Goal: Task Accomplishment & Management: Use online tool/utility

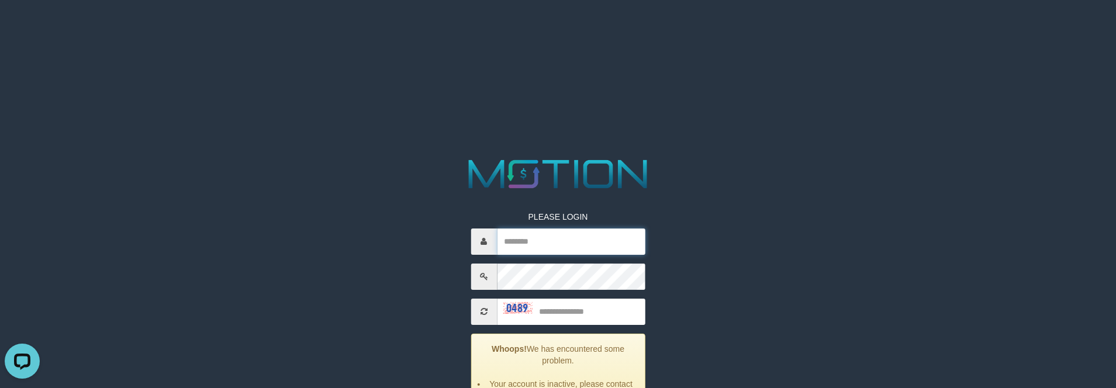
type input "**********"
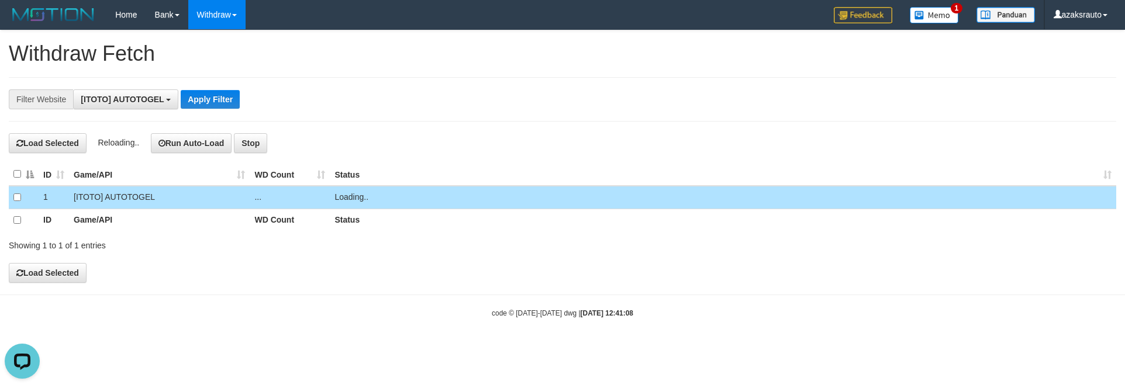
scroll to position [11, 0]
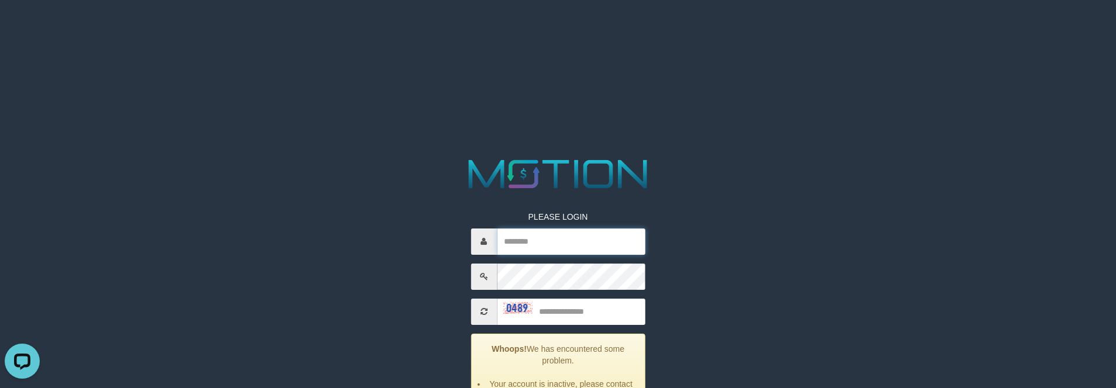
type input "**********"
click at [593, 315] on input "text" at bounding box center [571, 312] width 148 height 26
type input "****"
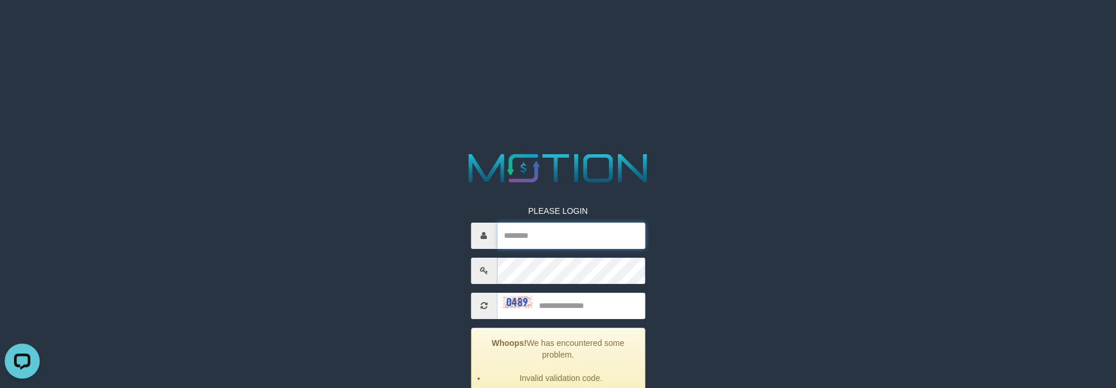
type input "**********"
click at [599, 305] on input "text" at bounding box center [571, 306] width 148 height 26
type input "****"
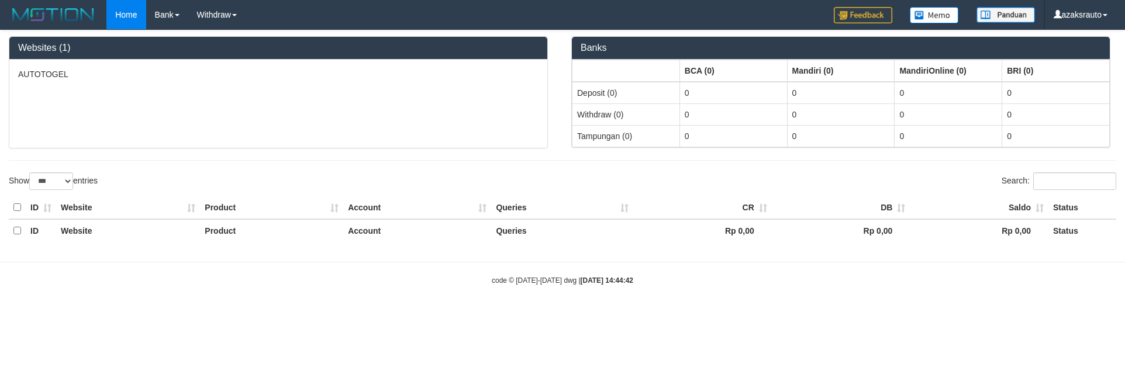
select select "***"
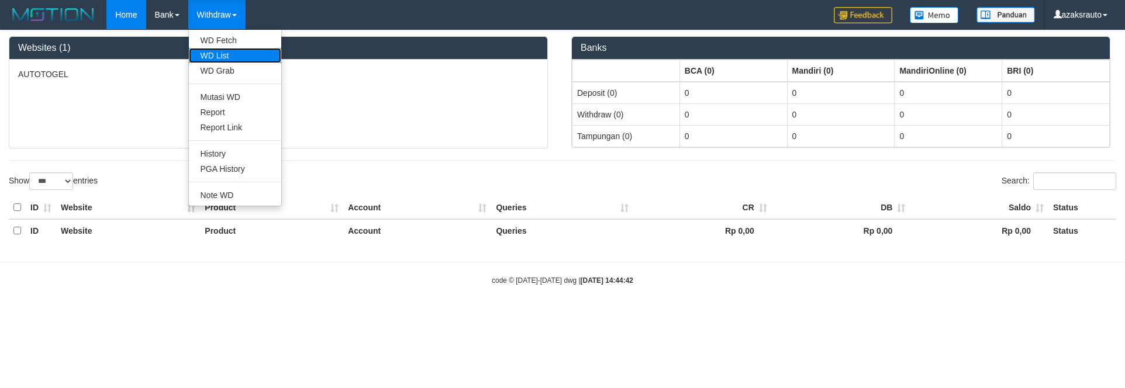
click at [222, 51] on link "WD List" at bounding box center [235, 55] width 92 height 15
click at [218, 18] on link "Withdraw" at bounding box center [216, 14] width 57 height 29
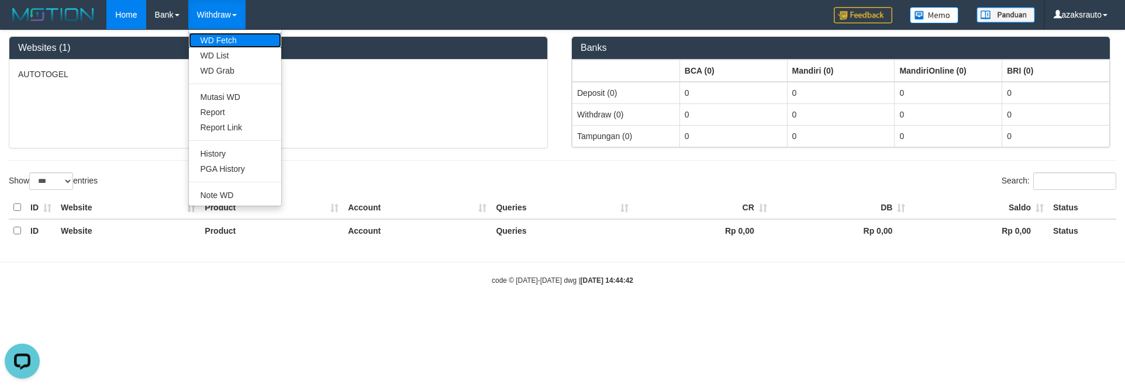
click at [225, 36] on link "WD Fetch" at bounding box center [235, 40] width 92 height 15
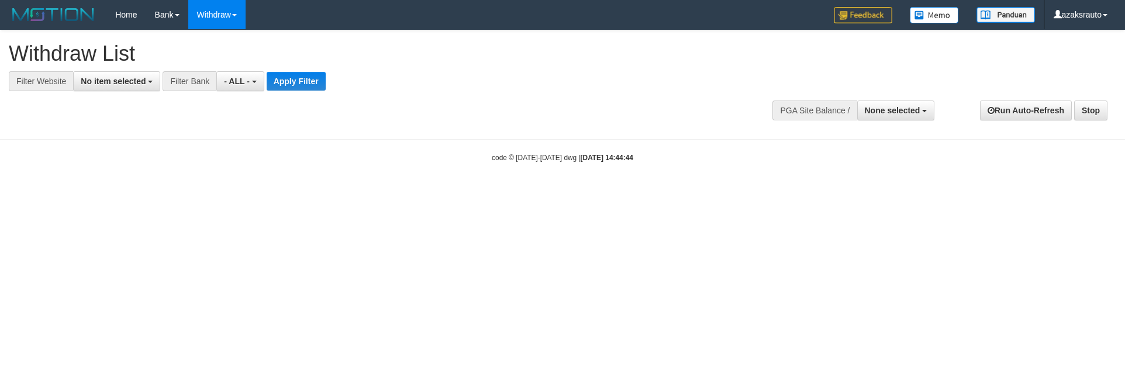
select select
click at [139, 78] on span "No item selected" at bounding box center [113, 81] width 65 height 9
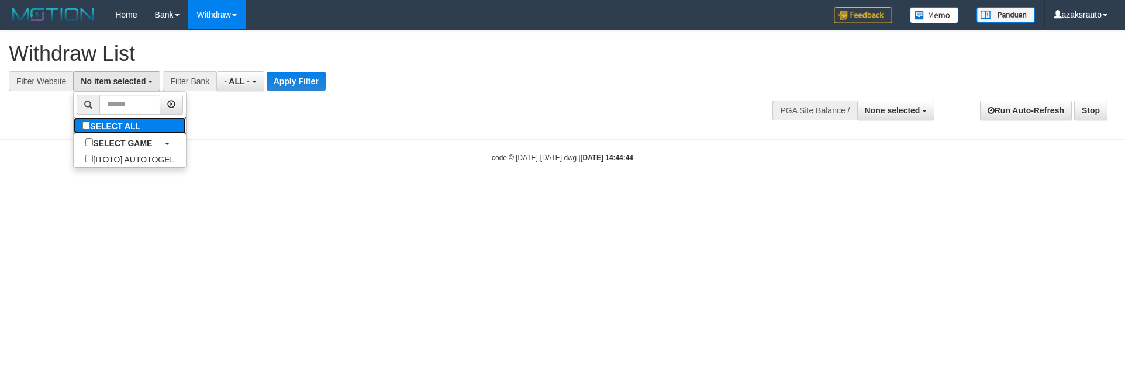
click at [139, 122] on label "SELECT ALL" at bounding box center [113, 126] width 78 height 16
select select "***"
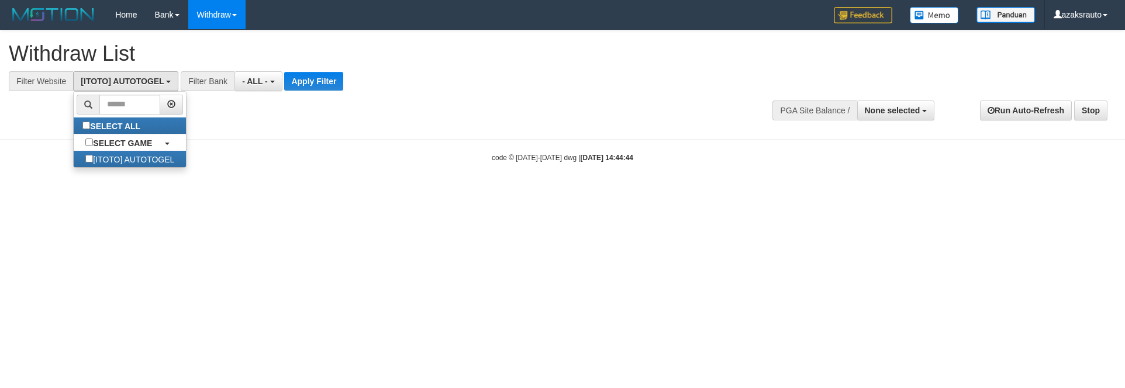
scroll to position [11, 0]
drag, startPoint x: 280, startPoint y: 122, endPoint x: 304, endPoint y: 71, distance: 55.7
click at [280, 121] on div "**********" at bounding box center [562, 78] width 1125 height 97
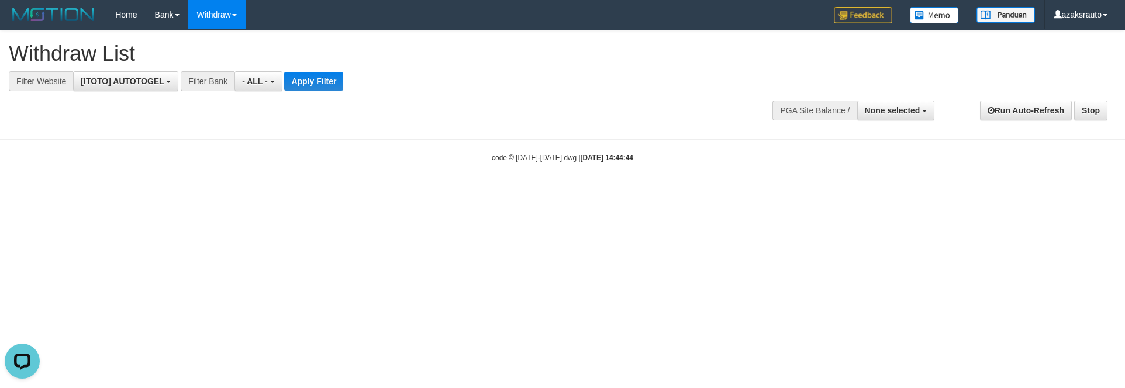
click at [304, 70] on div "**********" at bounding box center [378, 60] width 739 height 61
click at [305, 80] on button "Apply Filter" at bounding box center [313, 81] width 59 height 19
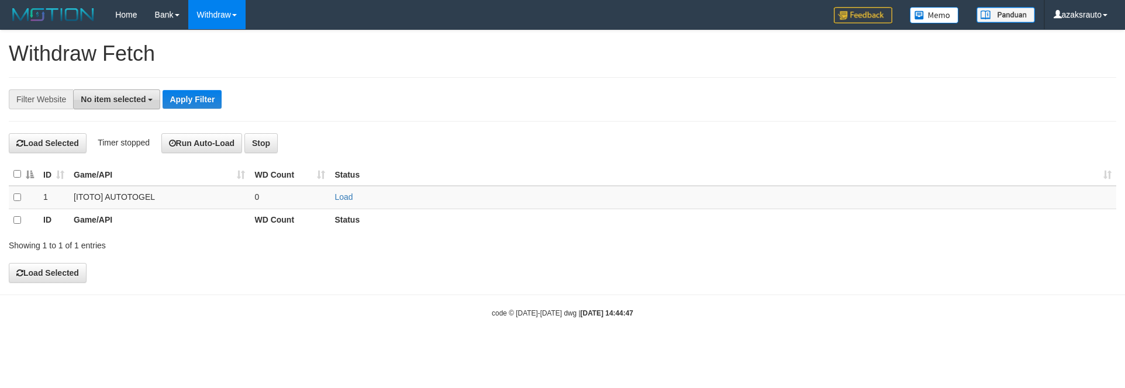
click at [147, 92] on button "No item selected" at bounding box center [116, 99] width 87 height 20
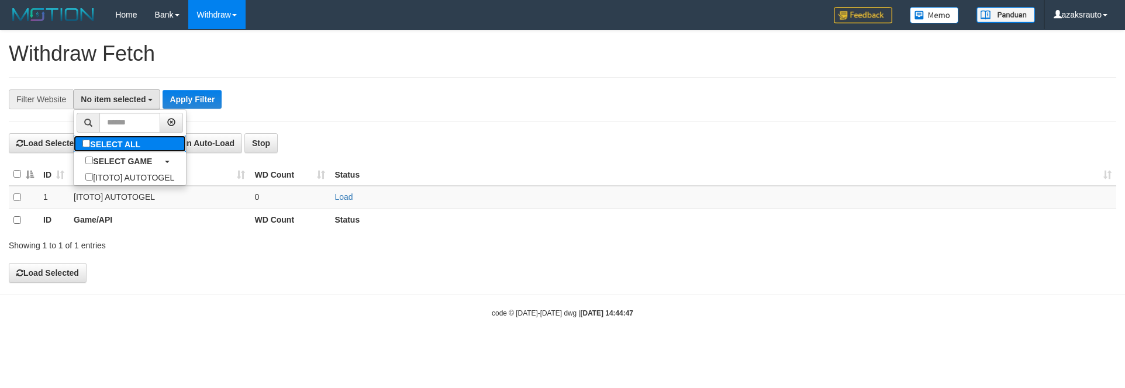
click at [147, 140] on label "SELECT ALL" at bounding box center [113, 144] width 78 height 16
select select "***"
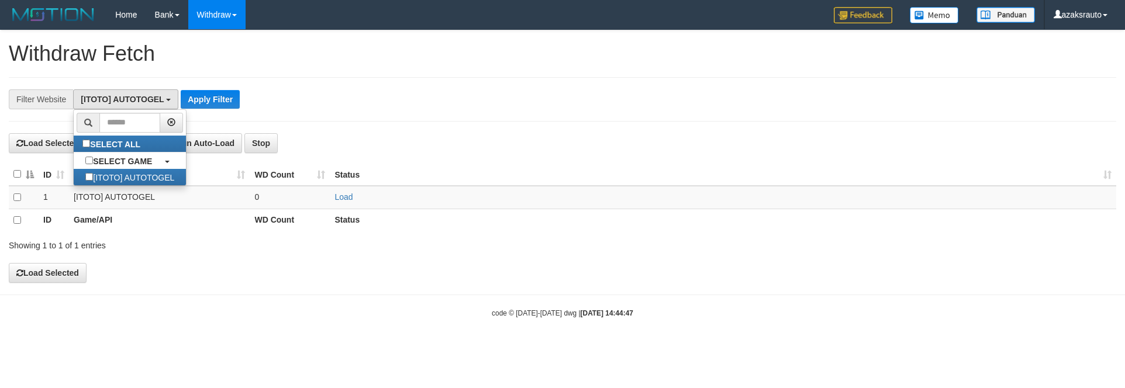
click at [278, 119] on div "**********" at bounding box center [563, 99] width 1108 height 44
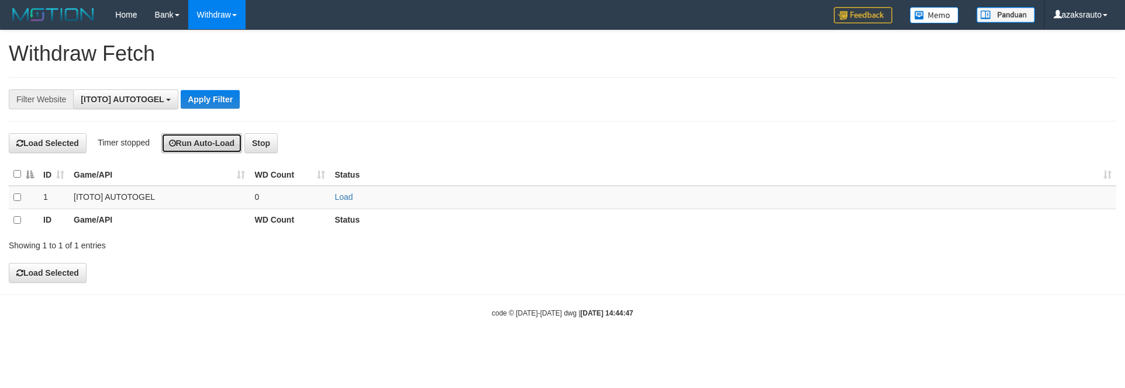
click at [216, 146] on button "Run Auto-Load" at bounding box center [201, 143] width 81 height 20
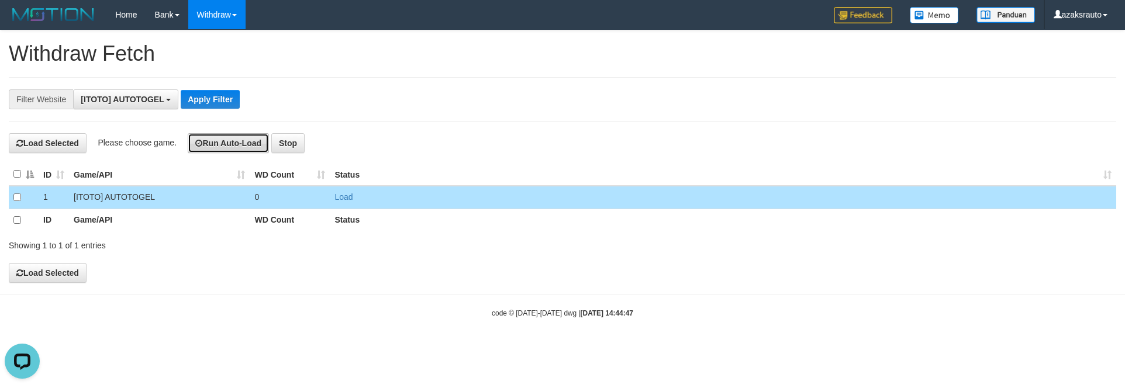
click at [221, 137] on button "Run Auto-Load" at bounding box center [228, 143] width 81 height 20
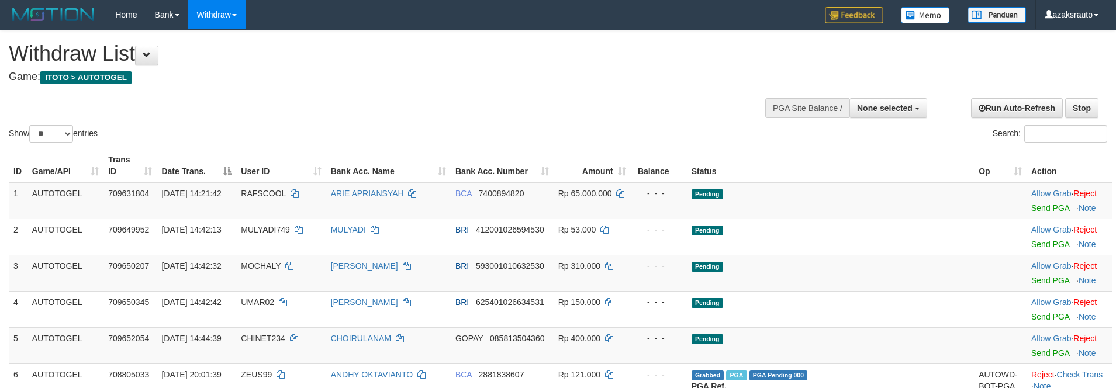
select select
select select "**"
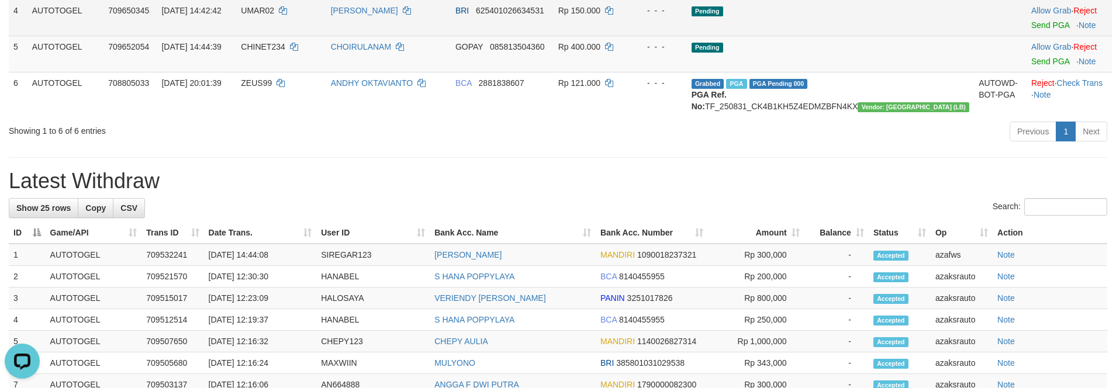
scroll to position [292, 0]
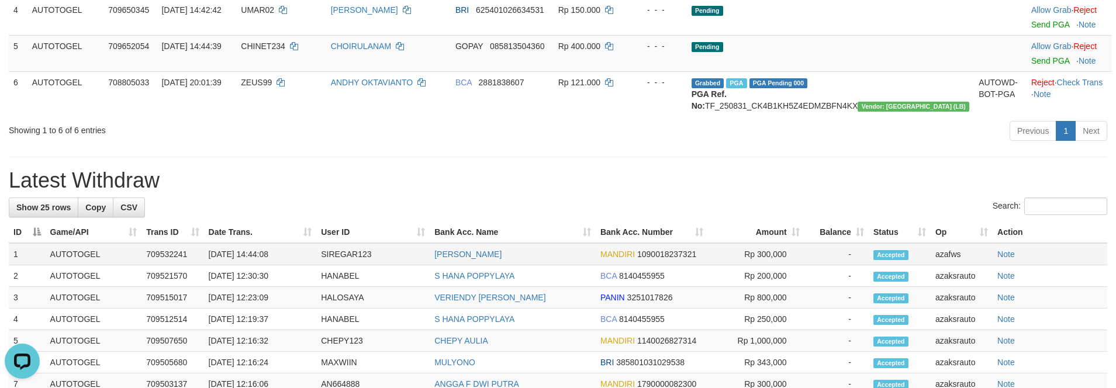
click at [256, 263] on td "[DATE] 14:44:08" at bounding box center [260, 254] width 113 height 22
drag, startPoint x: 256, startPoint y: 263, endPoint x: 292, endPoint y: 258, distance: 36.6
click at [256, 263] on td "[DATE] 14:44:08" at bounding box center [260, 254] width 113 height 22
click at [292, 258] on td "[DATE] 14:44:08" at bounding box center [260, 254] width 113 height 22
copy td "14:44:08"
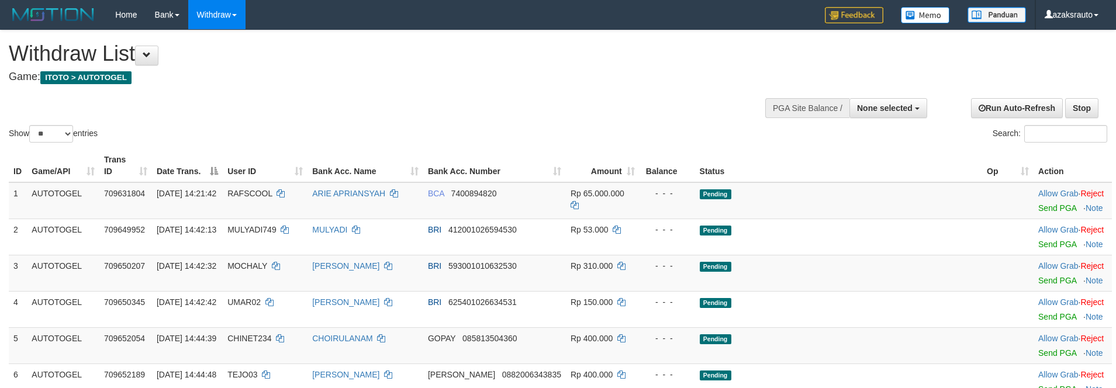
select select
select select "**"
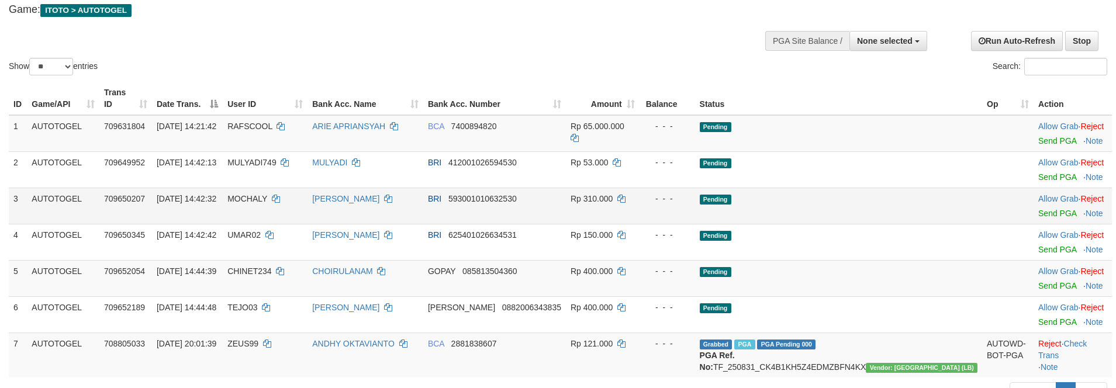
scroll to position [32, 0]
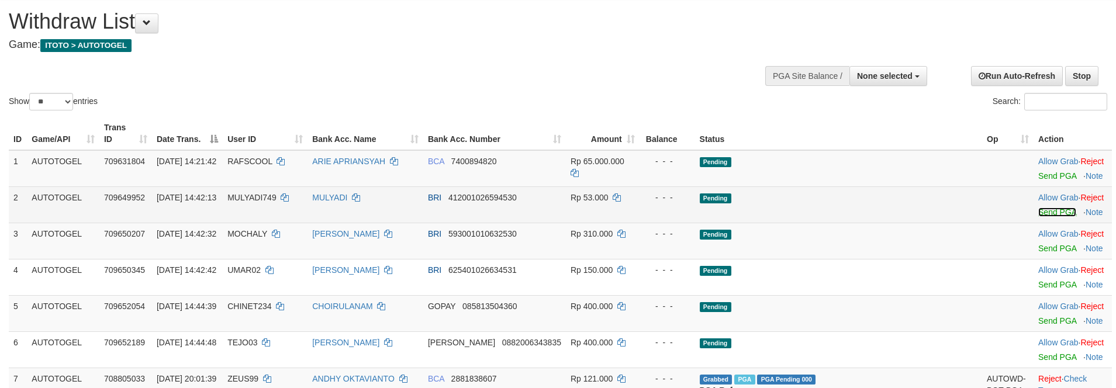
click at [1039, 208] on link "Send PGA" at bounding box center [1058, 212] width 38 height 9
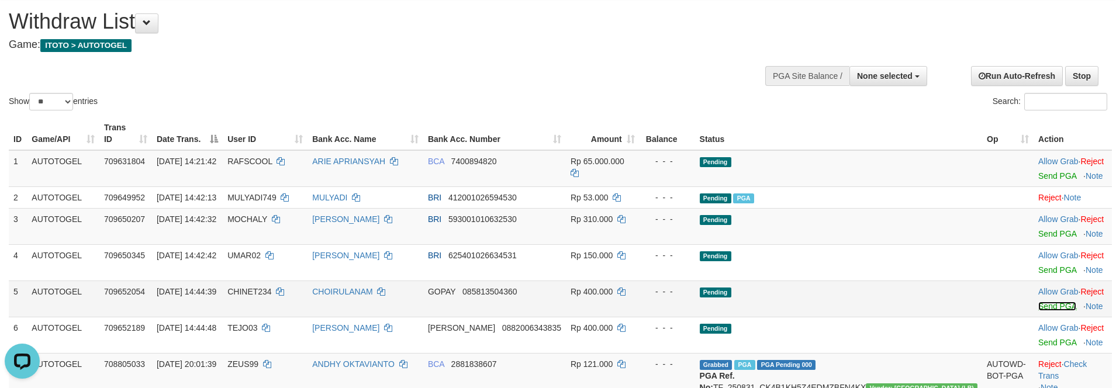
click at [1039, 302] on link "Send PGA" at bounding box center [1058, 306] width 38 height 9
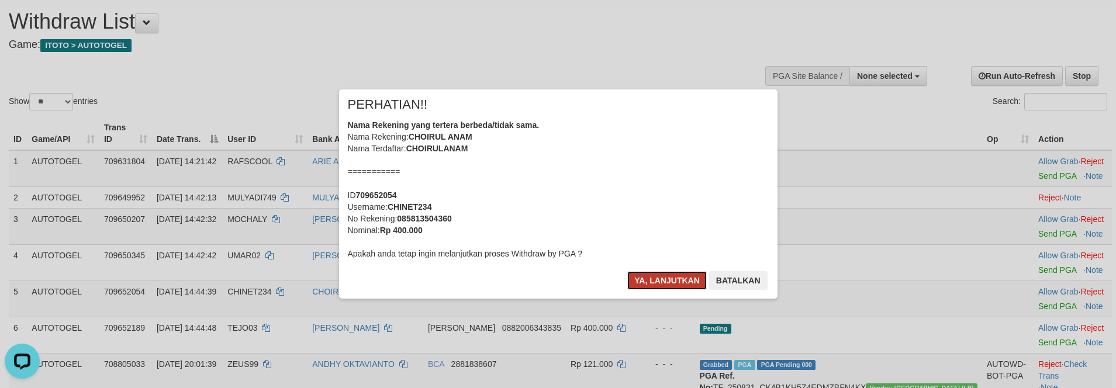
click at [636, 284] on button "Ya, lanjutkan" at bounding box center [668, 280] width 80 height 19
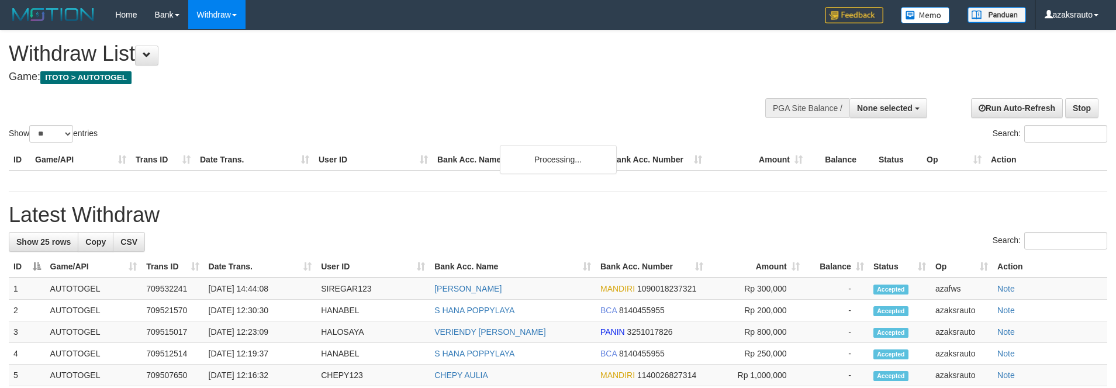
select select
select select "**"
select select
select select "**"
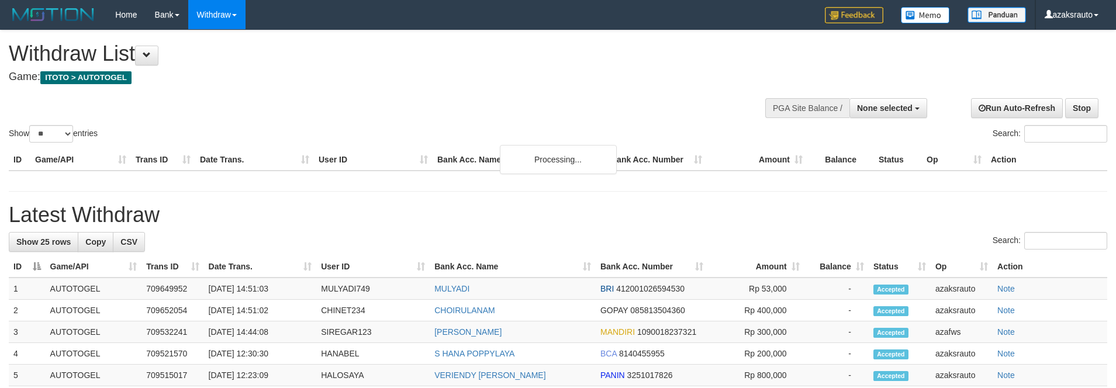
select select
select select "**"
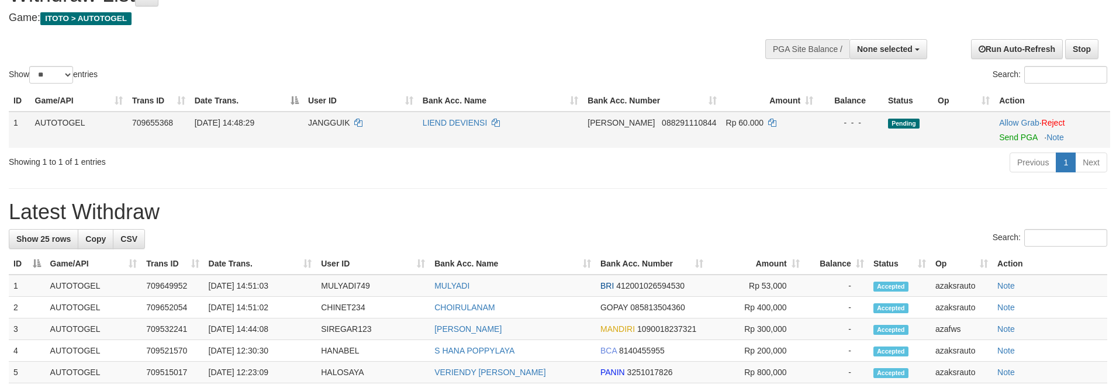
click at [1002, 143] on td "Allow Grab · Reject Send PGA · Note" at bounding box center [1053, 130] width 116 height 36
click at [1005, 140] on link "Send PGA" at bounding box center [1018, 137] width 38 height 9
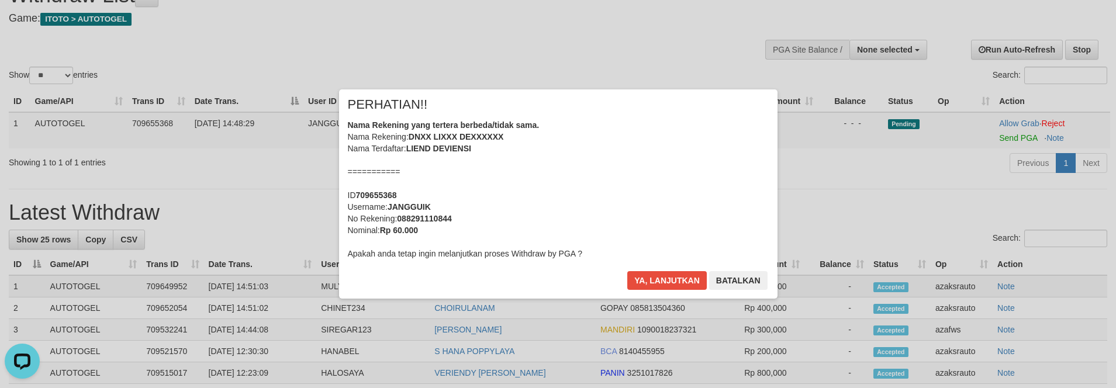
scroll to position [0, 0]
click at [661, 280] on button "Ya, lanjutkan" at bounding box center [668, 280] width 80 height 19
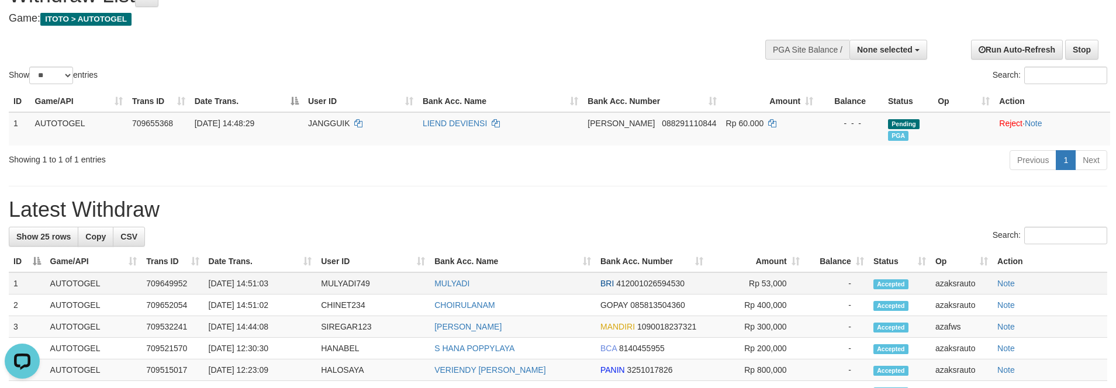
click at [256, 288] on td "01/09/2025 14:51:03" at bounding box center [260, 284] width 113 height 22
drag, startPoint x: 271, startPoint y: 288, endPoint x: 278, endPoint y: 289, distance: 6.5
click at [278, 289] on td "01/09/2025 14:51:03" at bounding box center [260, 284] width 113 height 22
click at [259, 283] on td "01/09/2025 14:51:03" at bounding box center [260, 284] width 113 height 22
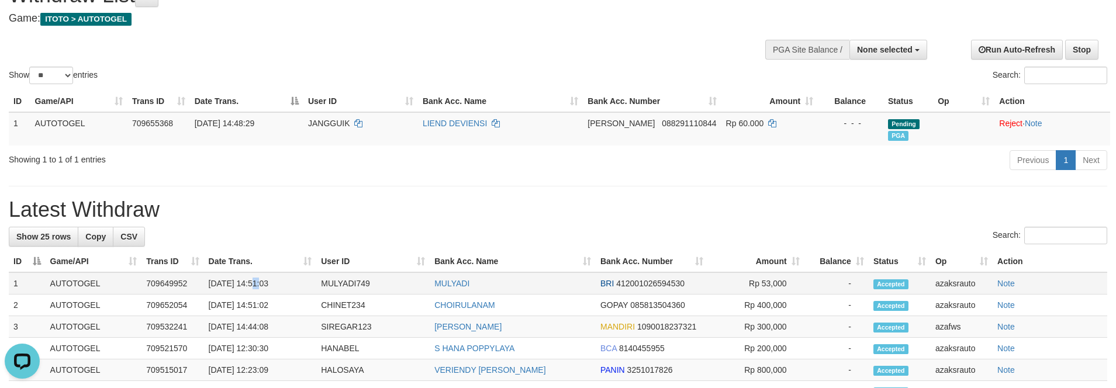
click at [285, 283] on td "01/09/2025 14:51:03" at bounding box center [260, 284] width 113 height 22
click at [262, 304] on td "01/09/2025 14:51:02" at bounding box center [260, 306] width 113 height 22
click at [254, 304] on td "01/09/2025 14:51:02" at bounding box center [260, 306] width 113 height 22
drag, startPoint x: 254, startPoint y: 304, endPoint x: 295, endPoint y: 305, distance: 41.5
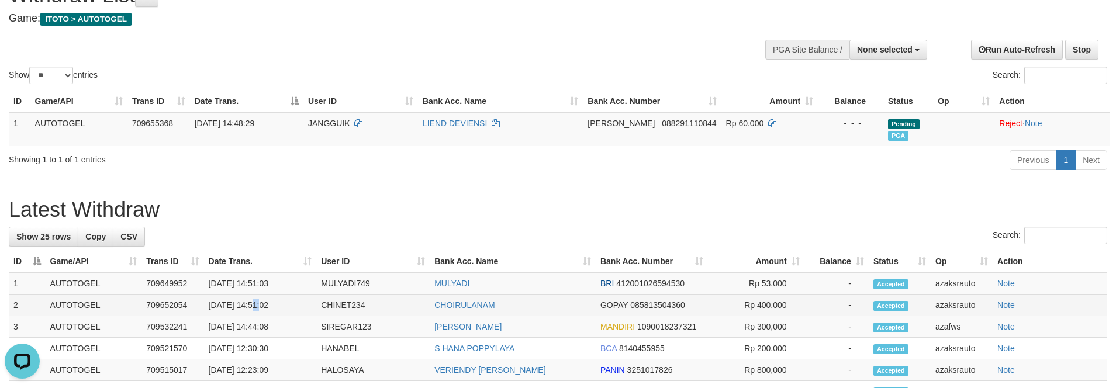
click at [257, 304] on td "01/09/2025 14:51:02" at bounding box center [260, 306] width 113 height 22
copy td "14:51:02"
click at [295, 305] on td "01/09/2025 14:51:02" at bounding box center [260, 306] width 113 height 22
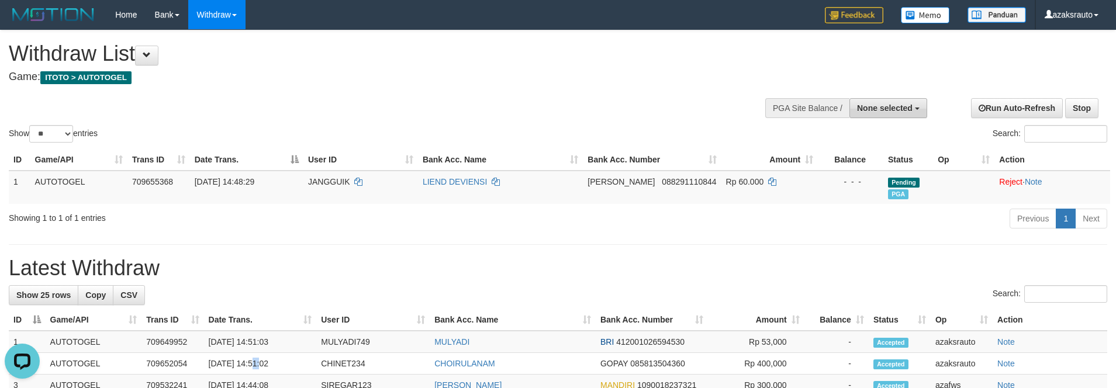
click at [871, 104] on span "None selected" at bounding box center [885, 108] width 56 height 9
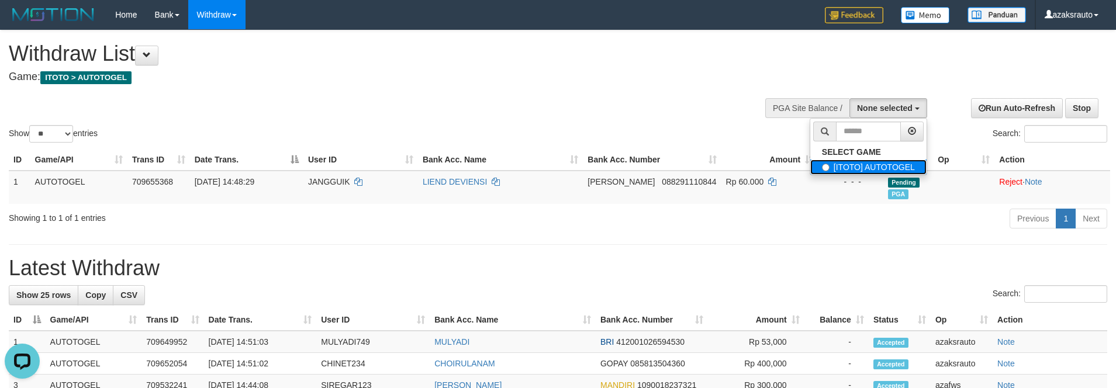
click at [842, 160] on label "[ITOTO] AUTOTOGEL" at bounding box center [869, 167] width 116 height 15
select select "***"
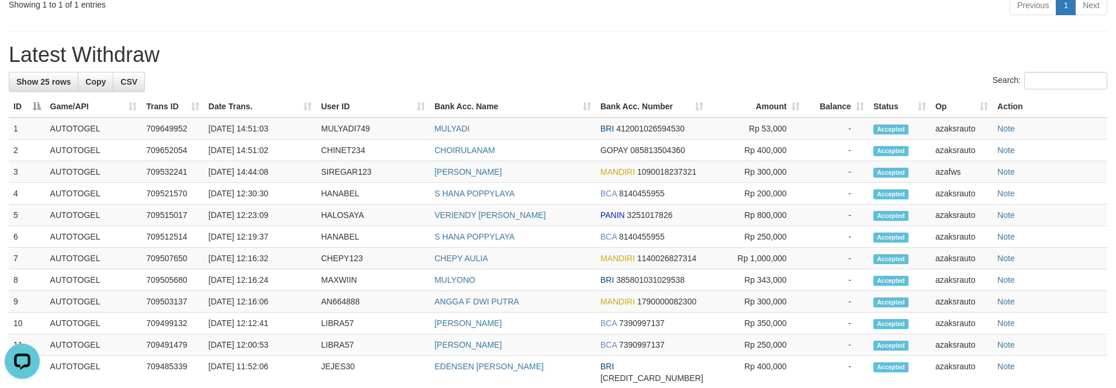
scroll to position [234, 0]
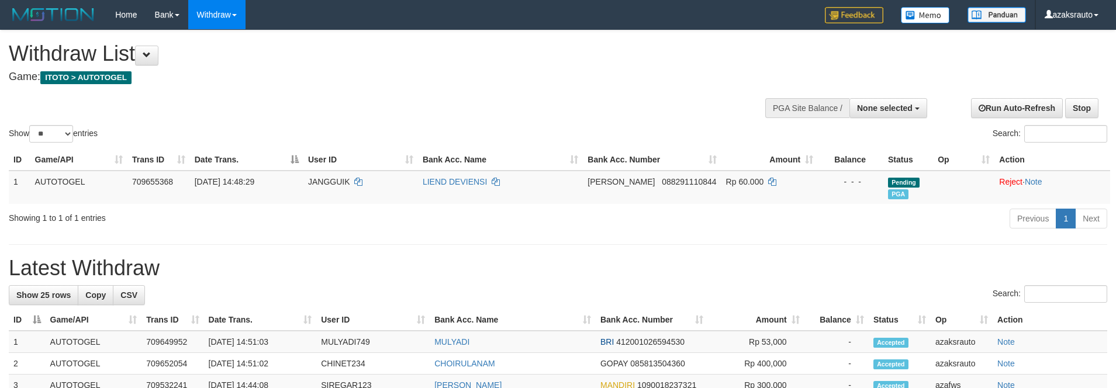
select select
select select "**"
click at [861, 111] on span "None selected" at bounding box center [885, 108] width 56 height 9
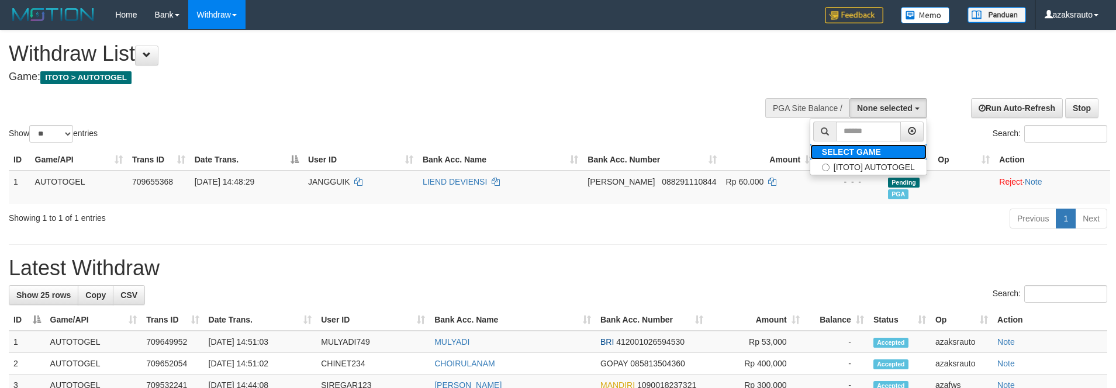
click at [827, 144] on label "SELECT GAME" at bounding box center [852, 151] width 82 height 15
click at [817, 160] on label "[ITOTO] AUTOTOGEL" at bounding box center [869, 167] width 116 height 15
select select "***"
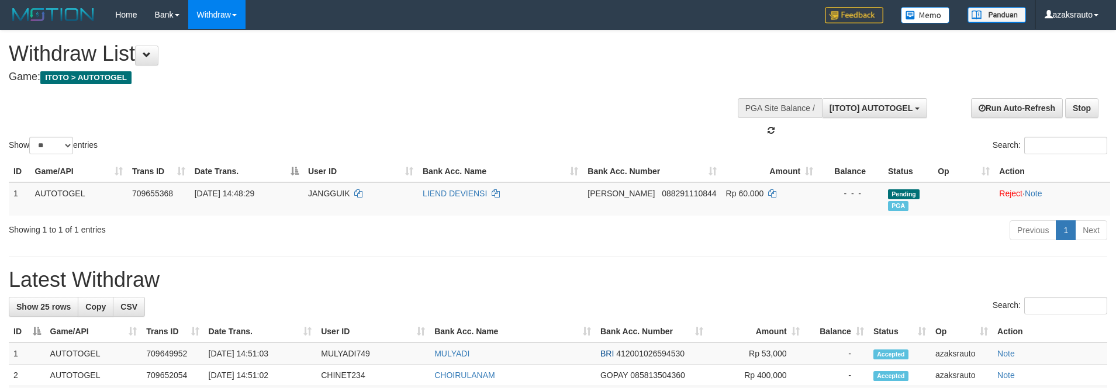
scroll to position [11, 0]
click at [593, 84] on div "**********" at bounding box center [375, 59] width 733 height 58
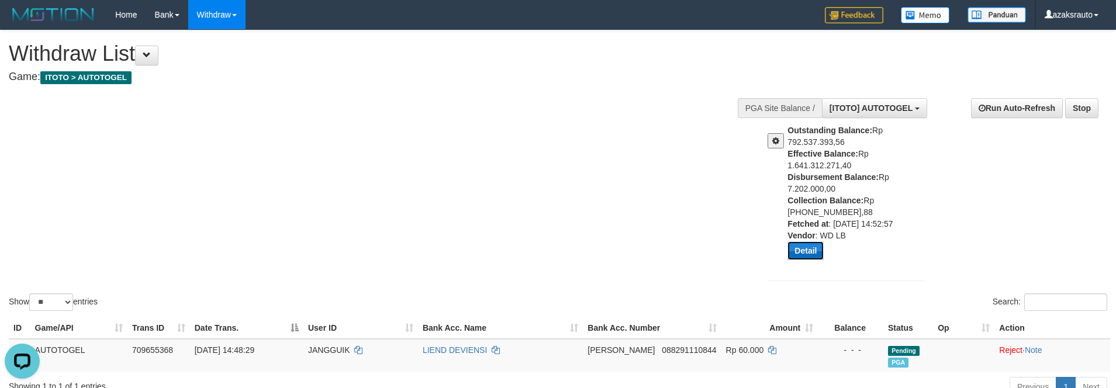
click at [795, 254] on button "Detail" at bounding box center [806, 251] width 36 height 19
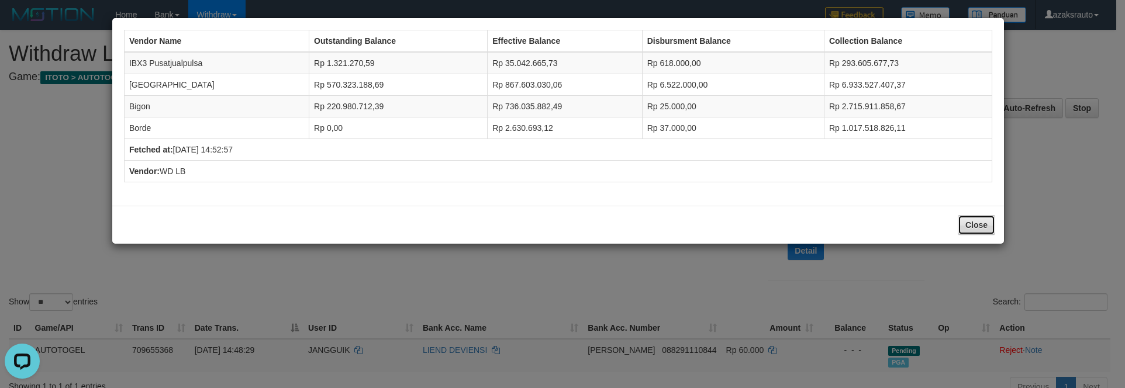
click at [977, 228] on button "Close" at bounding box center [976, 225] width 37 height 20
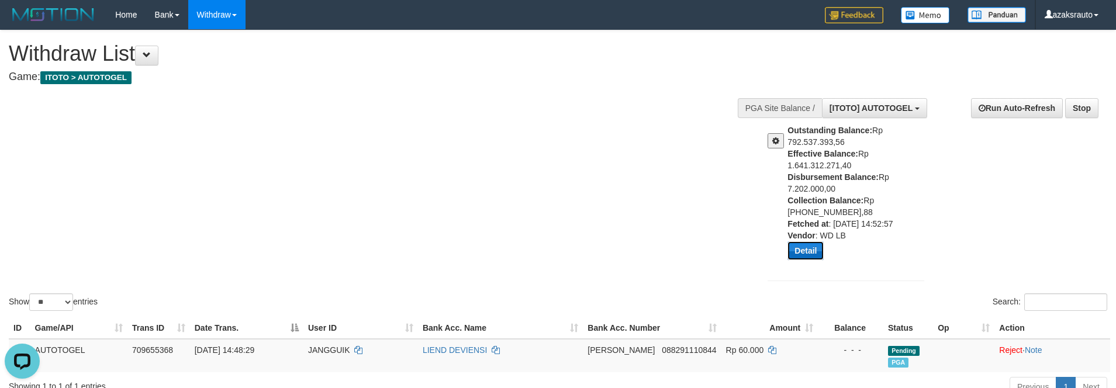
click at [805, 253] on button "Detail" at bounding box center [806, 251] width 36 height 19
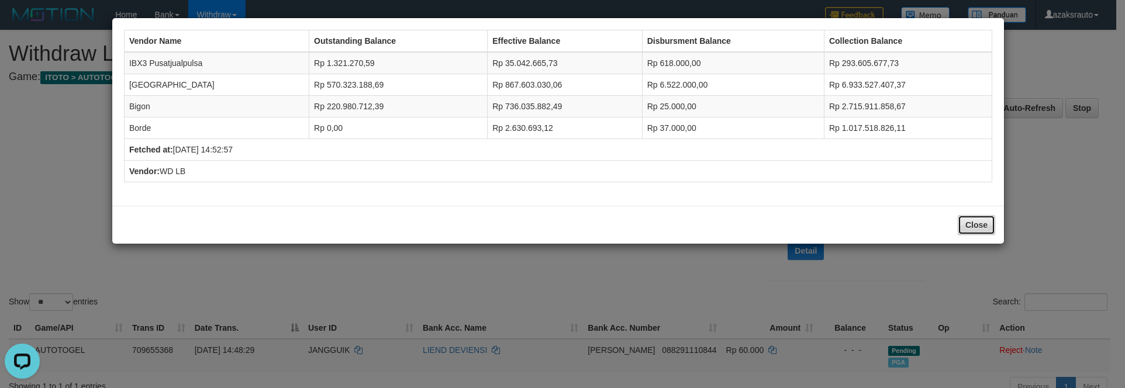
click at [964, 219] on button "Close" at bounding box center [976, 225] width 37 height 20
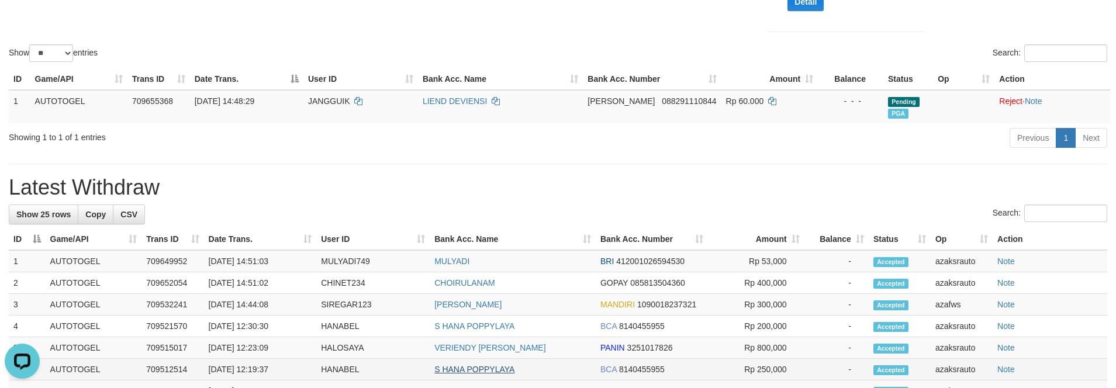
scroll to position [234, 0]
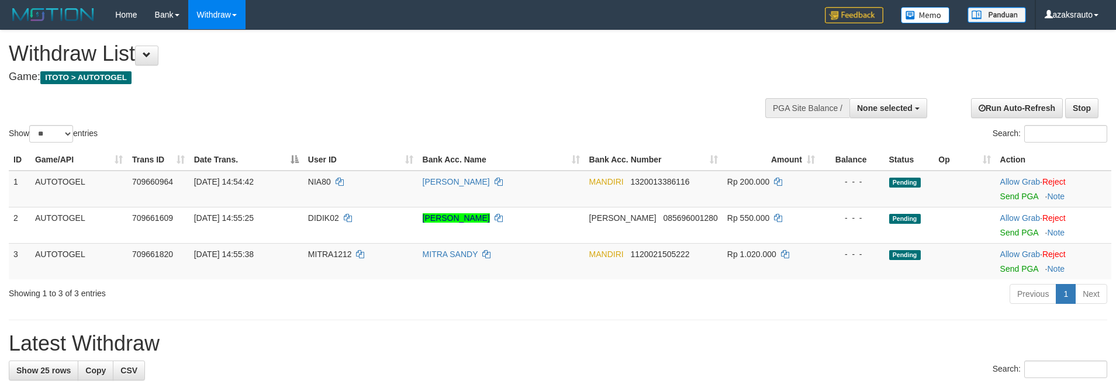
select select
select select "**"
click at [881, 119] on div at bounding box center [846, 106] width 157 height 35
click at [887, 115] on button "None selected" at bounding box center [889, 108] width 78 height 20
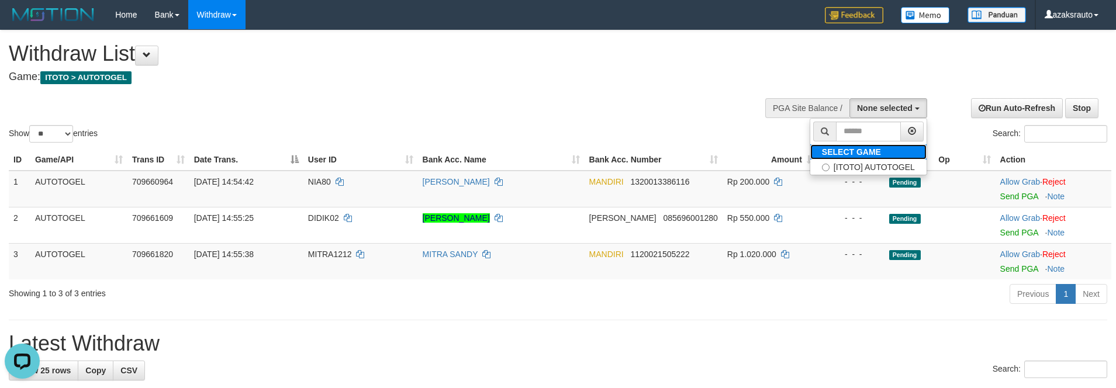
click at [873, 157] on label "SELECT GAME" at bounding box center [852, 151] width 82 height 15
click at [870, 164] on label "[ITOTO] AUTOTOGEL" at bounding box center [869, 167] width 116 height 15
select select "***"
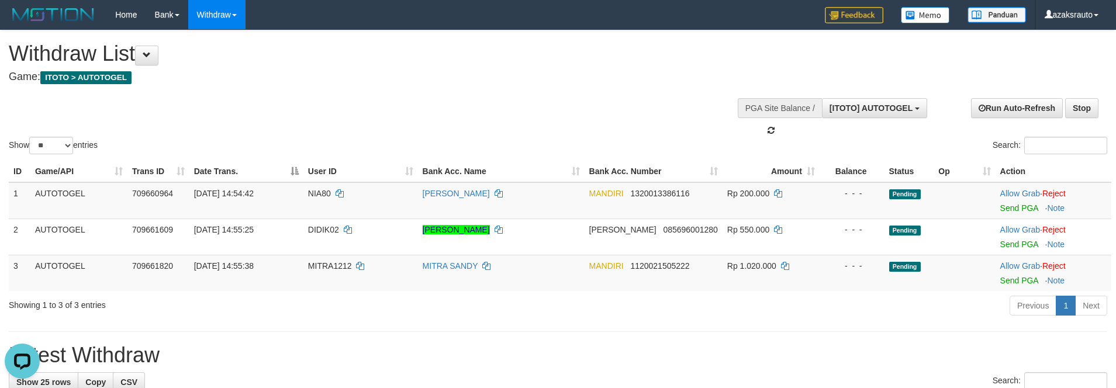
scroll to position [236, 0]
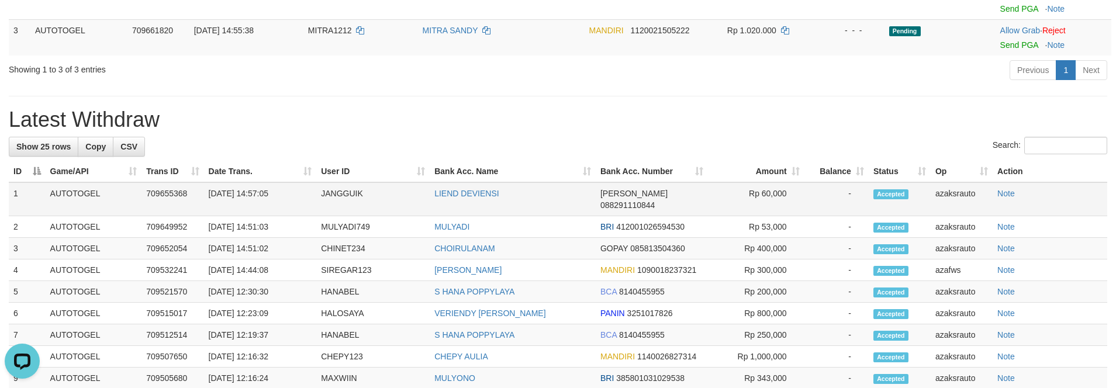
click at [247, 190] on td "[DATE] 14:57:05" at bounding box center [260, 199] width 113 height 34
click at [259, 192] on td "[DATE] 14:57:05" at bounding box center [260, 199] width 113 height 34
click at [280, 194] on td "[DATE] 14:57:05" at bounding box center [260, 199] width 113 height 34
copy td "14:57:05"
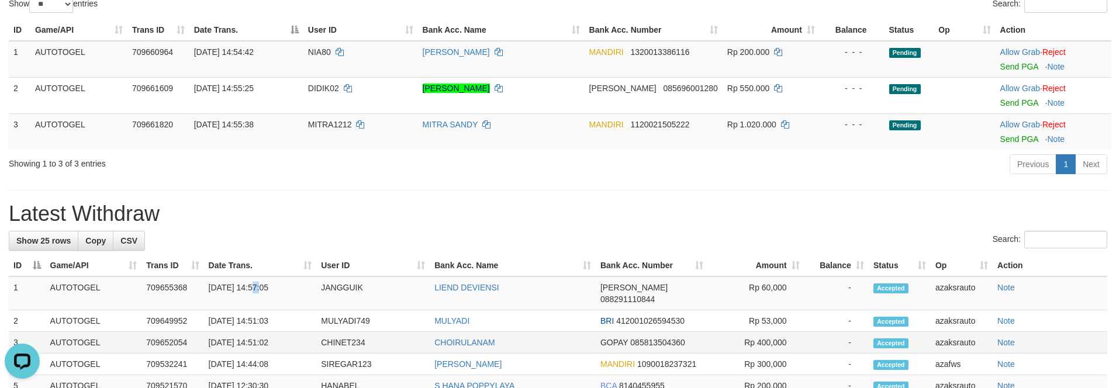
scroll to position [0, 0]
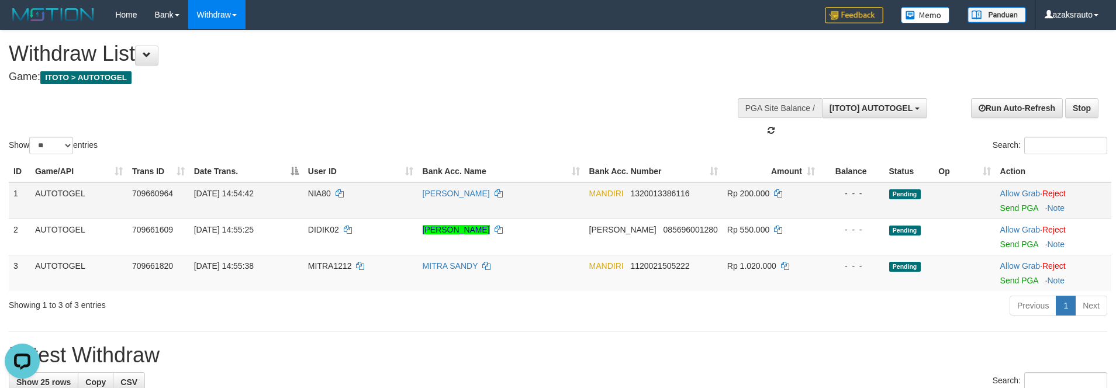
click at [999, 209] on td "Allow Grab · Reject Send PGA · Note" at bounding box center [1054, 200] width 116 height 37
click at [1004, 209] on link "Send PGA" at bounding box center [1020, 208] width 38 height 9
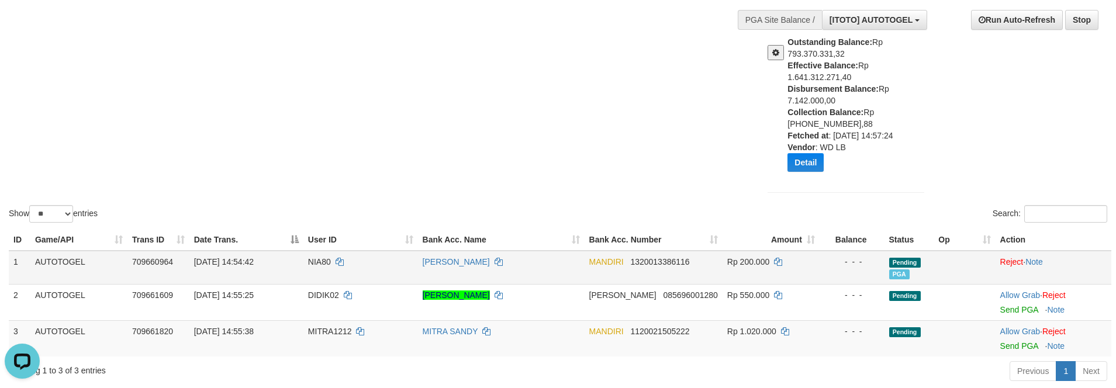
scroll to position [117, 0]
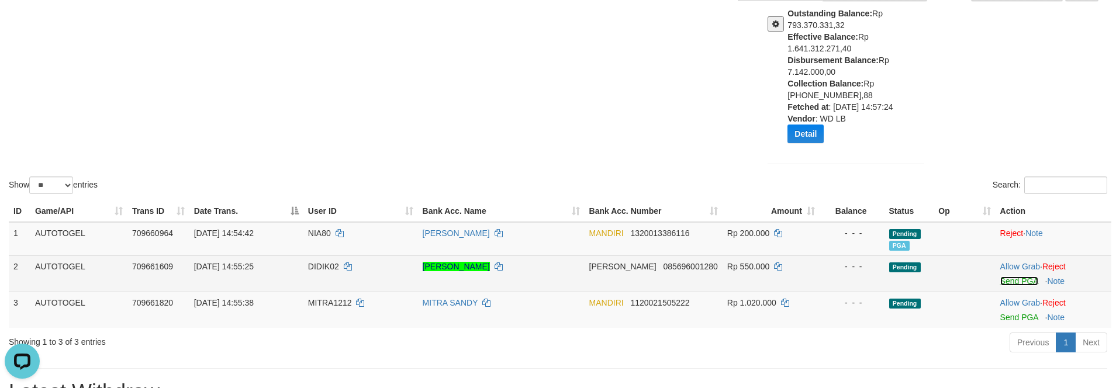
click at [1006, 281] on link "Send PGA" at bounding box center [1020, 281] width 38 height 9
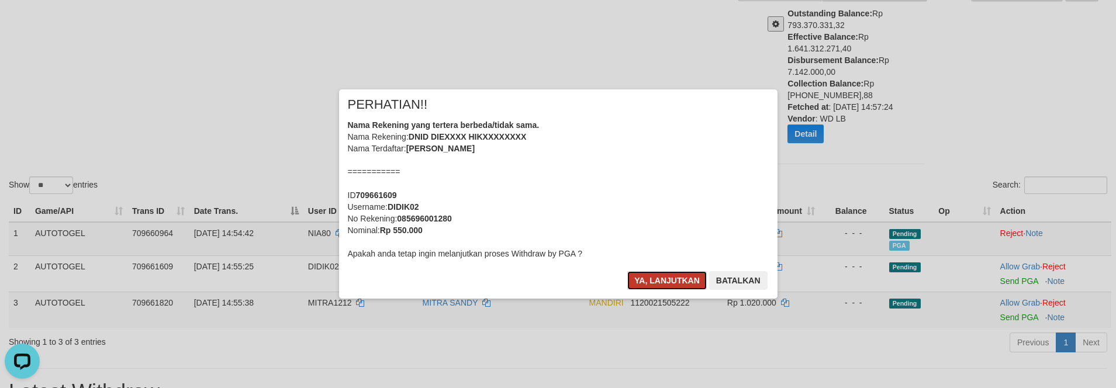
click at [640, 282] on button "Ya, lanjutkan" at bounding box center [668, 280] width 80 height 19
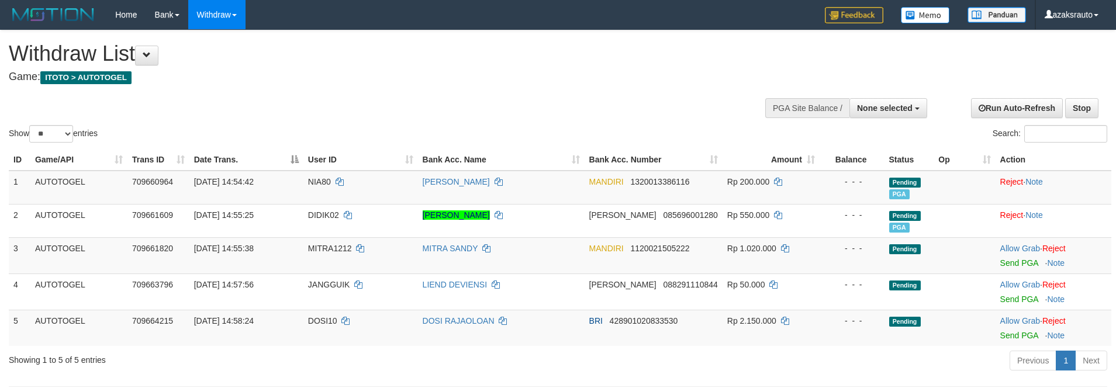
select select
select select "**"
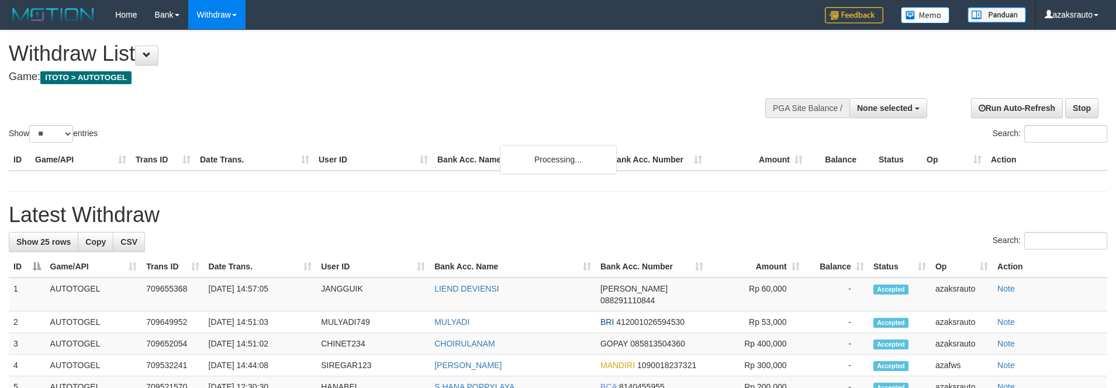
select select
select select "**"
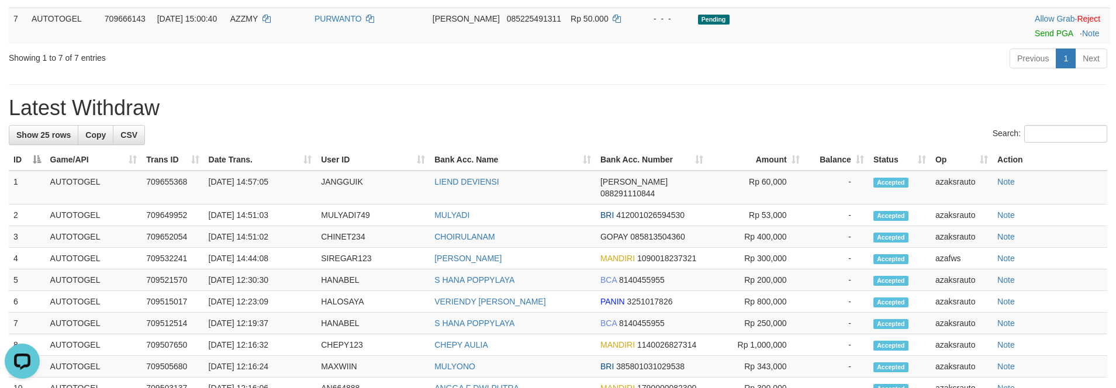
scroll to position [101, 0]
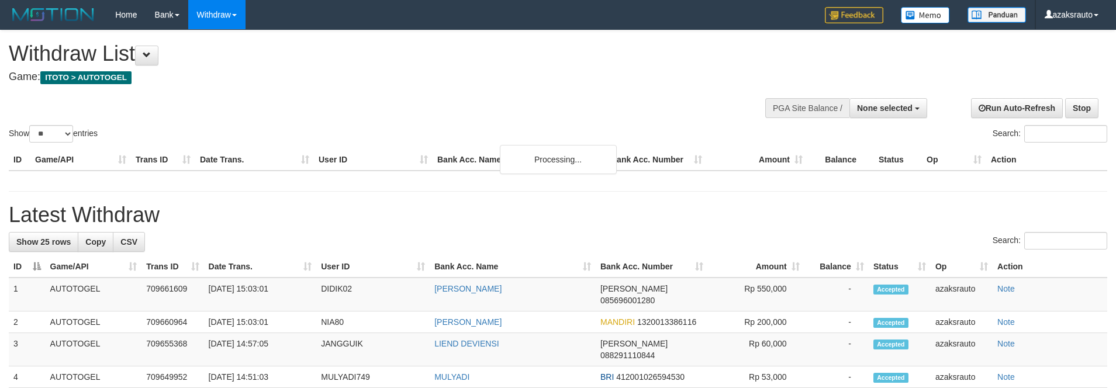
select select
select select "**"
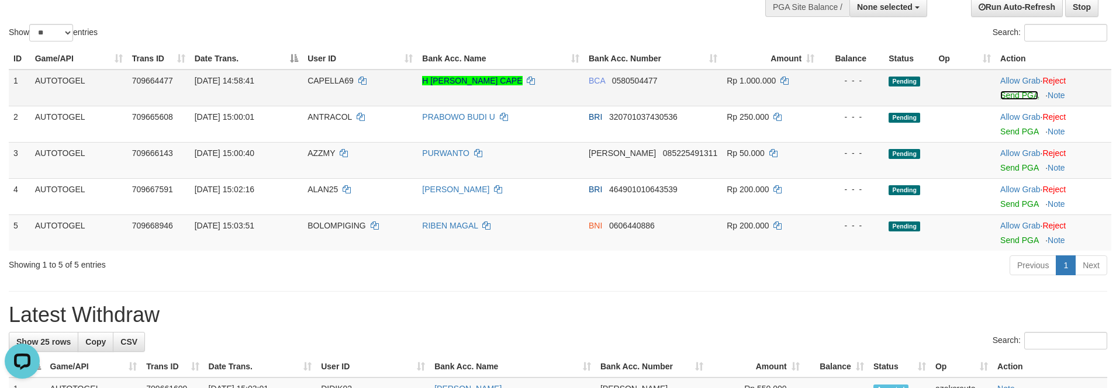
click at [1009, 98] on link "Send PGA" at bounding box center [1020, 95] width 38 height 9
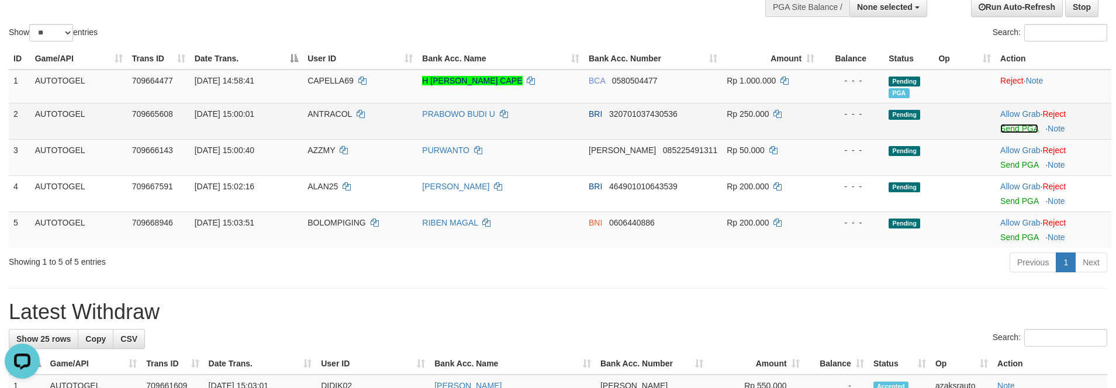
click at [1012, 129] on link "Send PGA" at bounding box center [1020, 128] width 38 height 9
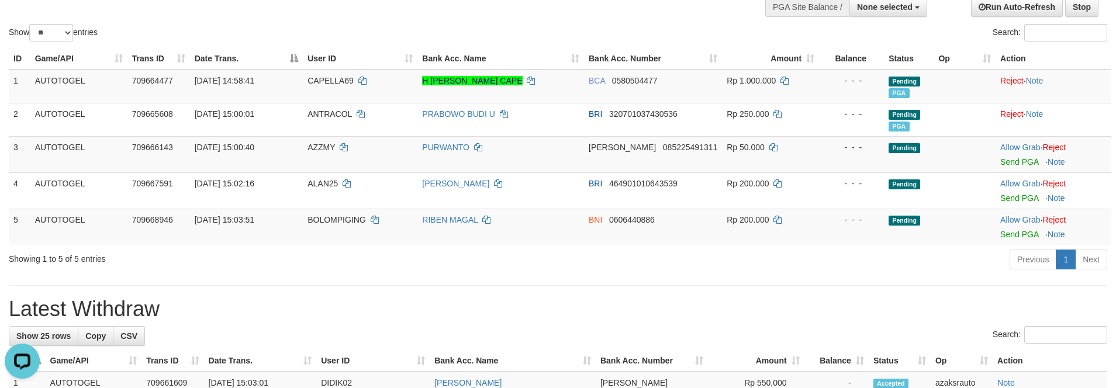
scroll to position [312, 0]
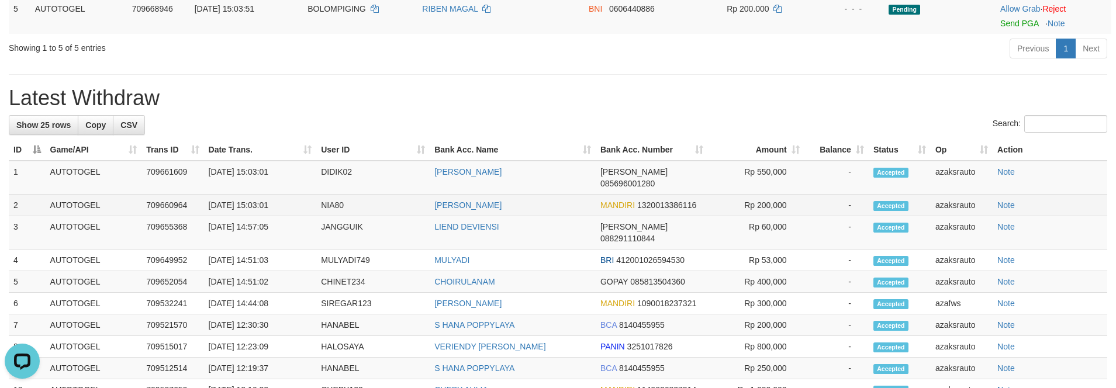
click at [261, 195] on td "[DATE] 15:03:01" at bounding box center [260, 206] width 113 height 22
click at [281, 195] on td "[DATE] 15:03:01" at bounding box center [260, 206] width 113 height 22
copy td ":03:01"
click at [260, 195] on td "[DATE] 15:03:01" at bounding box center [260, 206] width 113 height 22
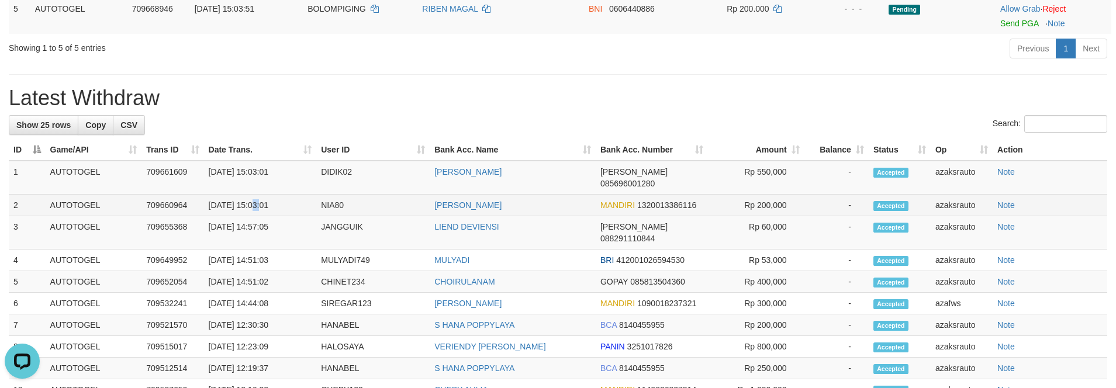
click at [260, 195] on td "[DATE] 15:03:01" at bounding box center [260, 206] width 113 height 22
click at [283, 195] on td "[DATE] 15:03:01" at bounding box center [260, 206] width 113 height 22
copy td "15:03:01"
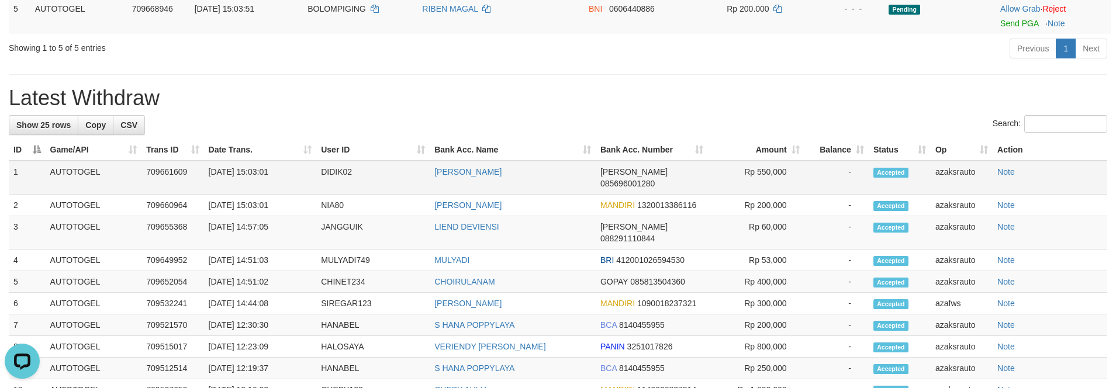
click at [258, 167] on td "[DATE] 15:03:01" at bounding box center [260, 178] width 113 height 34
drag, startPoint x: 258, startPoint y: 167, endPoint x: 270, endPoint y: 166, distance: 11.7
click at [258, 166] on td "[DATE] 15:03:01" at bounding box center [260, 178] width 113 height 34
copy td "15:03:01"
click at [280, 166] on td "[DATE] 15:03:01" at bounding box center [260, 178] width 113 height 34
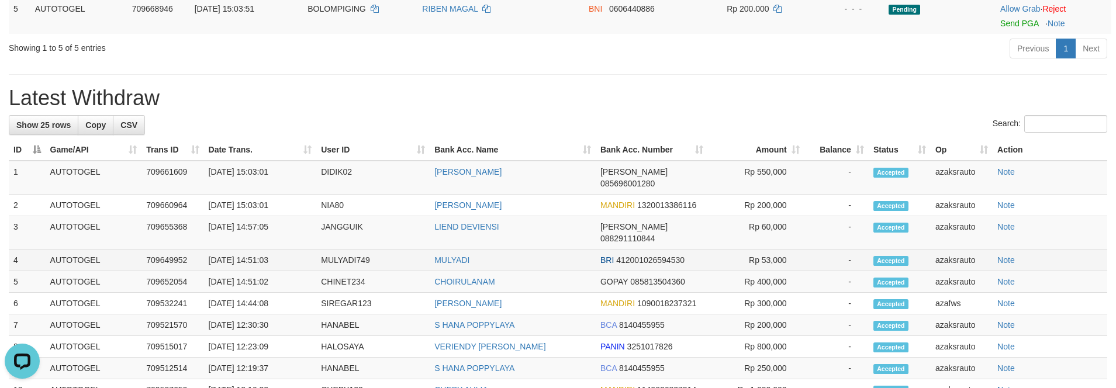
scroll to position [0, 0]
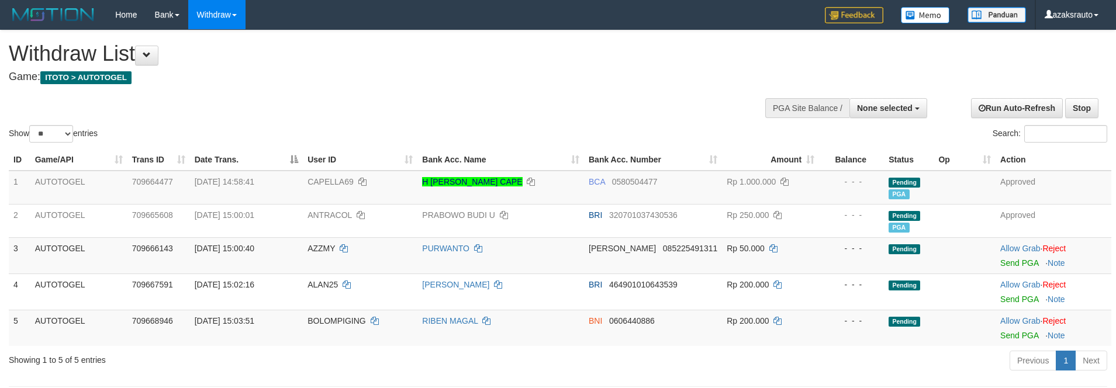
select select
select select "**"
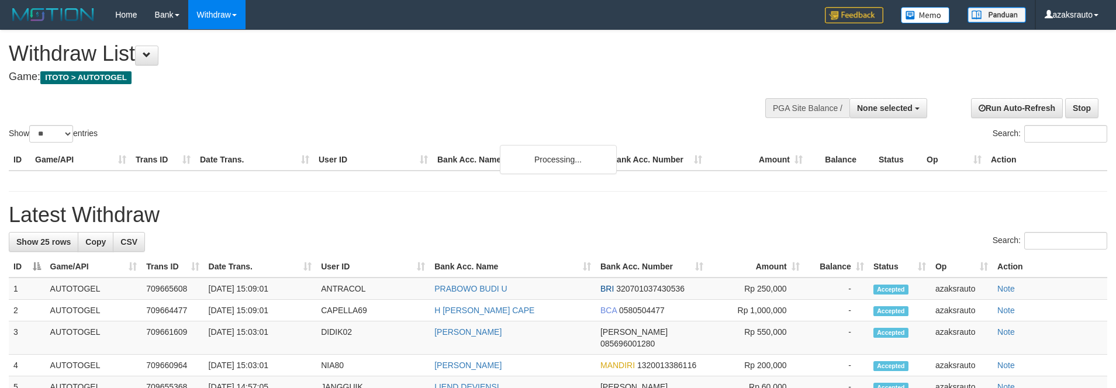
select select
select select "**"
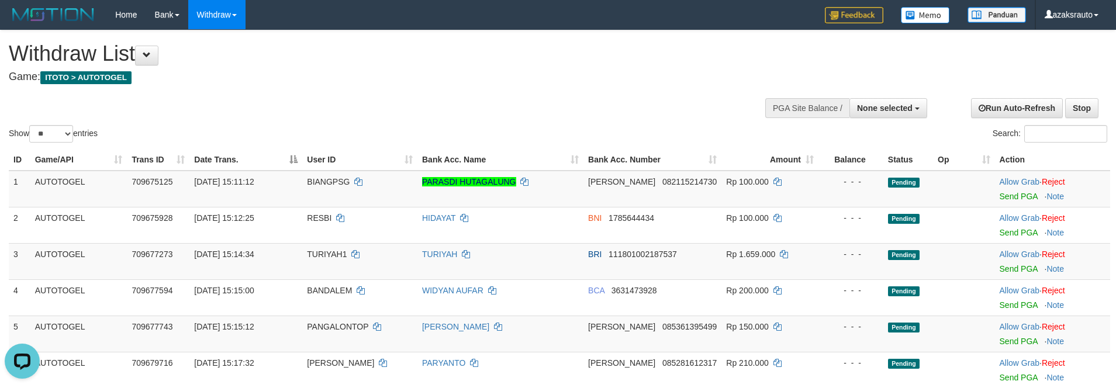
scroll to position [354, 0]
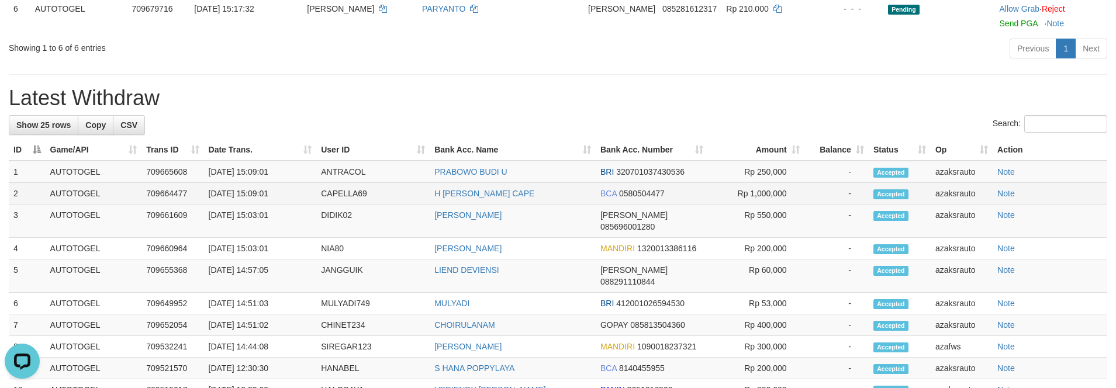
click at [257, 190] on td "[DATE] 15:09:01" at bounding box center [260, 194] width 113 height 22
copy td "15:09:01"
click at [285, 190] on td "[DATE] 15:09:01" at bounding box center [260, 194] width 113 height 22
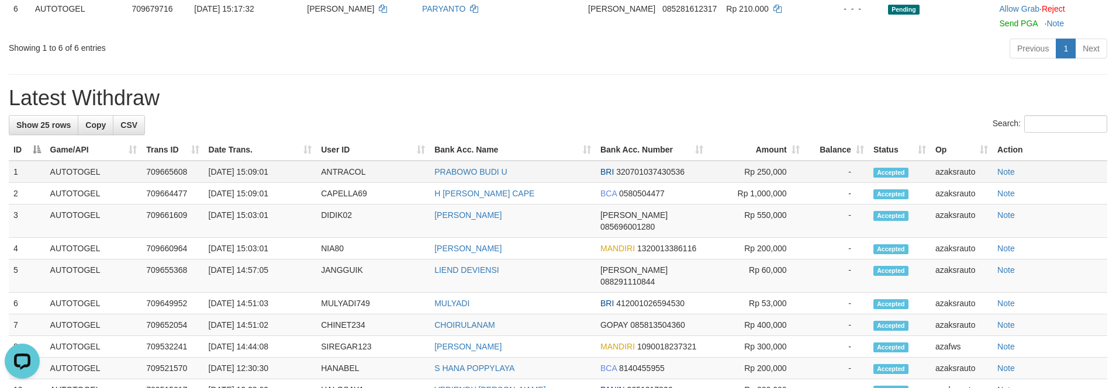
click at [253, 175] on td "[DATE] 15:09:01" at bounding box center [260, 172] width 113 height 22
drag, startPoint x: 253, startPoint y: 175, endPoint x: 285, endPoint y: 175, distance: 31.6
click at [258, 175] on td "[DATE] 15:09:01" at bounding box center [260, 172] width 113 height 22
copy td "15:09:01"
click at [285, 175] on td "[DATE] 15:09:01" at bounding box center [260, 172] width 113 height 22
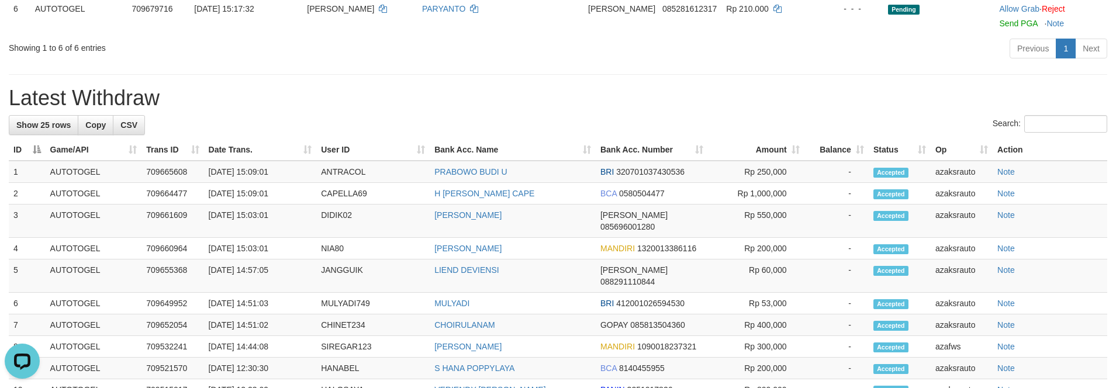
scroll to position [24, 0]
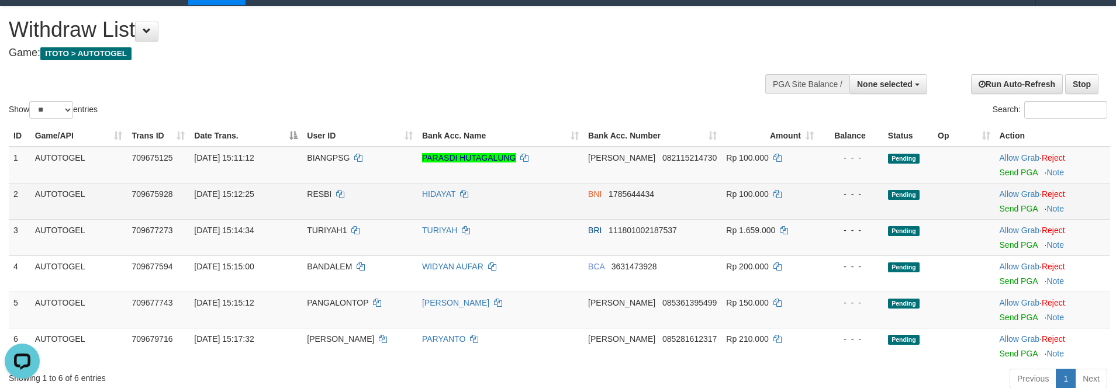
click at [995, 209] on td "Allow Grab · Reject Send PGA · Note" at bounding box center [1052, 201] width 115 height 36
click at [1001, 209] on link "Send PGA" at bounding box center [1019, 208] width 38 height 9
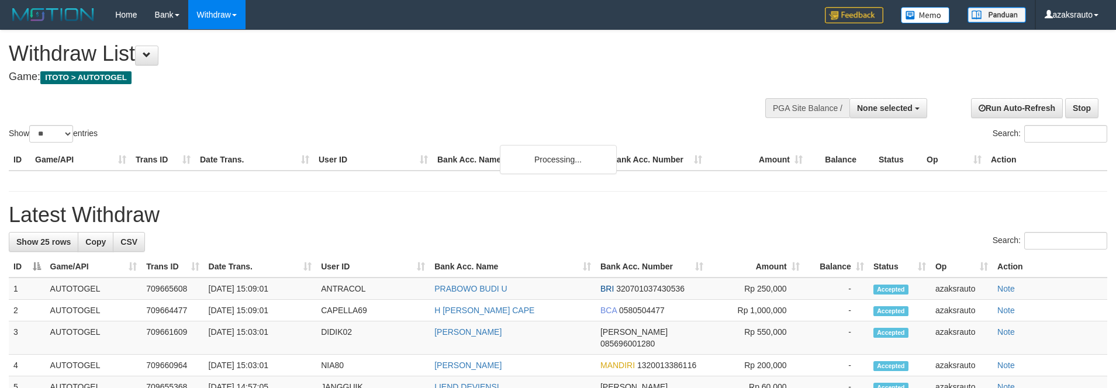
select select
select select "**"
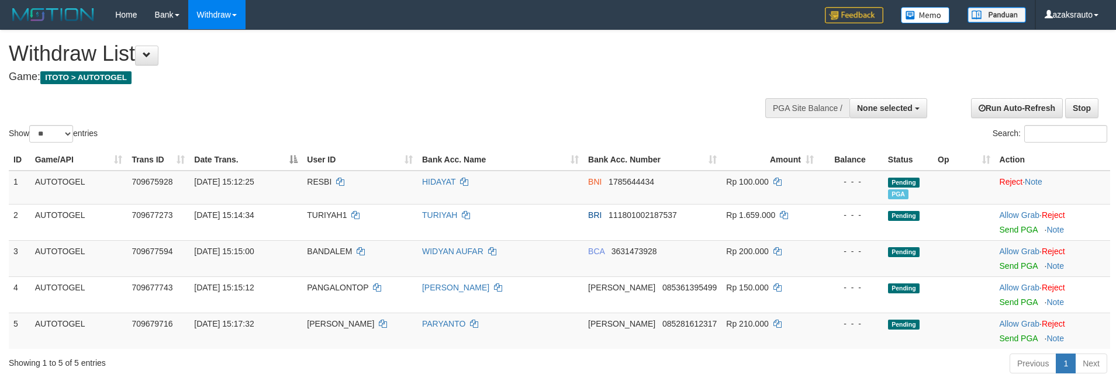
select select
select select "**"
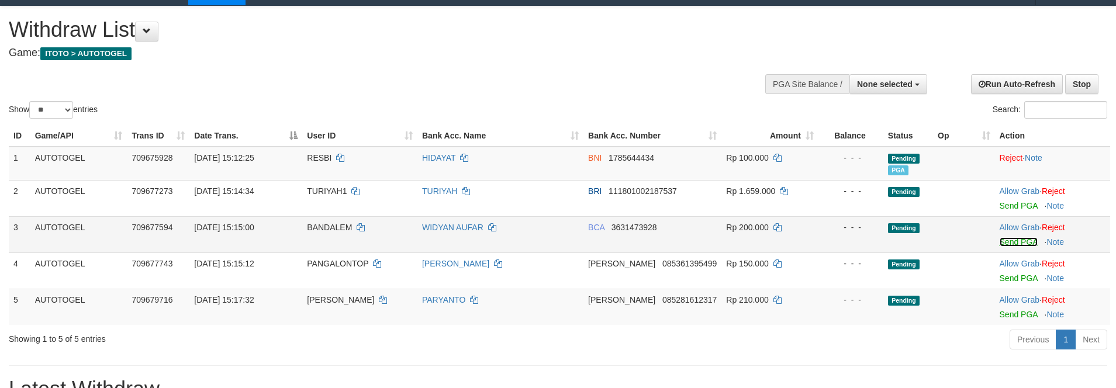
click at [1000, 241] on link "Send PGA" at bounding box center [1019, 241] width 38 height 9
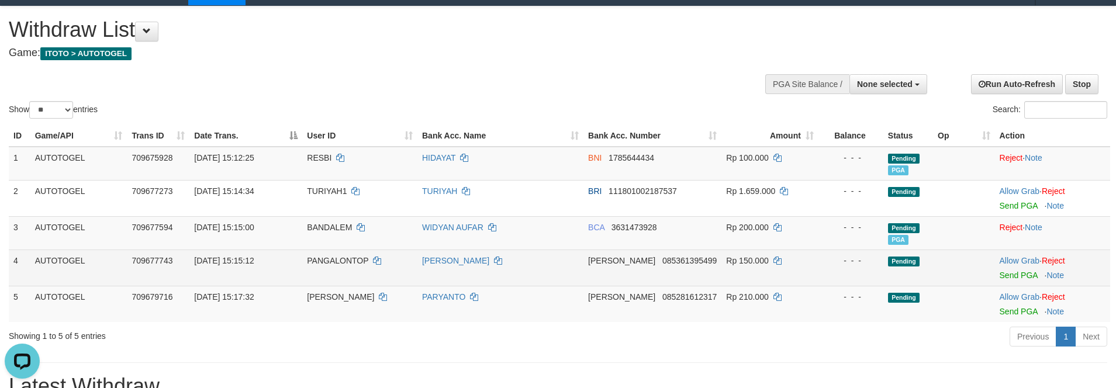
scroll to position [0, 0]
click at [1000, 276] on link "Send PGA" at bounding box center [1019, 275] width 38 height 9
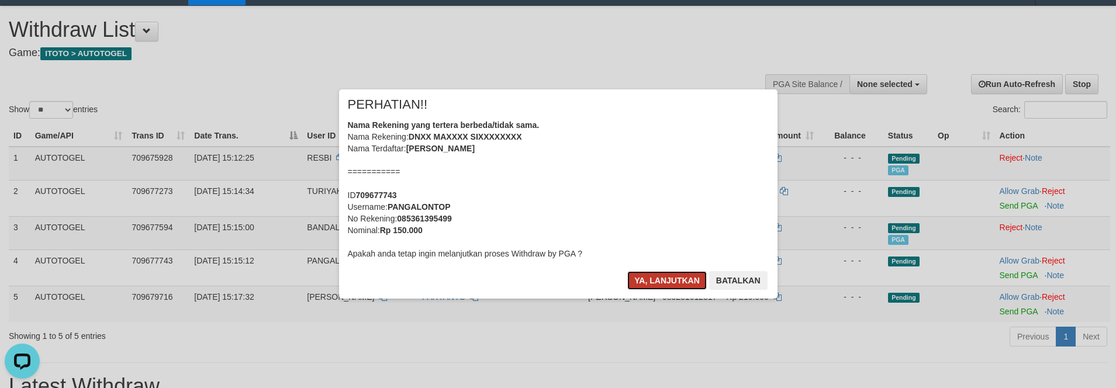
click at [636, 277] on button "Ya, lanjutkan" at bounding box center [668, 280] width 80 height 19
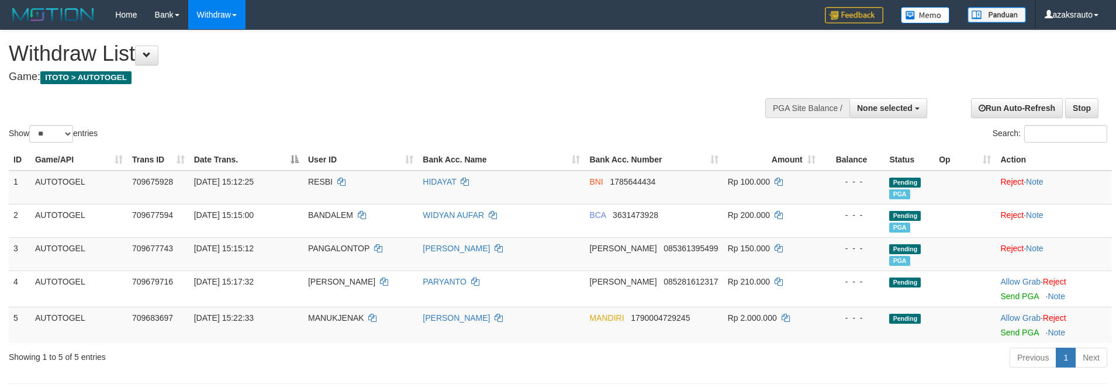
select select
select select "**"
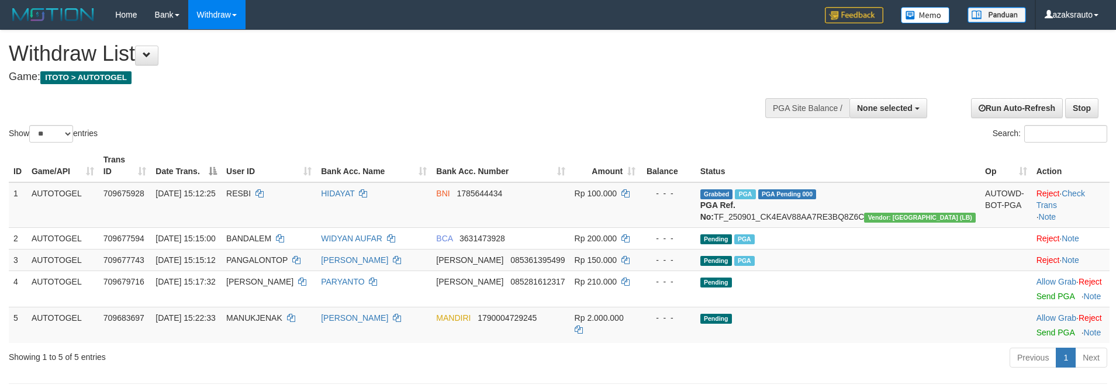
select select
select select "**"
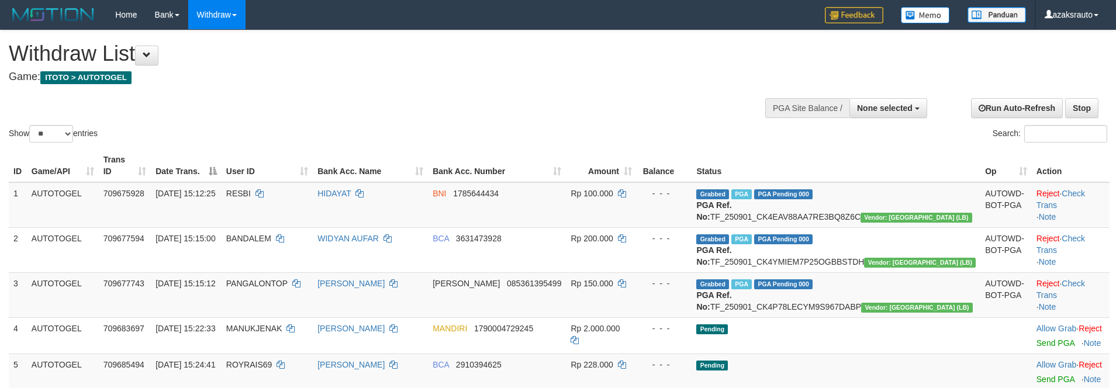
select select
select select "**"
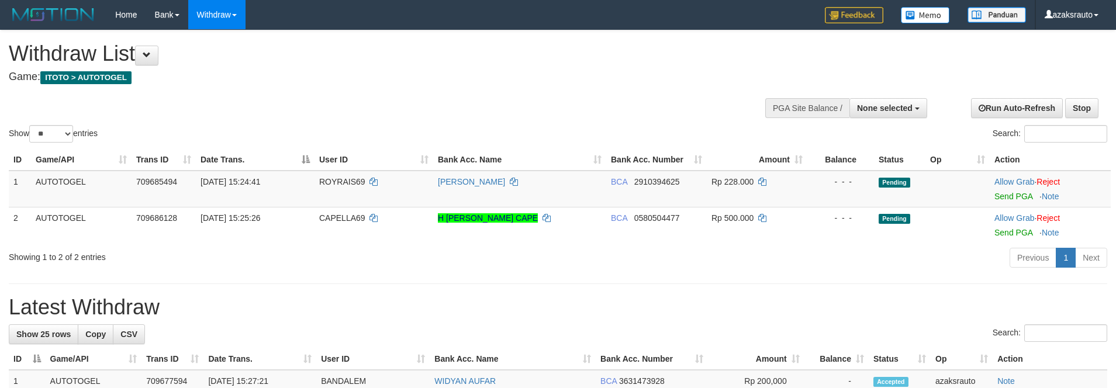
select select
select select "**"
click at [1030, 199] on link "Send PGA" at bounding box center [1014, 196] width 38 height 9
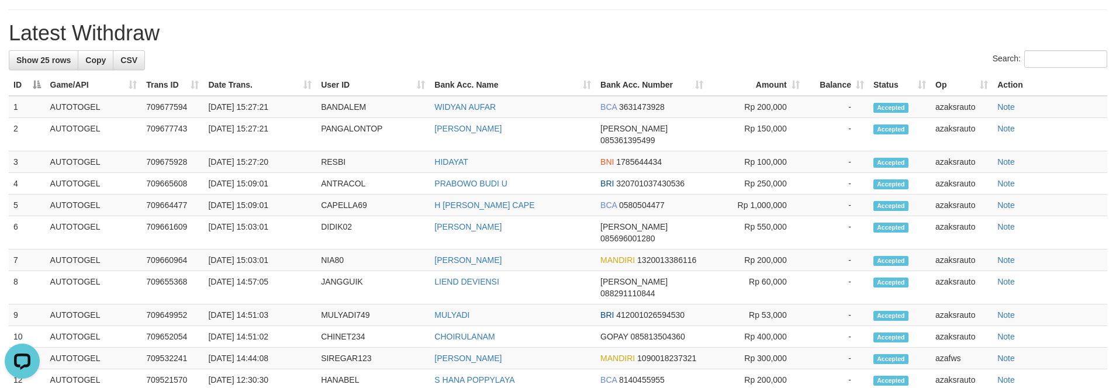
scroll to position [21, 0]
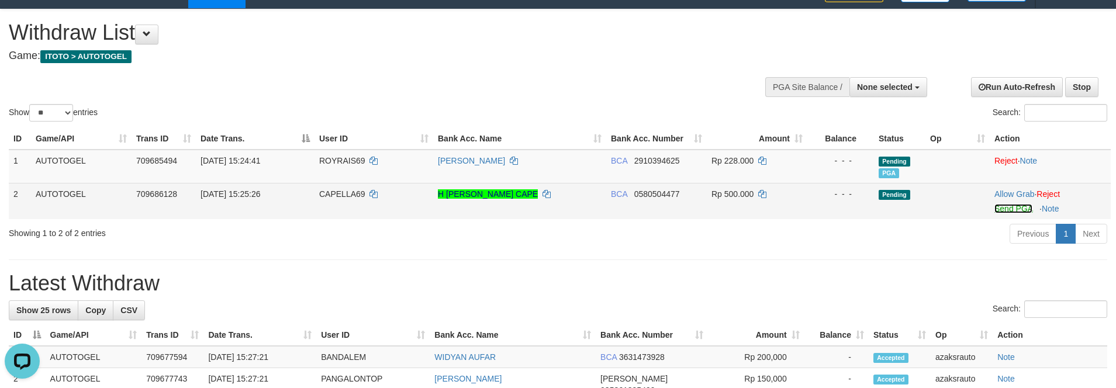
click at [1020, 211] on link "Send PGA" at bounding box center [1014, 208] width 38 height 9
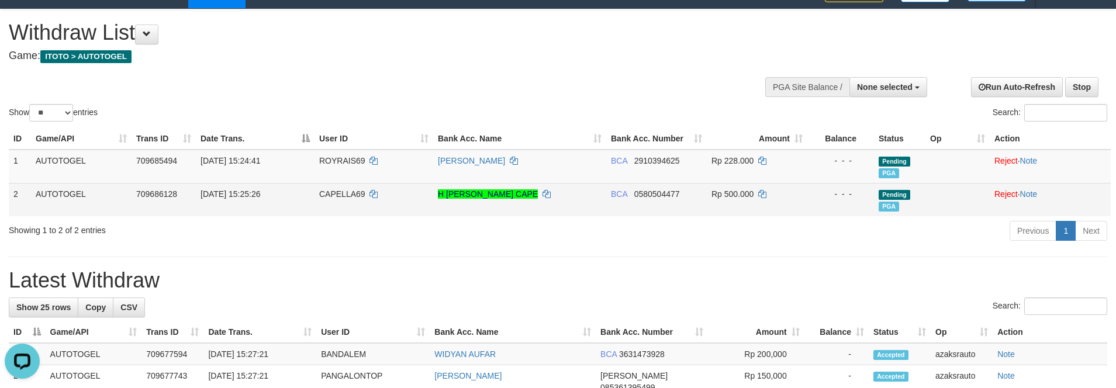
scroll to position [225, 0]
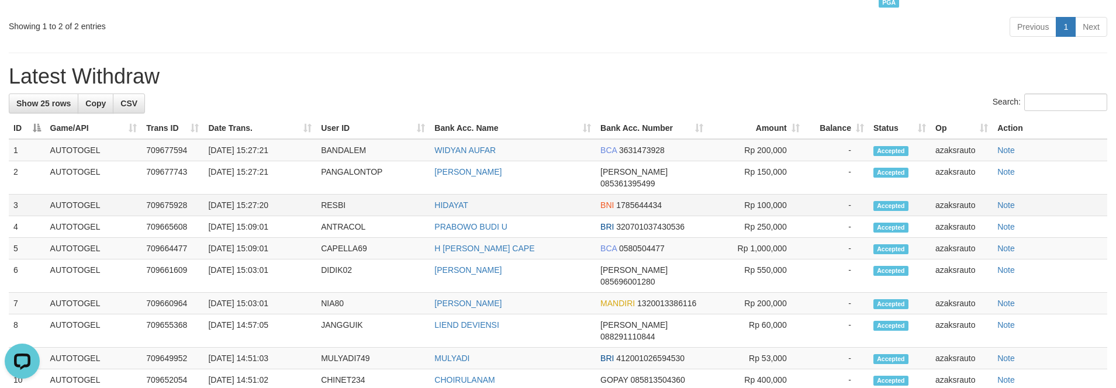
click at [251, 195] on td "[DATE] 15:27:20" at bounding box center [260, 206] width 113 height 22
click at [263, 198] on td "[DATE] 15:27:20" at bounding box center [260, 206] width 113 height 22
click at [260, 197] on td "[DATE] 15:27:20" at bounding box center [260, 206] width 113 height 22
click at [289, 195] on td "[DATE] 15:27:20" at bounding box center [260, 206] width 113 height 22
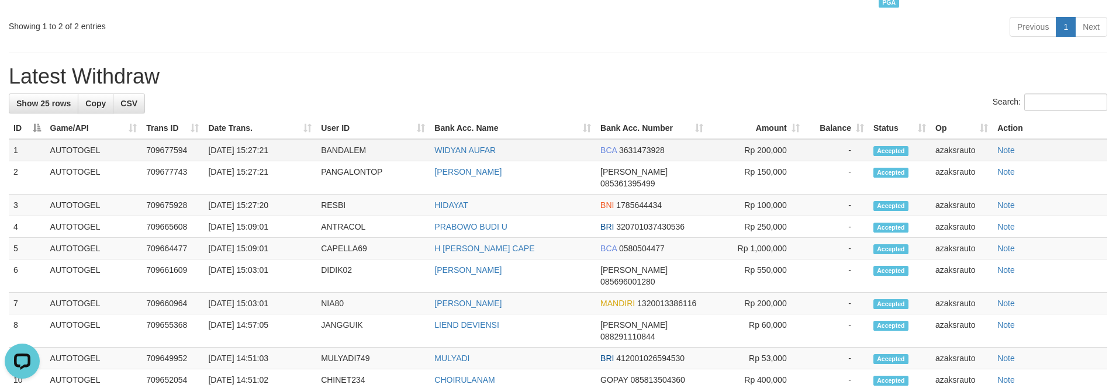
click at [254, 157] on td "[DATE] 15:27:21" at bounding box center [260, 150] width 113 height 22
drag, startPoint x: 254, startPoint y: 157, endPoint x: 301, endPoint y: 156, distance: 46.8
click at [258, 156] on td "[DATE] 15:27:21" at bounding box center [260, 150] width 113 height 22
copy td "15:27:21"
click at [301, 156] on td "[DATE] 15:27:21" at bounding box center [260, 150] width 113 height 22
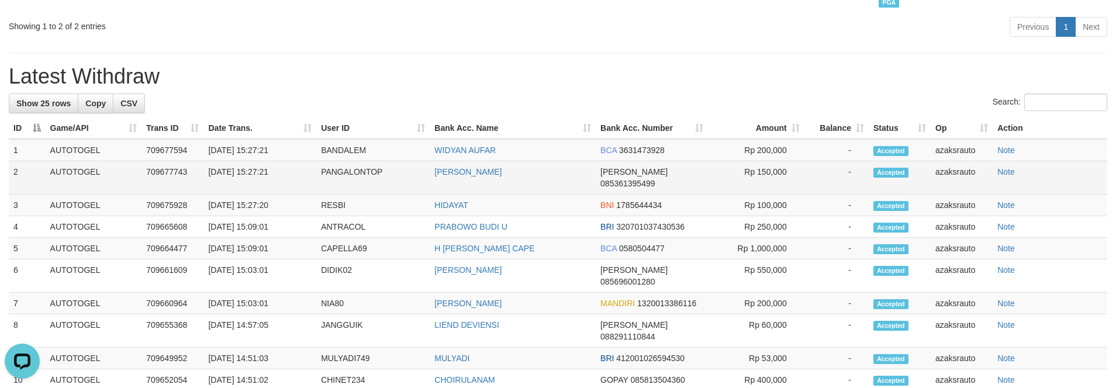
click at [271, 168] on td "[DATE] 15:27:21" at bounding box center [260, 177] width 113 height 33
click at [259, 167] on td "[DATE] 15:27:21" at bounding box center [260, 177] width 113 height 33
copy td "15:27:21"
click at [296, 167] on td "[DATE] 15:27:21" at bounding box center [260, 177] width 113 height 33
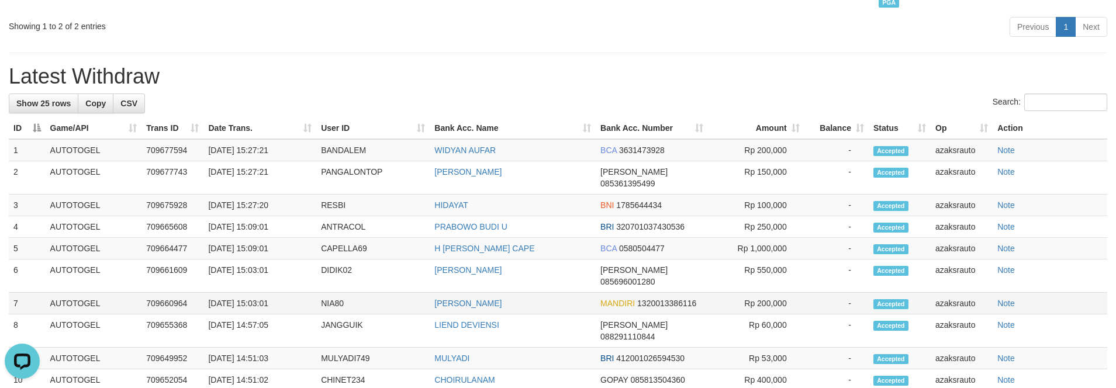
scroll to position [0, 0]
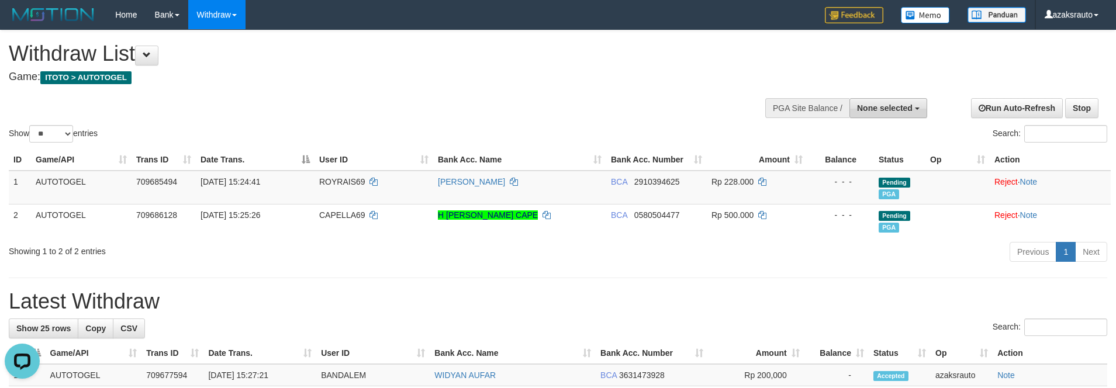
click at [879, 112] on span "None selected" at bounding box center [885, 108] width 56 height 9
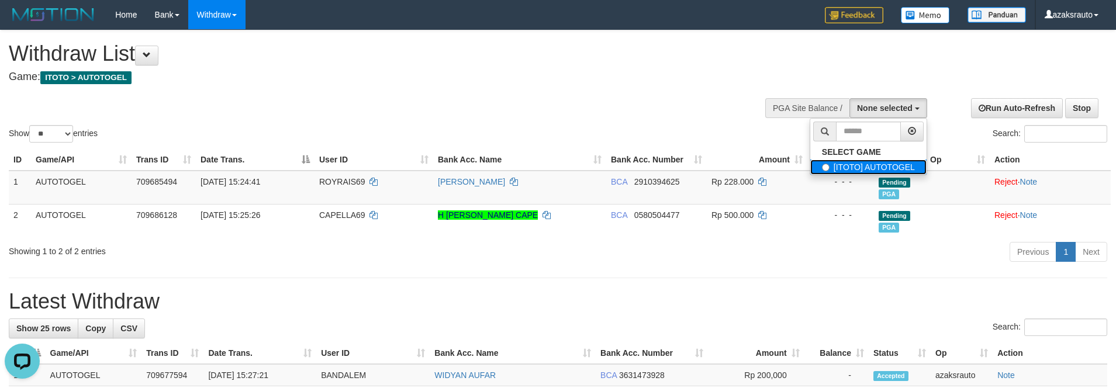
click at [830, 169] on label "[ITOTO] AUTOTOGEL" at bounding box center [869, 167] width 116 height 15
select select "***"
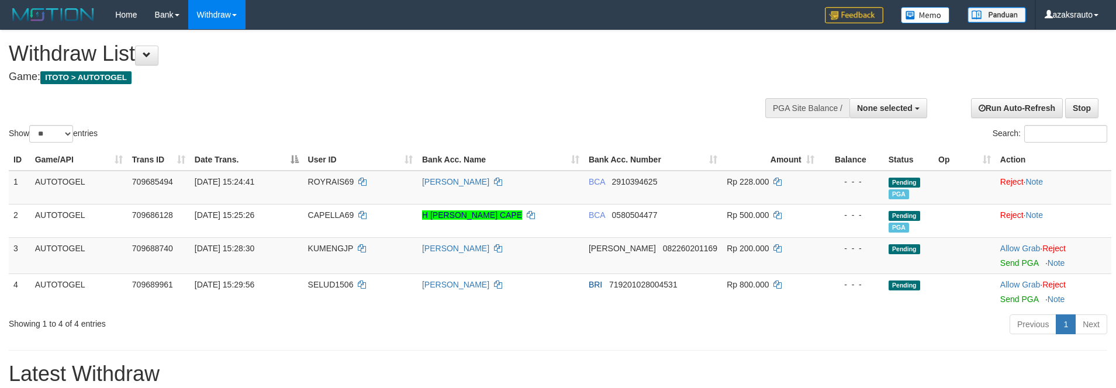
select select
select select "**"
click at [1008, 267] on link "Send PGA" at bounding box center [1020, 262] width 38 height 9
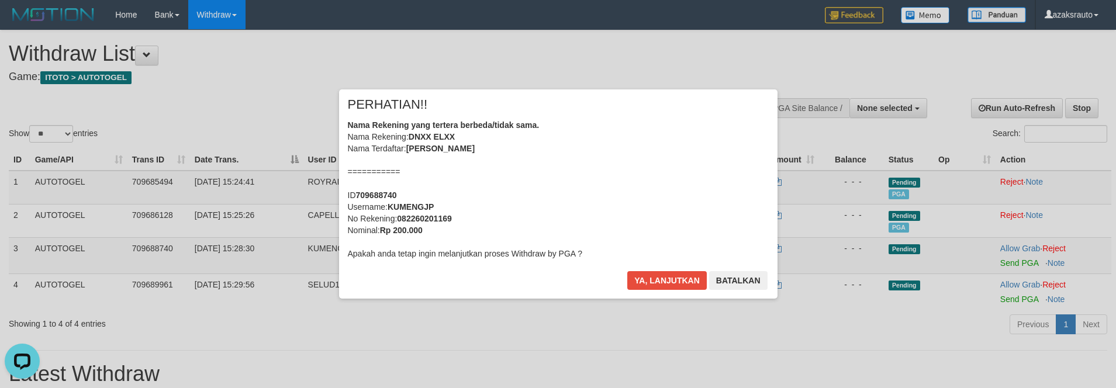
click at [873, 105] on div "× PERHATIAN!! Nama Rekening yang tertera berbeda/tidak sama. Nama Rekening: DNX…" at bounding box center [558, 193] width 684 height 209
click at [635, 282] on button "Ya, lanjutkan" at bounding box center [668, 280] width 80 height 19
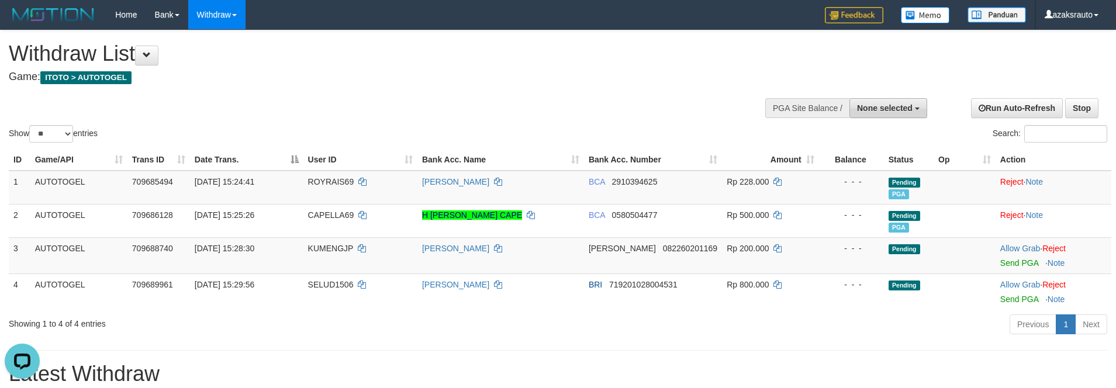
click at [857, 115] on button "None selected" at bounding box center [889, 108] width 78 height 20
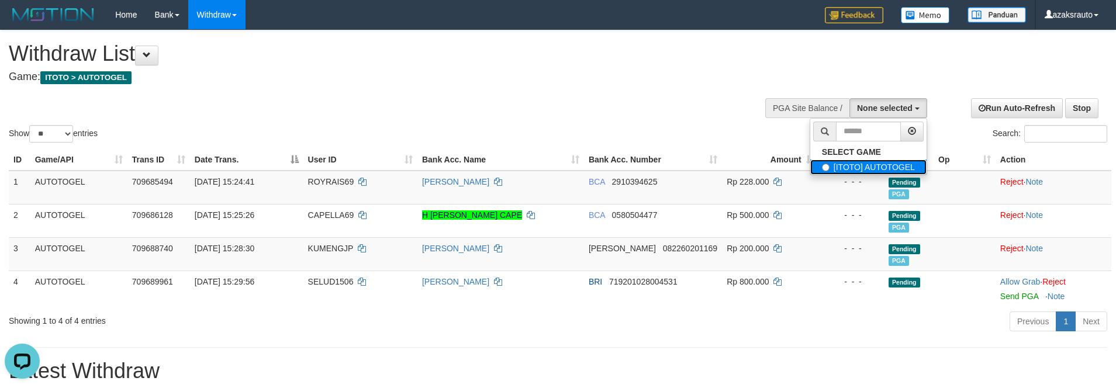
click at [831, 170] on label "[ITOTO] AUTOTOGEL" at bounding box center [869, 167] width 116 height 15
select select "***"
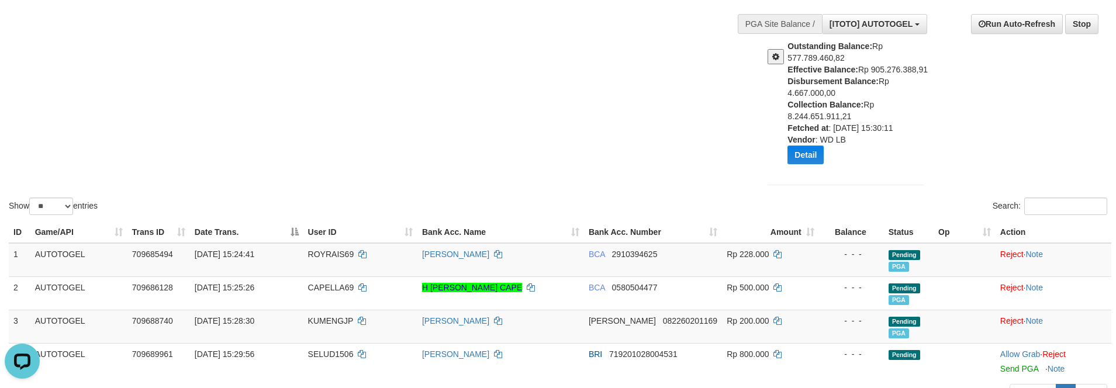
scroll to position [58, 0]
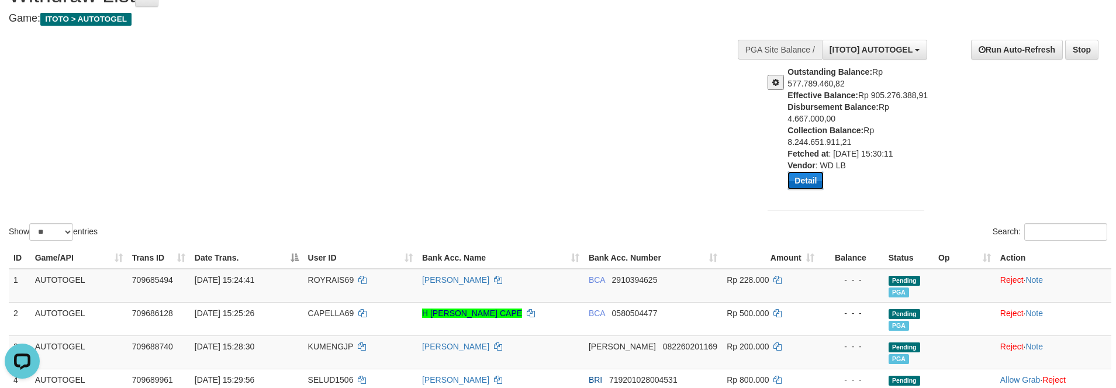
click at [797, 186] on button "Detail" at bounding box center [806, 180] width 36 height 19
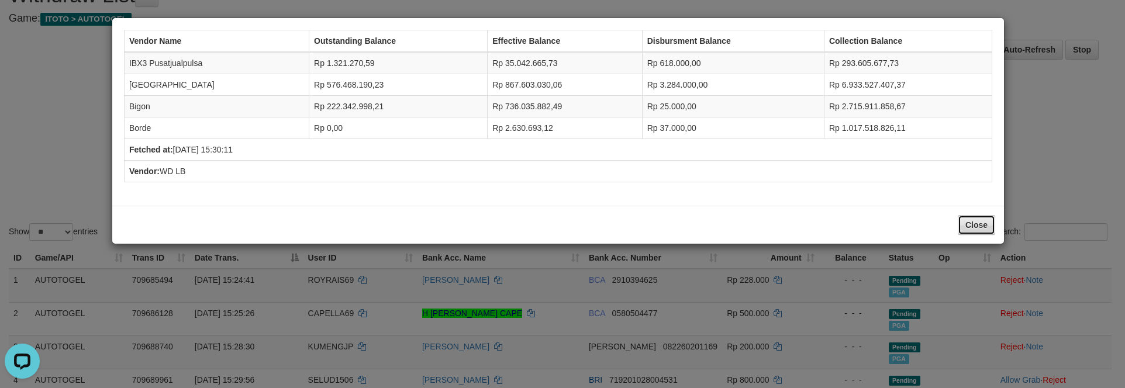
click at [974, 223] on button "Close" at bounding box center [976, 225] width 37 height 20
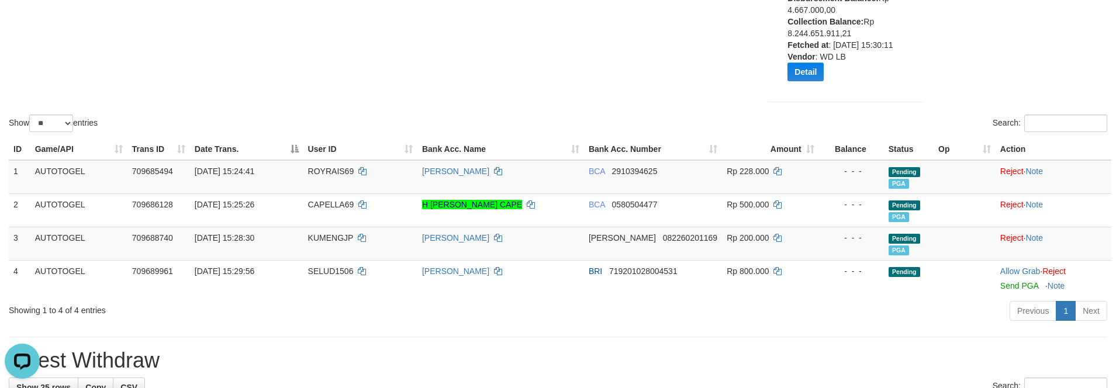
scroll to position [175, 0]
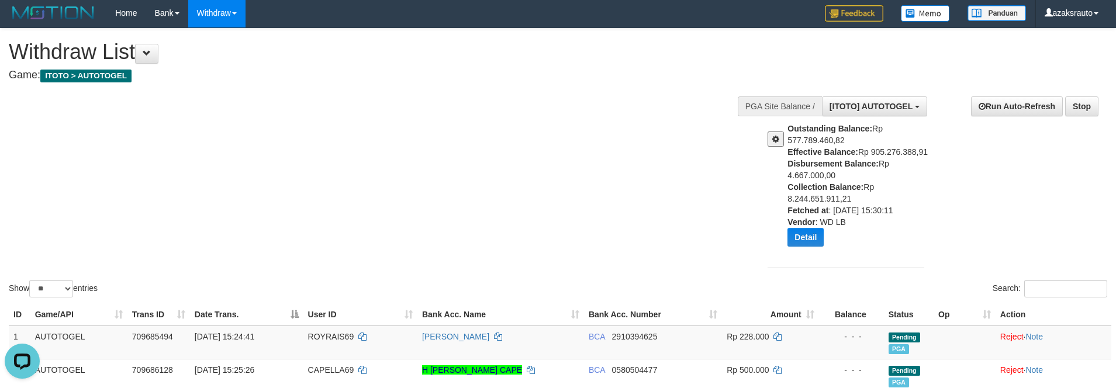
scroll to position [0, 0]
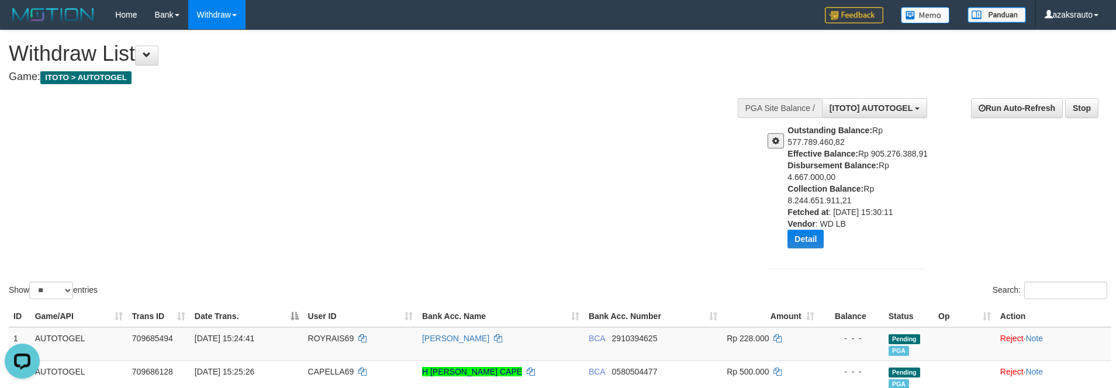
click at [772, 253] on div "Outstanding Balance: Rp 577.789.460,82 Effective Balance: Rp 905.276.388,91 Dis…" at bounding box center [846, 191] width 174 height 133
click at [813, 239] on button "Detail" at bounding box center [806, 239] width 36 height 19
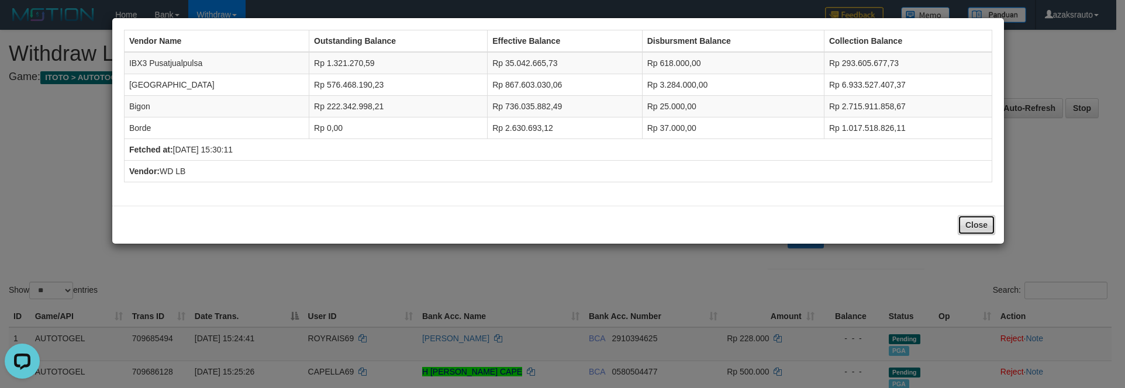
click at [960, 229] on button "Close" at bounding box center [976, 225] width 37 height 20
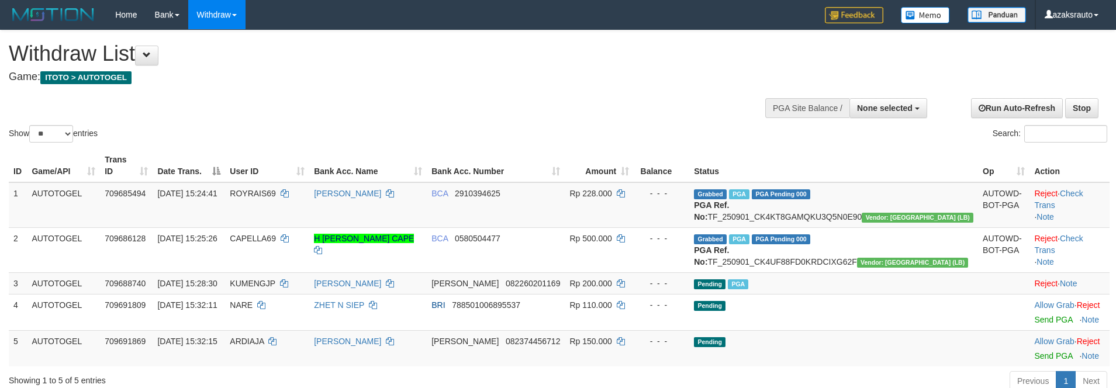
select select
select select "**"
click at [881, 116] on button "None selected" at bounding box center [889, 108] width 78 height 20
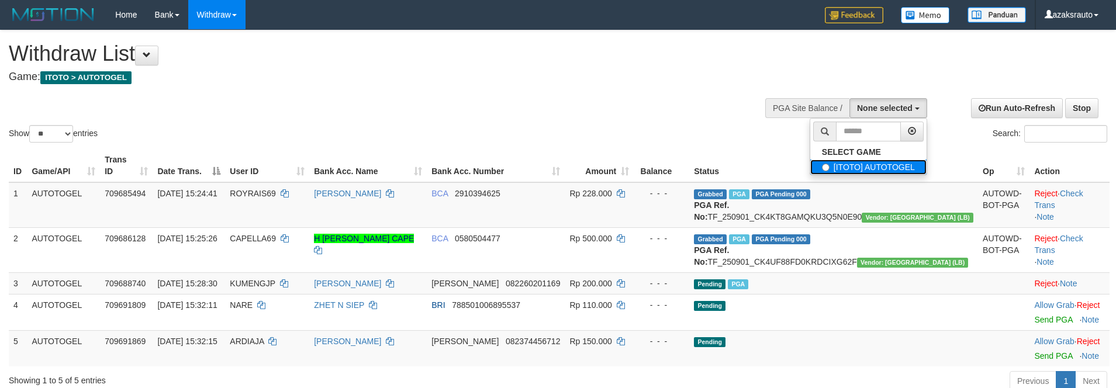
click at [856, 165] on label "[ITOTO] AUTOTOGEL" at bounding box center [869, 167] width 116 height 15
select select "***"
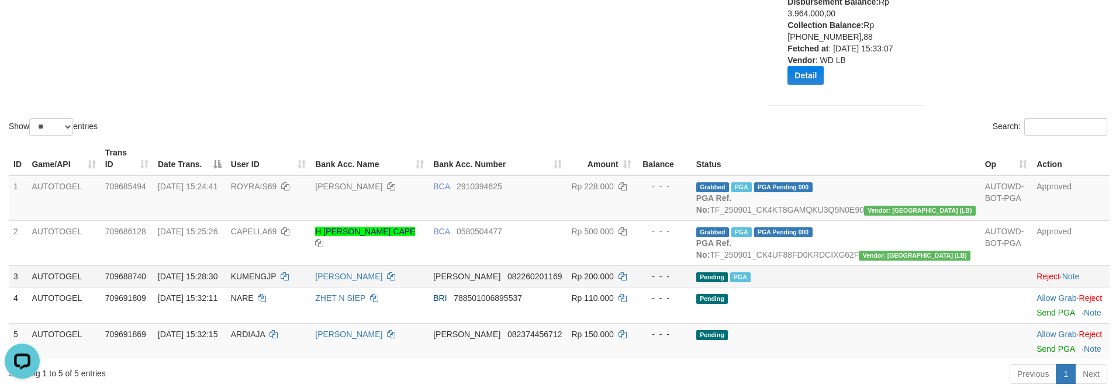
scroll to position [332, 0]
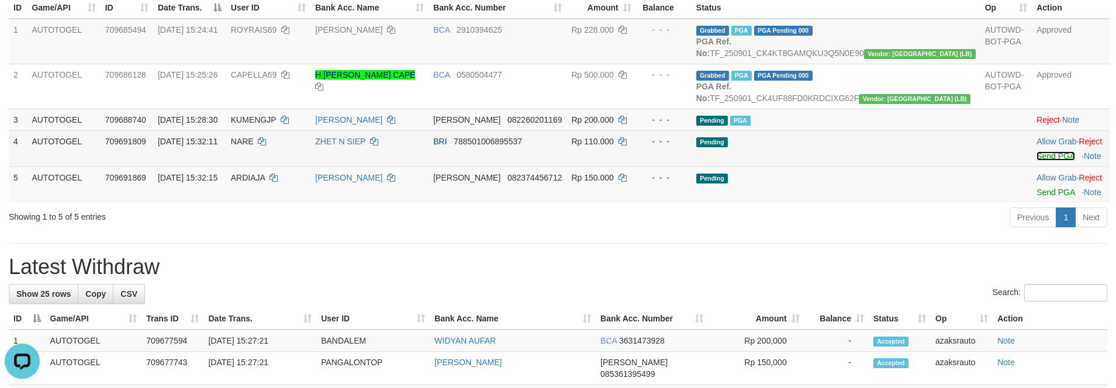
click at [1037, 161] on link "Send PGA" at bounding box center [1056, 155] width 38 height 9
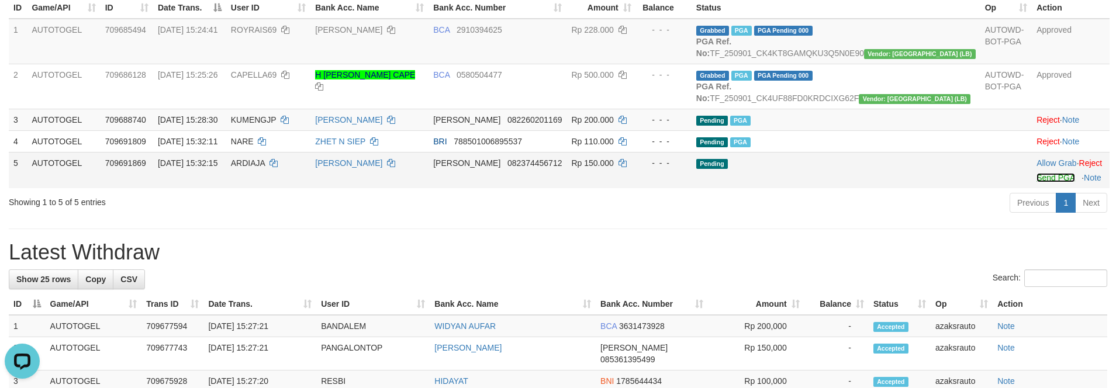
click at [1037, 182] on link "Send PGA" at bounding box center [1056, 177] width 38 height 9
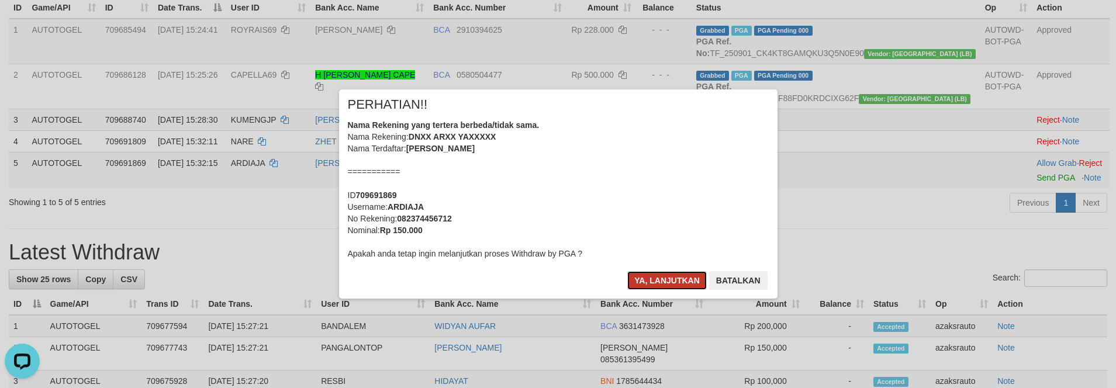
click at [633, 278] on button "Ya, lanjutkan" at bounding box center [668, 280] width 80 height 19
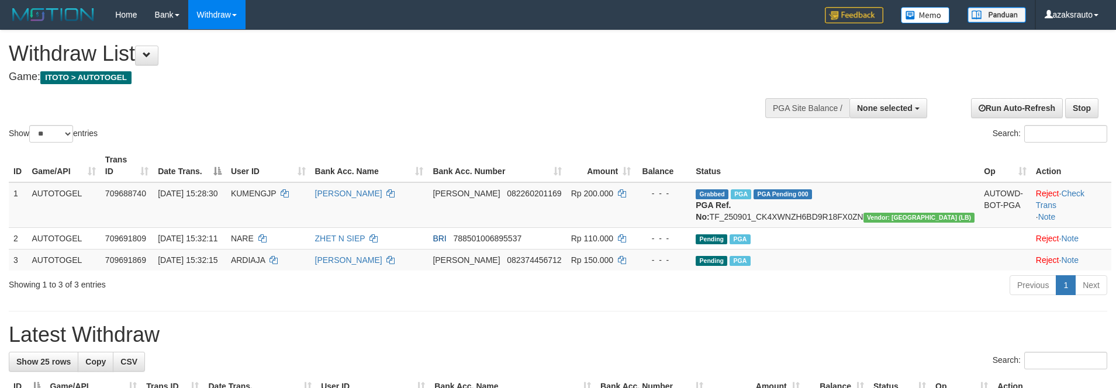
select select
select select "**"
click at [860, 105] on span "None selected" at bounding box center [885, 108] width 56 height 9
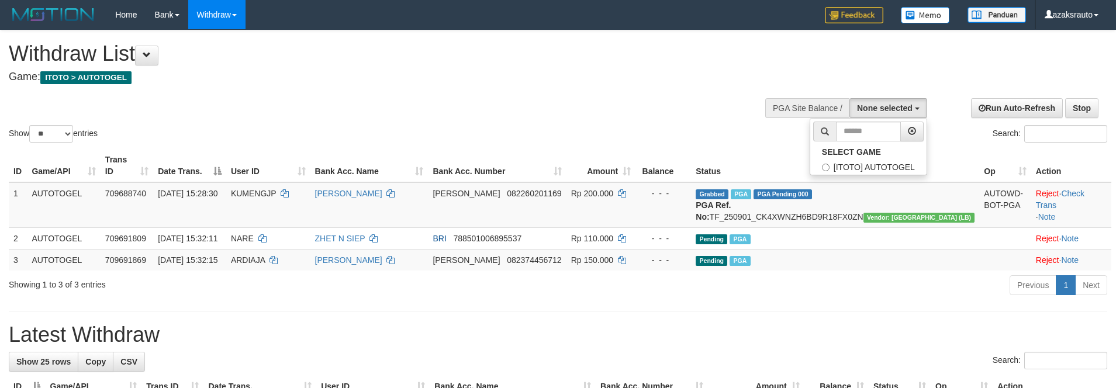
click at [485, 67] on div "Withdraw List Game: ITOTO > AUTOTOGEL" at bounding box center [371, 62] width 724 height 40
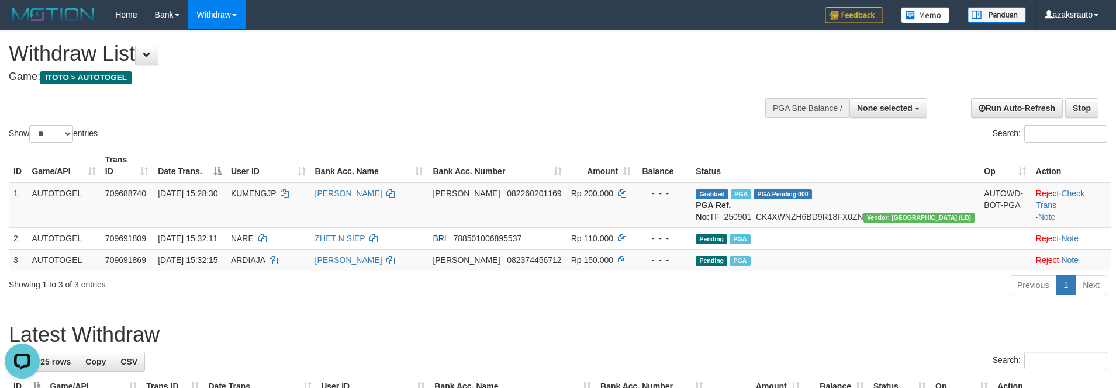
scroll to position [215, 0]
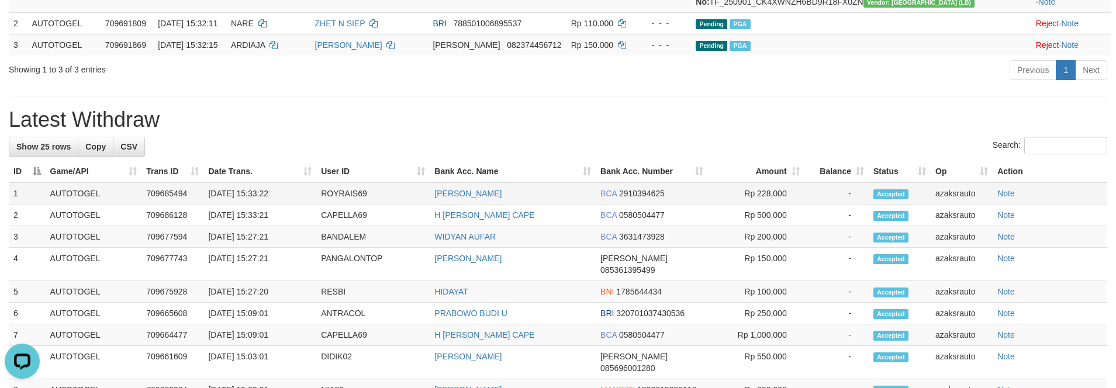
drag, startPoint x: 263, startPoint y: 201, endPoint x: 254, endPoint y: 195, distance: 10.5
click at [262, 201] on td "[DATE] 15:33:22" at bounding box center [260, 193] width 113 height 22
click at [254, 195] on td "[DATE] 15:33:22" at bounding box center [260, 193] width 113 height 22
click at [297, 194] on td "[DATE] 15:33:22" at bounding box center [260, 193] width 113 height 22
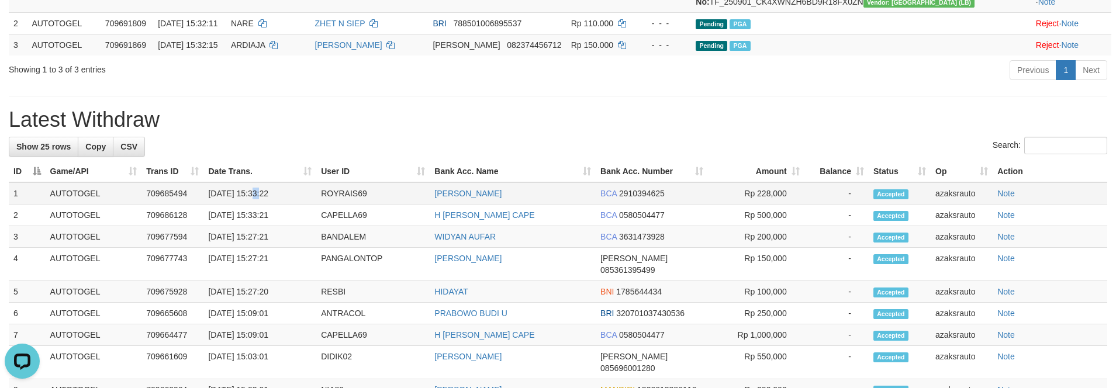
copy td "15:33:22"
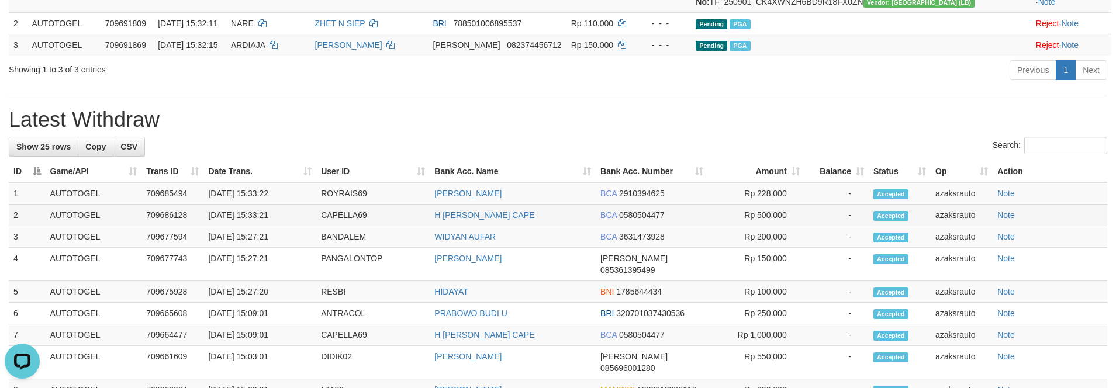
click at [247, 216] on td "[DATE] 15:33:21" at bounding box center [260, 216] width 113 height 22
click at [251, 215] on td "[DATE] 15:33:21" at bounding box center [260, 216] width 113 height 22
click at [253, 215] on td "[DATE] 15:33:21" at bounding box center [260, 216] width 113 height 22
click at [300, 215] on td "[DATE] 15:33:21" at bounding box center [260, 216] width 113 height 22
copy td "15:33:21"
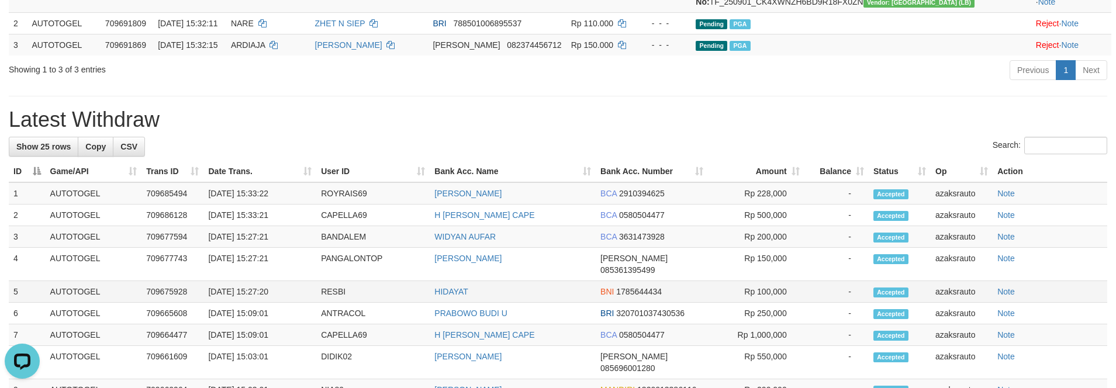
scroll to position [0, 0]
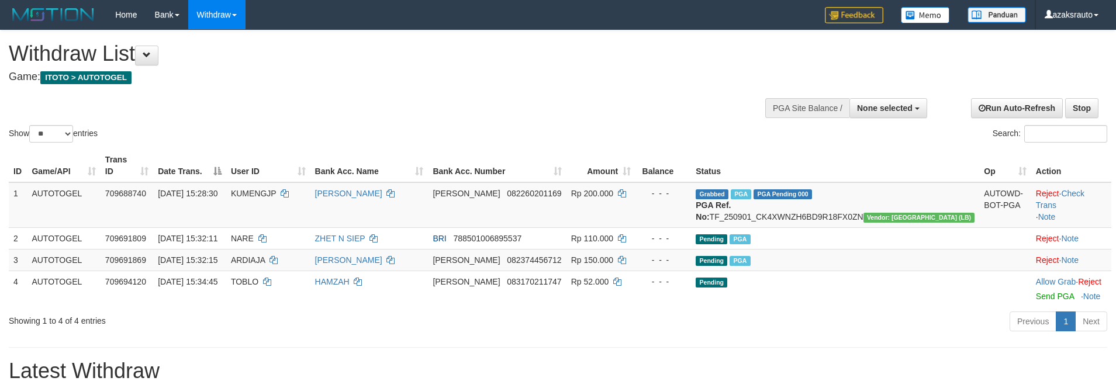
select select
select select "**"
click at [891, 114] on button "None selected" at bounding box center [889, 108] width 78 height 20
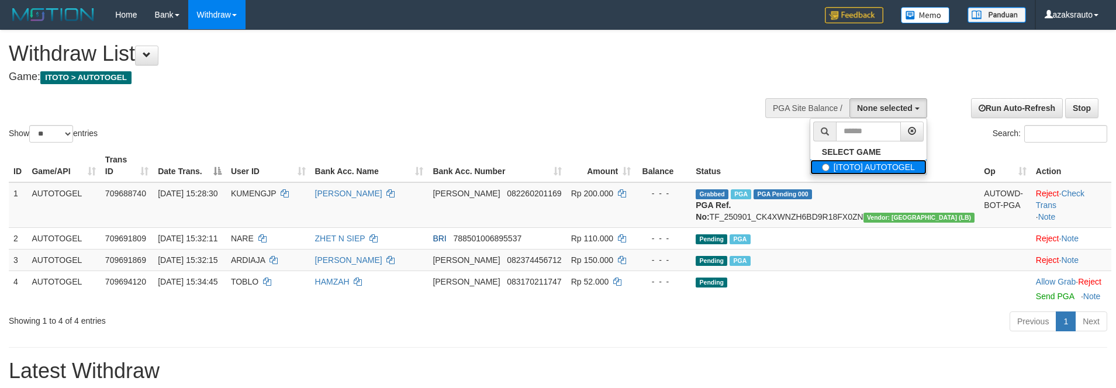
click at [864, 164] on label "[ITOTO] AUTOTOGEL" at bounding box center [869, 167] width 116 height 15
select select "***"
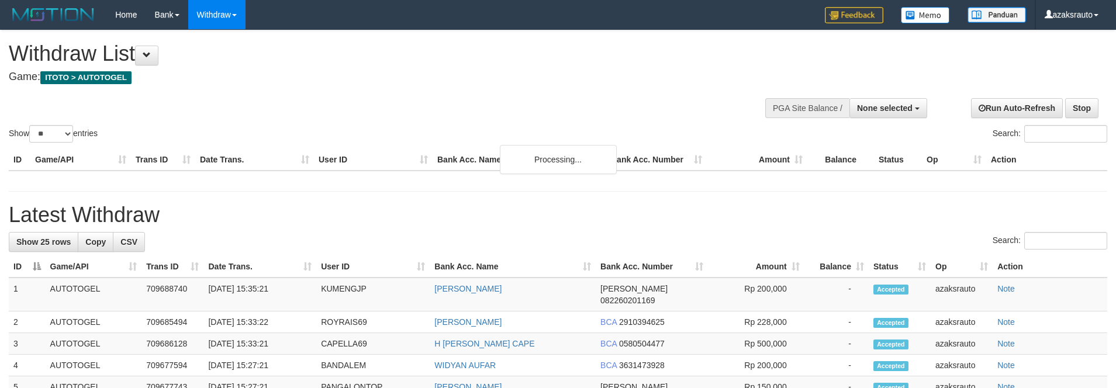
select select
select select "**"
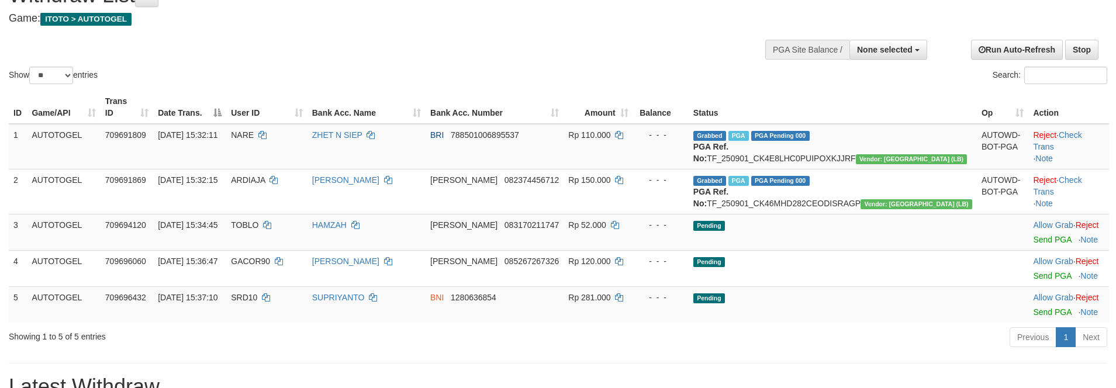
scroll to position [337, 0]
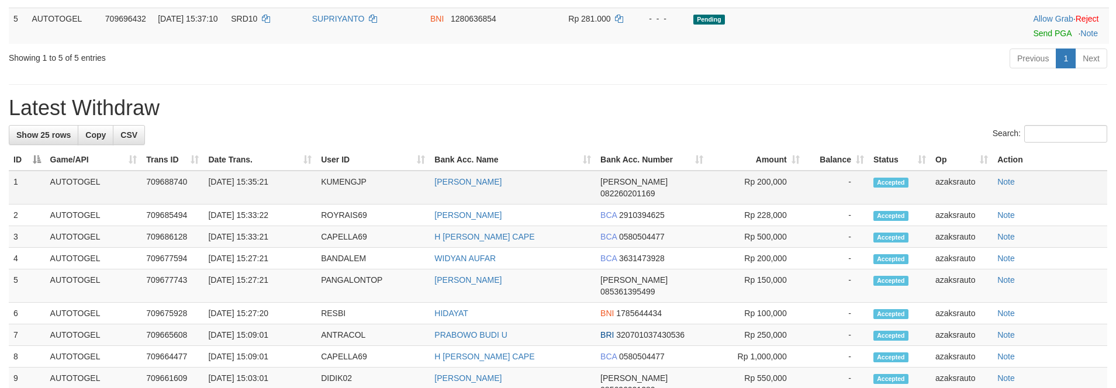
click at [257, 192] on td "[DATE] 15:35:21" at bounding box center [260, 188] width 113 height 34
click at [295, 192] on td "[DATE] 15:35:21" at bounding box center [260, 188] width 113 height 34
copy td "15:35:21"
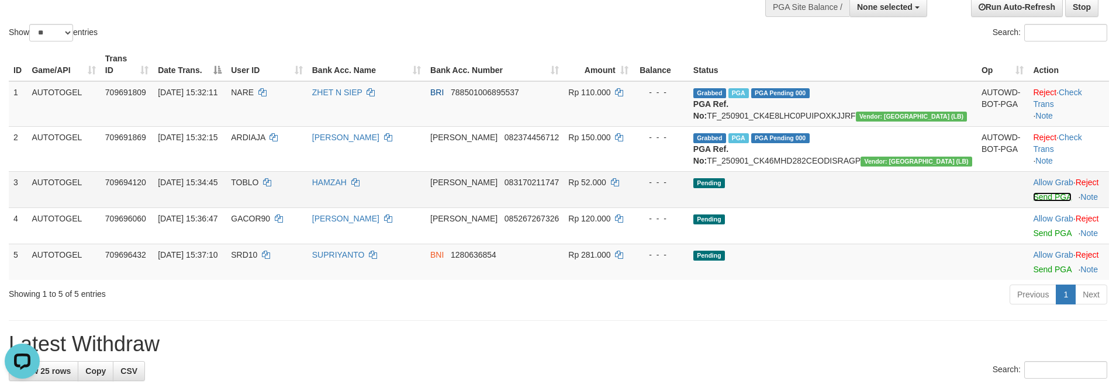
click at [1033, 202] on link "Send PGA" at bounding box center [1052, 196] width 38 height 9
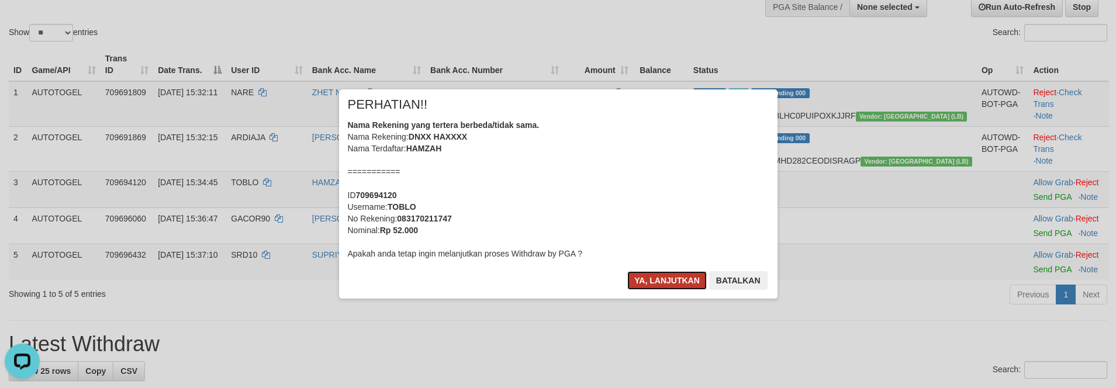
click at [646, 281] on button "Ya, lanjutkan" at bounding box center [668, 280] width 80 height 19
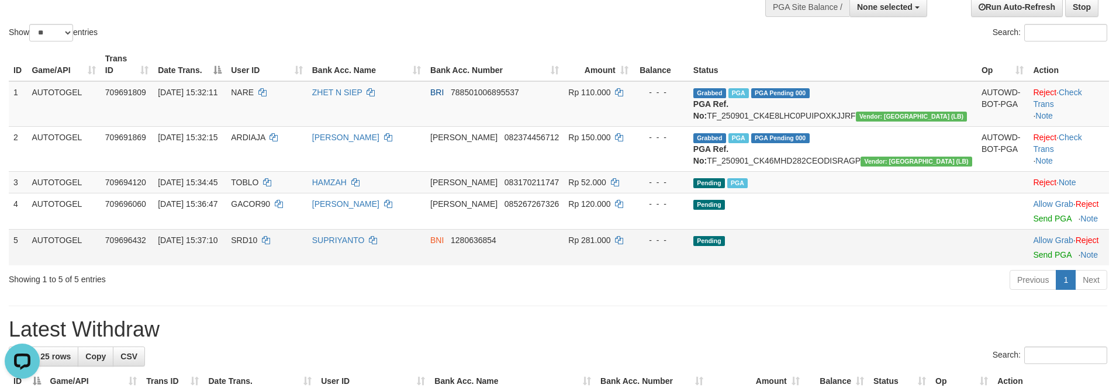
scroll to position [87, 0]
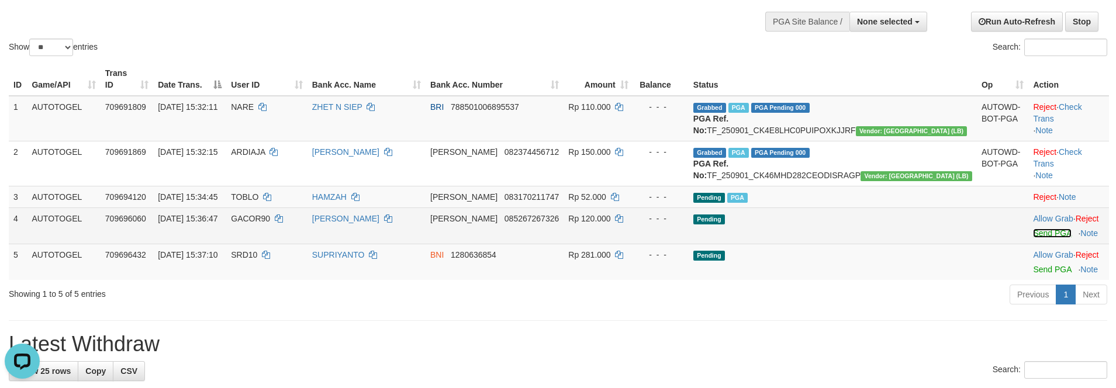
click at [1033, 238] on link "Send PGA" at bounding box center [1052, 233] width 38 height 9
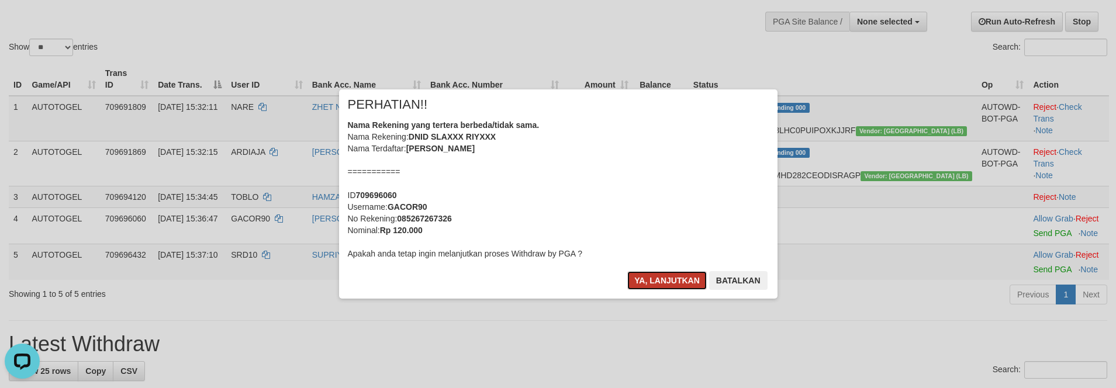
click at [632, 281] on button "Ya, lanjutkan" at bounding box center [668, 280] width 80 height 19
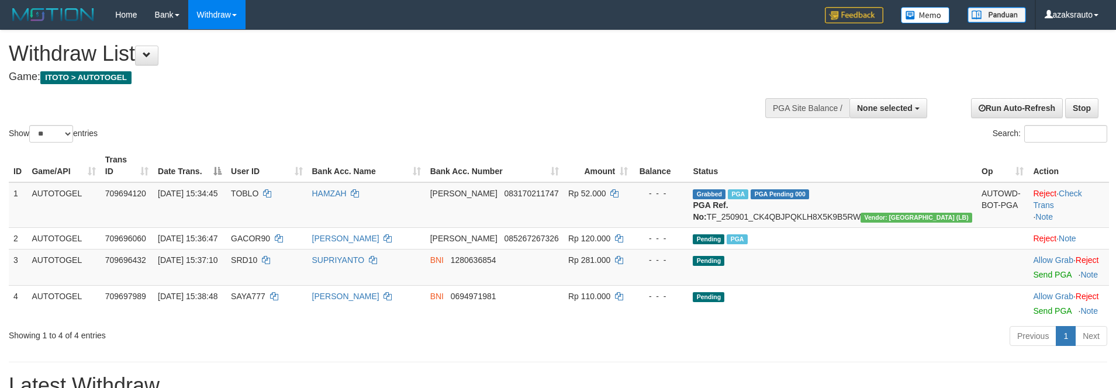
select select
select select "**"
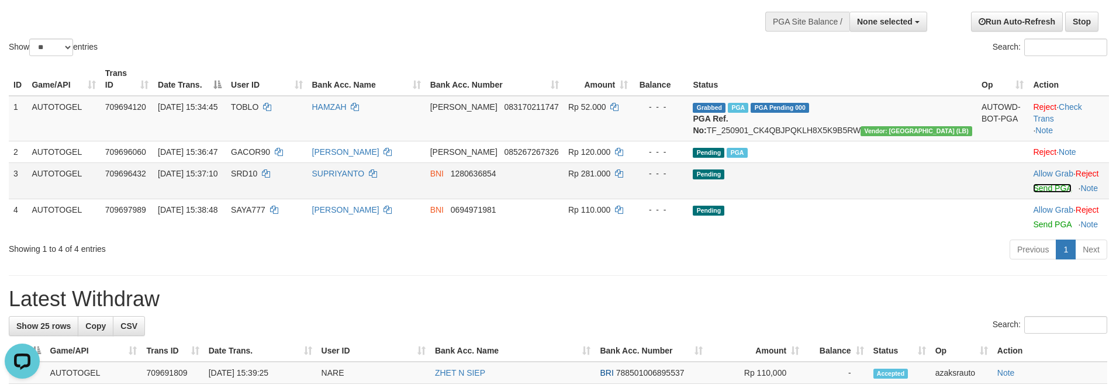
click at [1033, 191] on link "Send PGA" at bounding box center [1052, 188] width 38 height 9
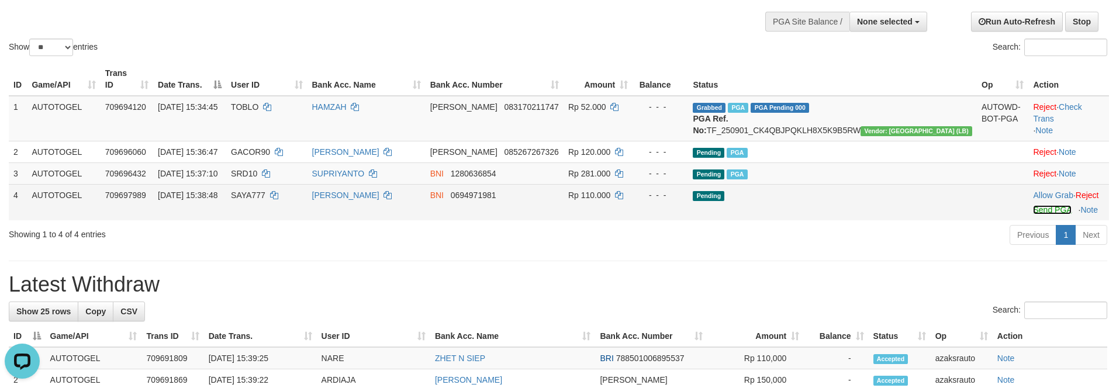
click at [1033, 211] on link "Send PGA" at bounding box center [1052, 209] width 38 height 9
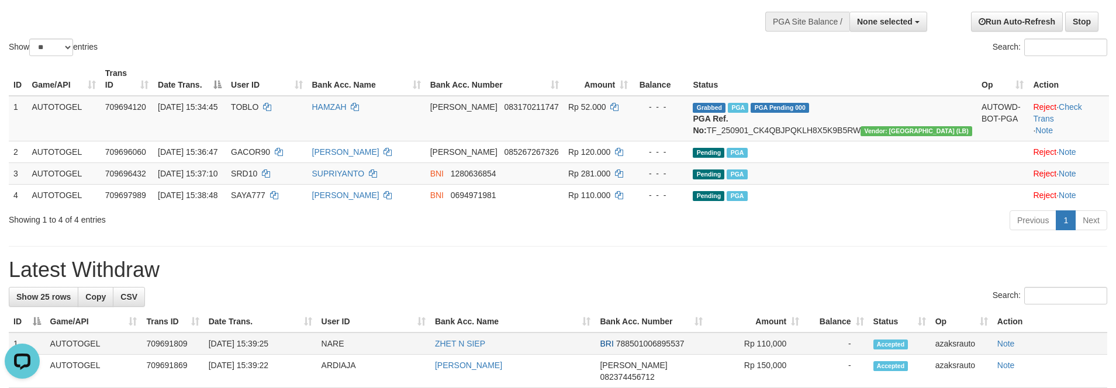
click at [260, 346] on td "[DATE] 15:39:25" at bounding box center [260, 344] width 113 height 22
drag, startPoint x: 260, startPoint y: 346, endPoint x: 289, endPoint y: 344, distance: 29.3
click at [261, 346] on td "[DATE] 15:39:25" at bounding box center [260, 344] width 113 height 22
click at [289, 344] on td "[DATE] 15:39:25" at bounding box center [260, 344] width 113 height 22
copy td "15:39:25"
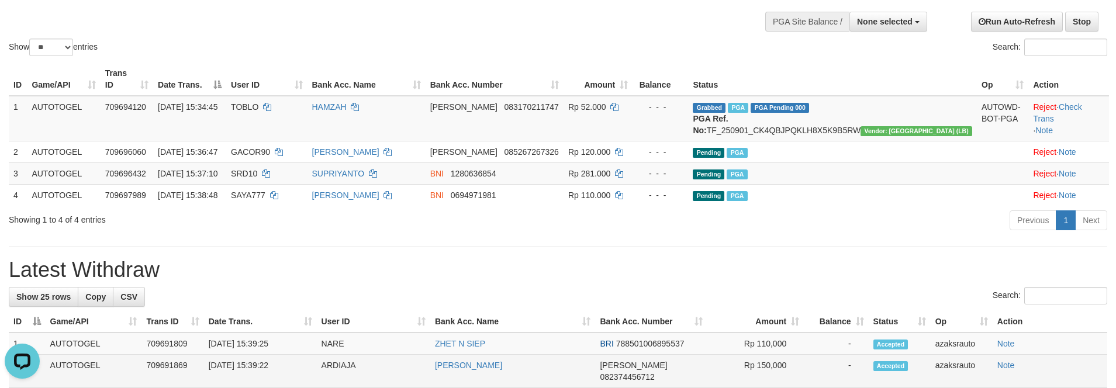
drag, startPoint x: 265, startPoint y: 358, endPoint x: 258, endPoint y: 358, distance: 6.4
click at [262, 358] on td "[DATE] 15:39:22" at bounding box center [260, 371] width 113 height 33
click at [258, 358] on td "[DATE] 15:39:22" at bounding box center [260, 371] width 113 height 33
copy td "15:39:22"
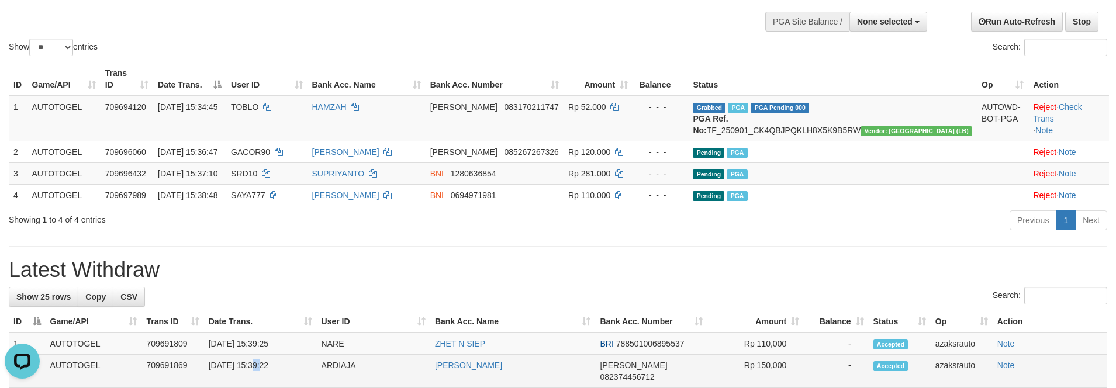
click at [289, 361] on td "[DATE] 15:39:22" at bounding box center [260, 371] width 113 height 33
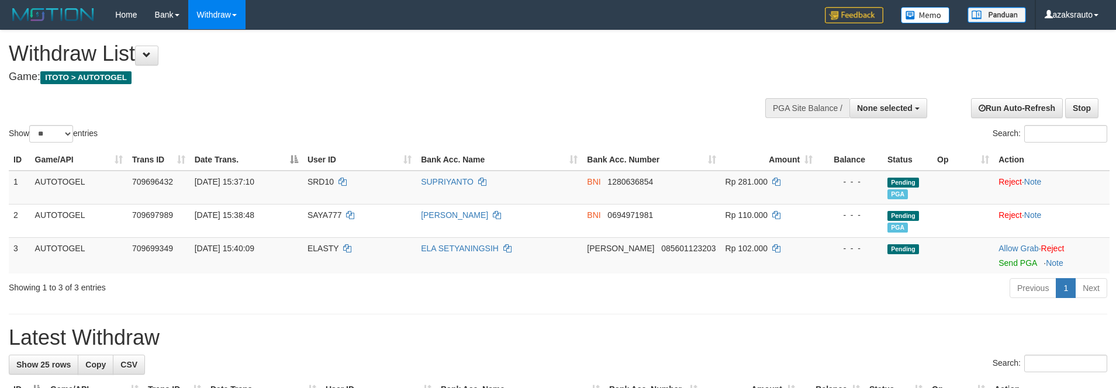
select select
select select "**"
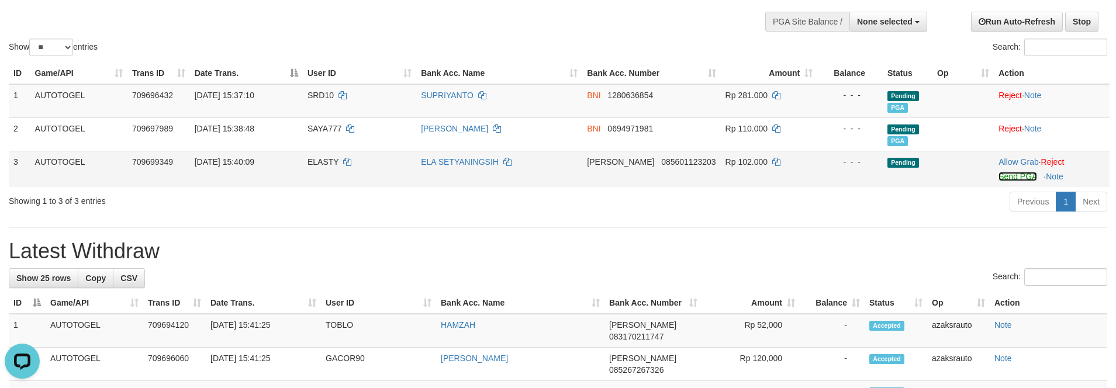
click at [1002, 180] on link "Send PGA" at bounding box center [1018, 176] width 38 height 9
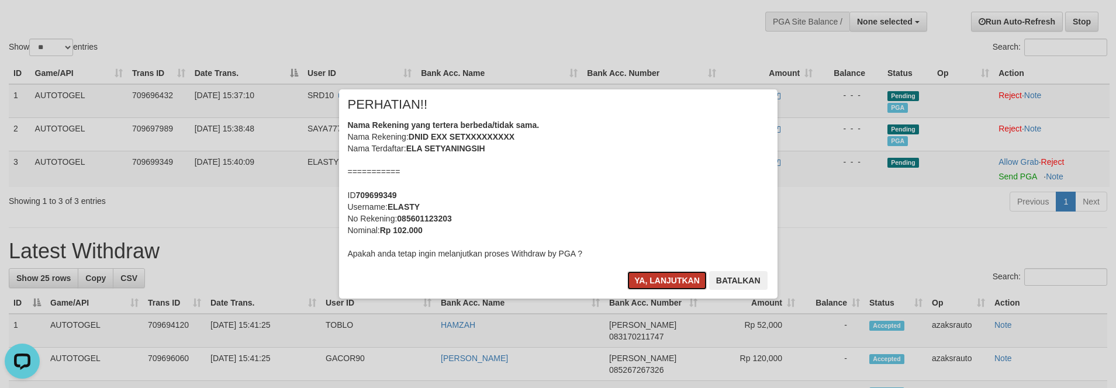
click at [643, 280] on button "Ya, lanjutkan" at bounding box center [668, 280] width 80 height 19
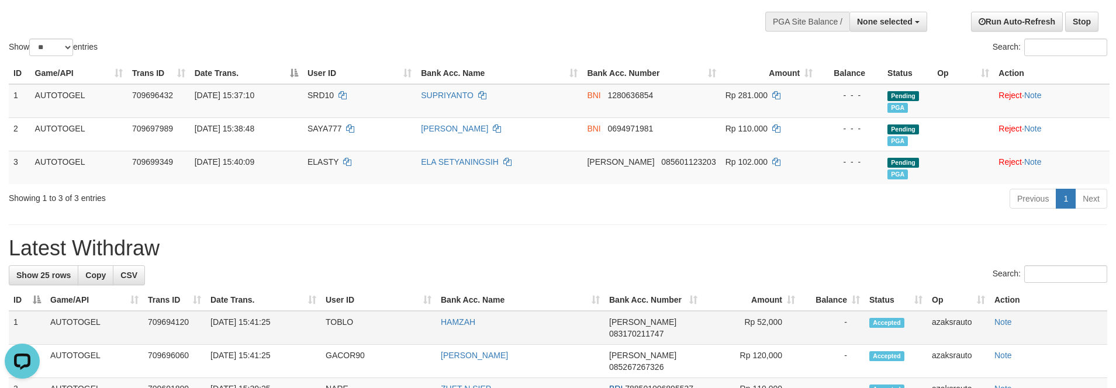
click at [255, 328] on td "[DATE] 15:41:25" at bounding box center [263, 328] width 115 height 34
drag, startPoint x: 255, startPoint y: 328, endPoint x: 280, endPoint y: 325, distance: 25.3
click at [260, 326] on td "[DATE] 15:41:25" at bounding box center [263, 328] width 115 height 34
click at [282, 325] on td "[DATE] 15:41:25" at bounding box center [263, 328] width 115 height 34
copy td "15:41:25"
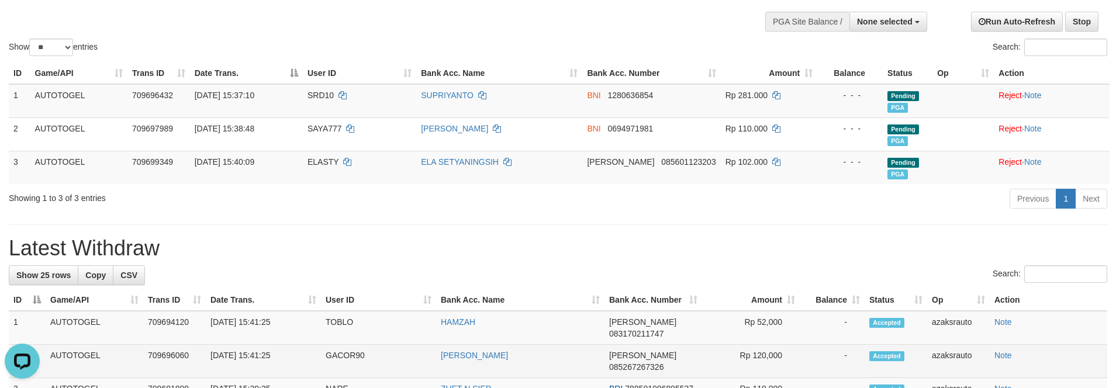
click at [263, 345] on td "[DATE] 15:41:25" at bounding box center [263, 361] width 115 height 33
click at [260, 345] on td "[DATE] 15:41:25" at bounding box center [263, 361] width 115 height 33
click at [257, 345] on td "[DATE] 15:41:25" at bounding box center [263, 361] width 115 height 33
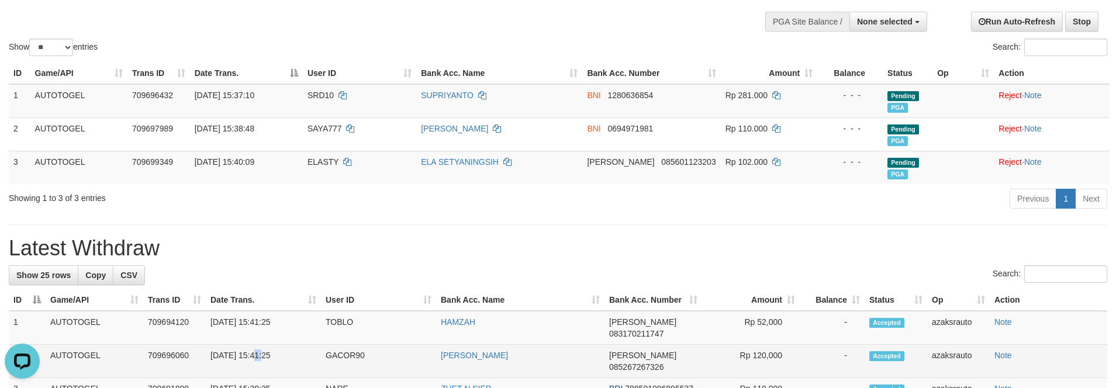
click at [289, 345] on td "[DATE] 15:41:25" at bounding box center [263, 361] width 115 height 33
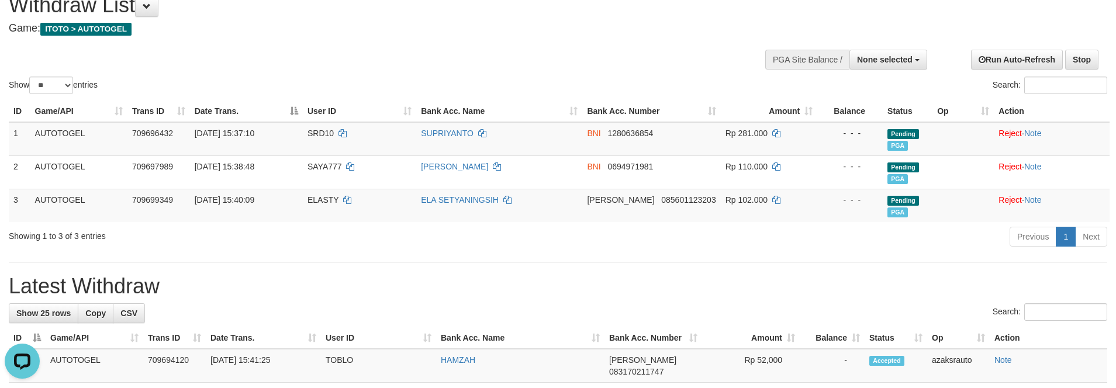
scroll to position [28, 0]
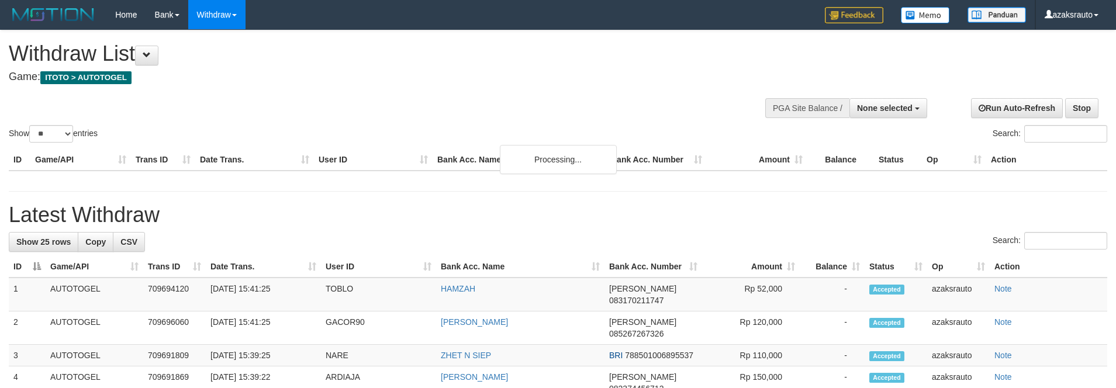
select select
select select "**"
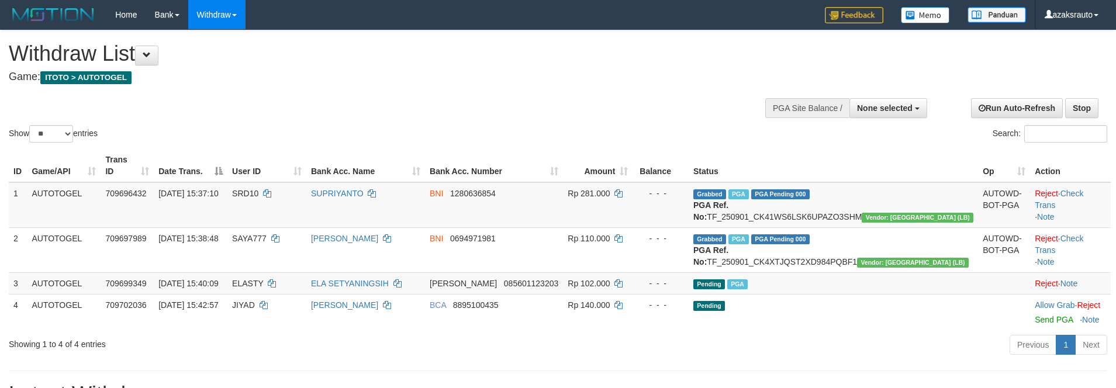
select select
select select "**"
select select
select select "**"
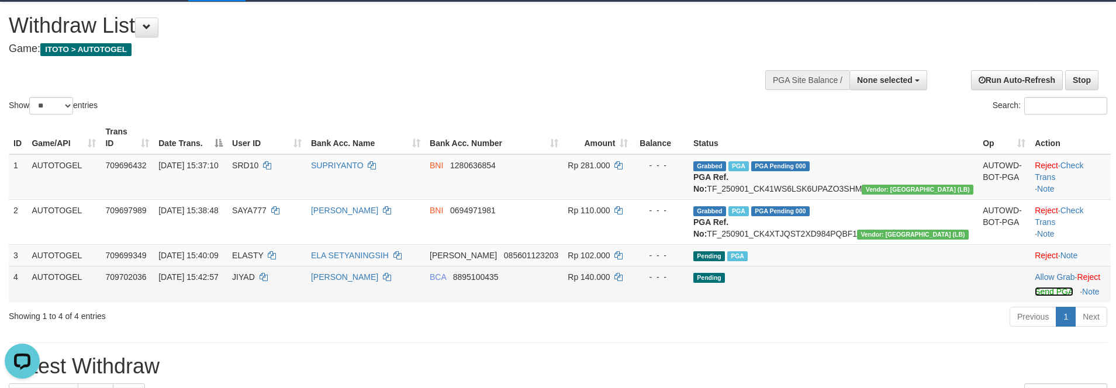
click at [1035, 297] on link "Send PGA" at bounding box center [1054, 291] width 38 height 9
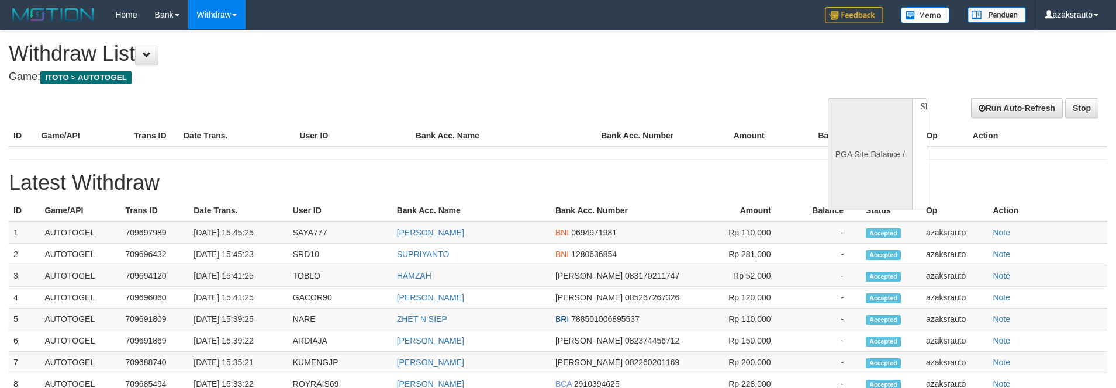
select select
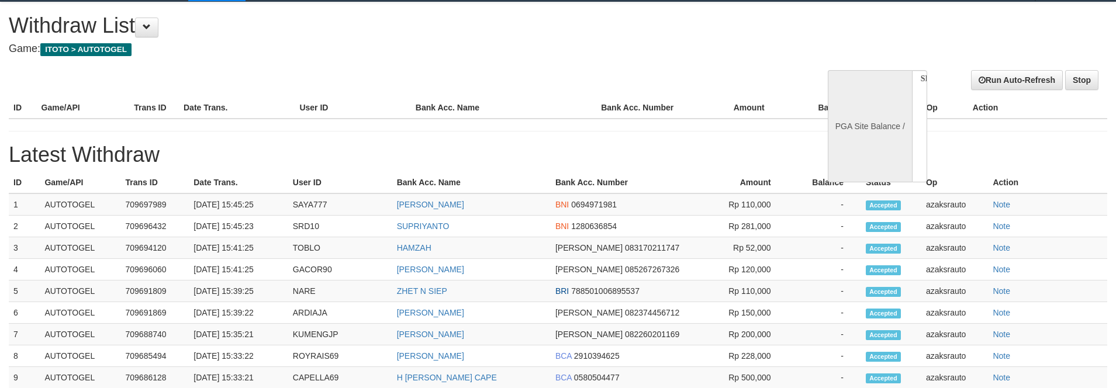
select select "**"
select select
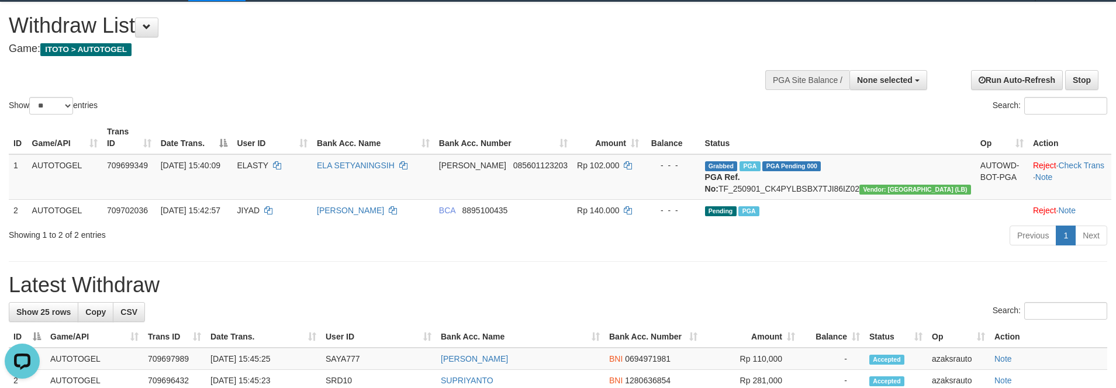
scroll to position [0, 0]
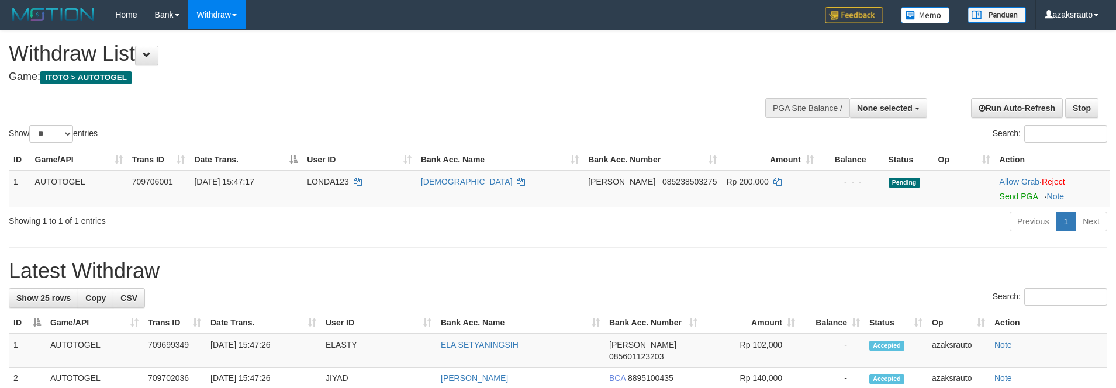
select select
select select "**"
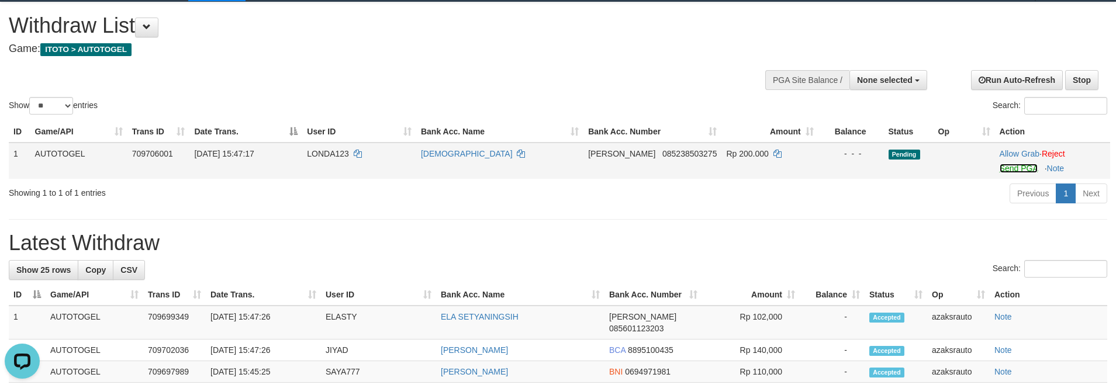
click at [1001, 173] on link "Send PGA" at bounding box center [1019, 168] width 38 height 9
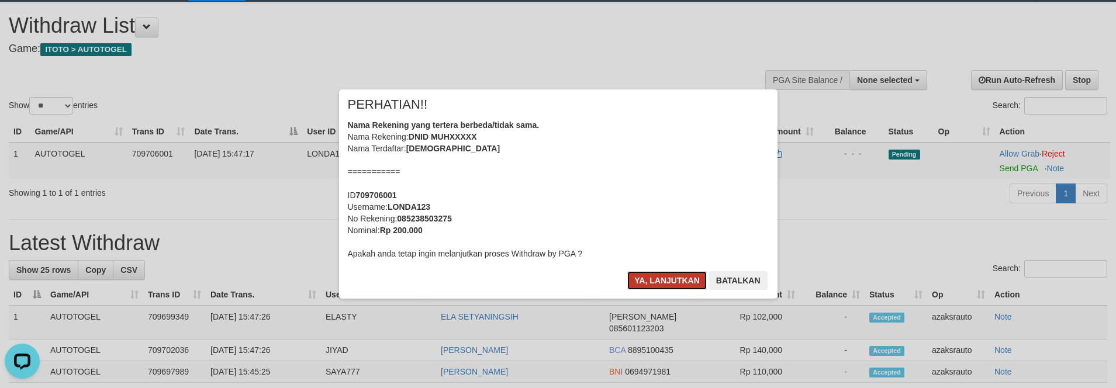
click at [642, 278] on button "Ya, lanjutkan" at bounding box center [668, 280] width 80 height 19
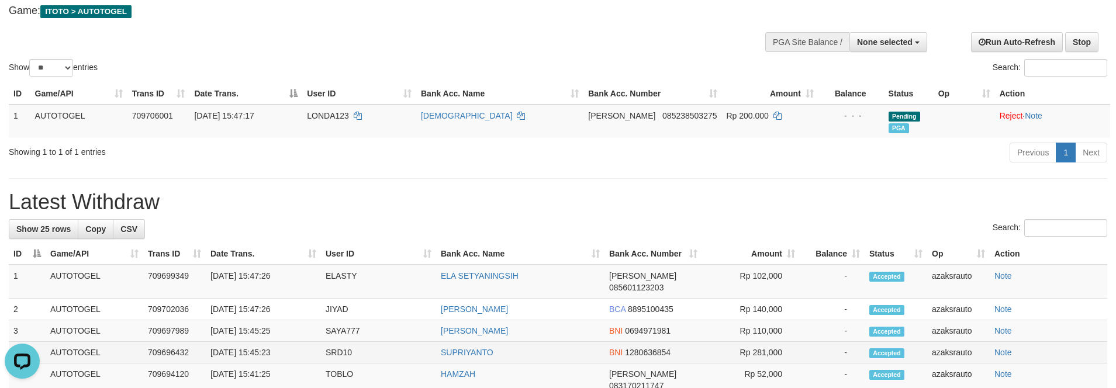
scroll to position [84, 0]
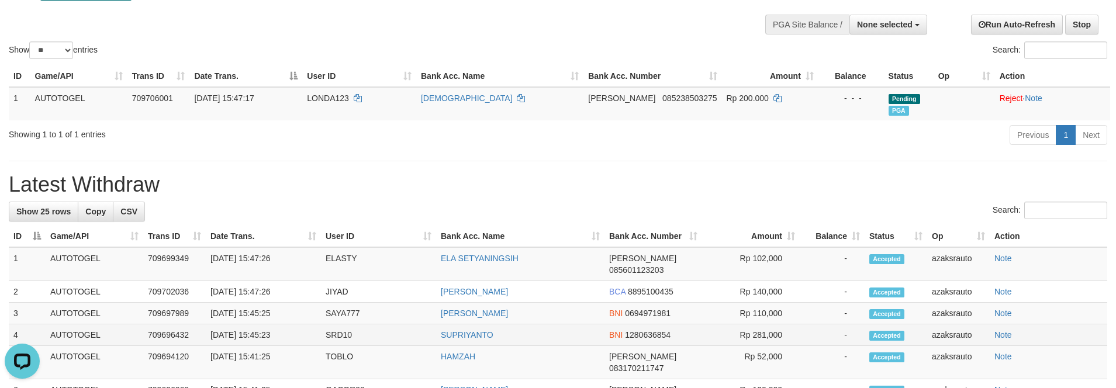
click at [258, 325] on td "[DATE] 15:45:23" at bounding box center [263, 336] width 115 height 22
click at [287, 325] on td "[DATE] 15:45:23" at bounding box center [263, 336] width 115 height 22
copy td "15:45:23"
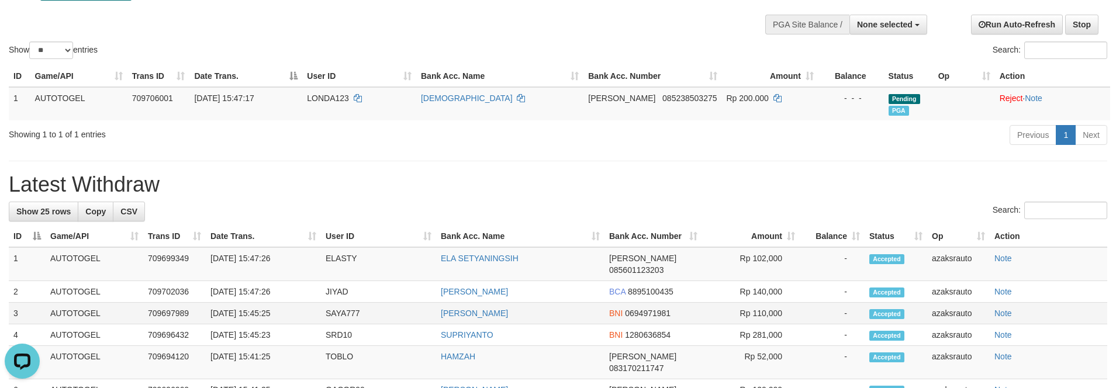
click at [254, 303] on td "01/09/2025 15:45:25" at bounding box center [263, 314] width 115 height 22
click at [278, 303] on td "01/09/2025 15:45:25" at bounding box center [263, 314] width 115 height 22
click at [294, 303] on td "01/09/2025 15:45:25" at bounding box center [263, 314] width 115 height 22
copy td "15:45:25"
click at [250, 266] on td "01/09/2025 15:47:26" at bounding box center [263, 264] width 115 height 34
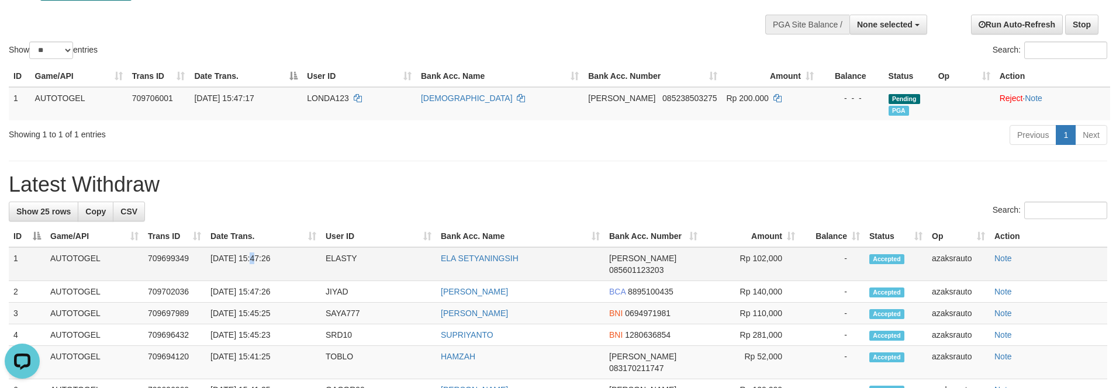
click at [253, 266] on td "01/09/2025 15:47:26" at bounding box center [263, 264] width 115 height 34
click at [302, 264] on td "01/09/2025 15:47:26" at bounding box center [263, 264] width 115 height 34
copy td "15:47:26"
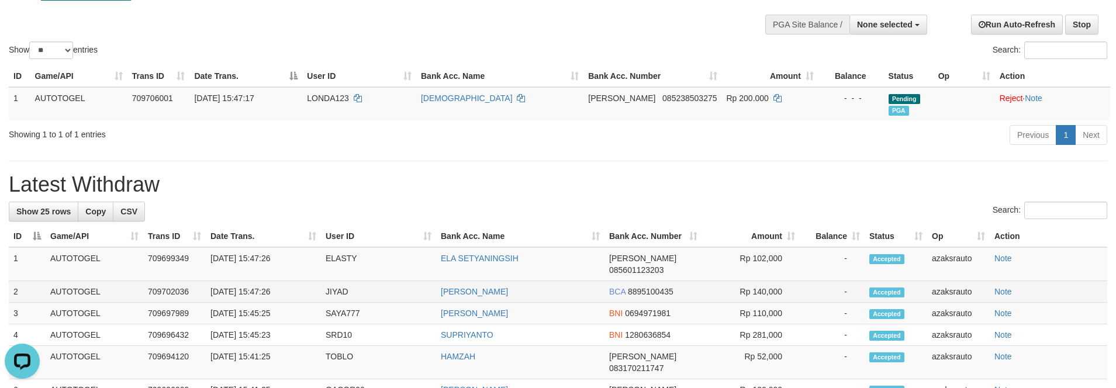
click at [251, 281] on td "01/09/2025 15:47:26" at bounding box center [263, 292] width 115 height 22
drag, startPoint x: 251, startPoint y: 280, endPoint x: 294, endPoint y: 280, distance: 42.7
click at [261, 281] on td "01/09/2025 15:47:26" at bounding box center [263, 292] width 115 height 22
copy td "15:47:26"
click at [299, 281] on td "01/09/2025 15:47:26" at bounding box center [263, 292] width 115 height 22
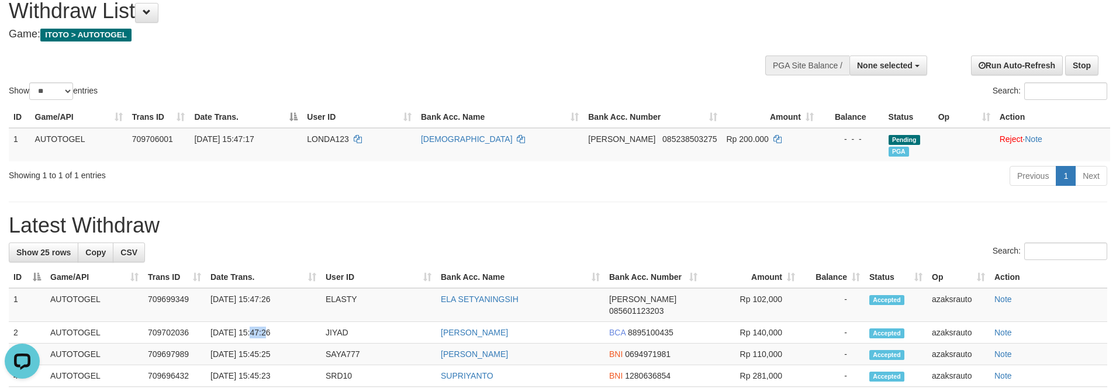
scroll to position [0, 0]
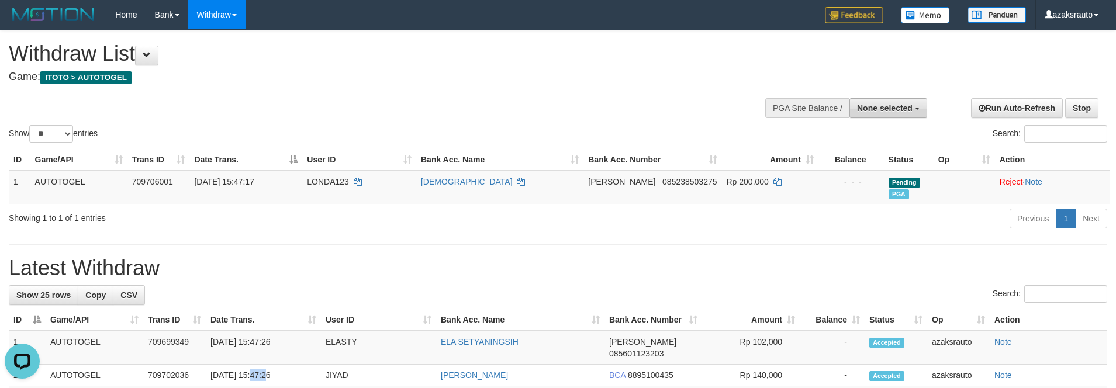
click at [904, 104] on span "None selected" at bounding box center [885, 108] width 56 height 9
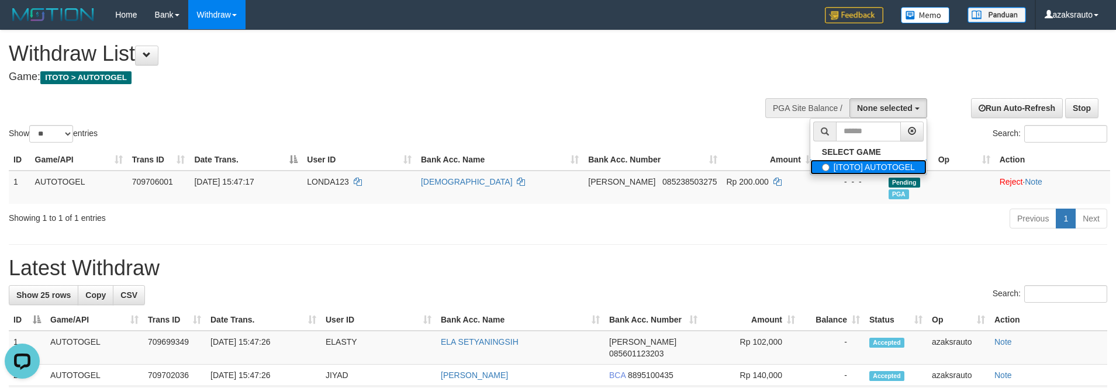
click at [844, 167] on label "[ITOTO] AUTOTOGEL" at bounding box center [869, 167] width 116 height 15
select select "***"
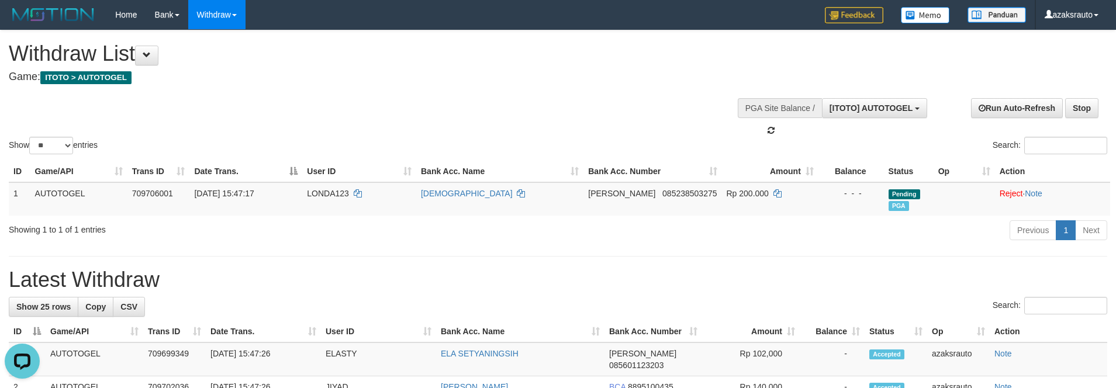
scroll to position [11, 0]
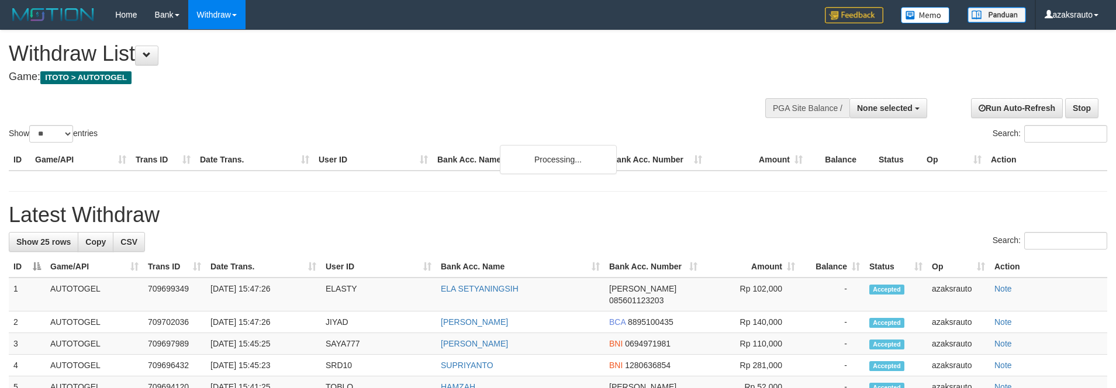
select select
select select "**"
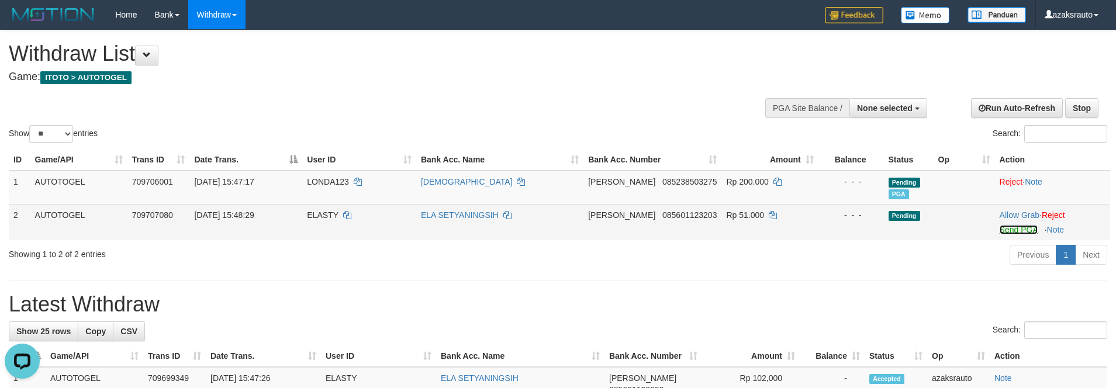
click at [1004, 234] on link "Send PGA" at bounding box center [1019, 229] width 38 height 9
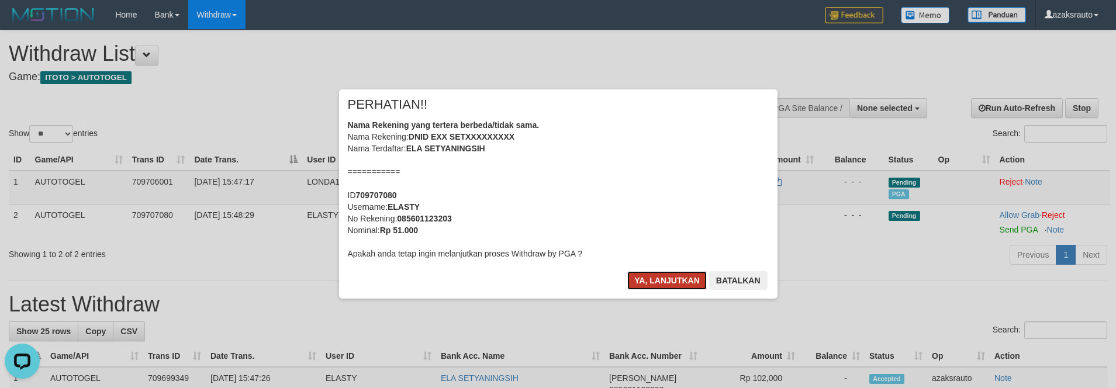
click at [652, 284] on button "Ya, lanjutkan" at bounding box center [668, 280] width 80 height 19
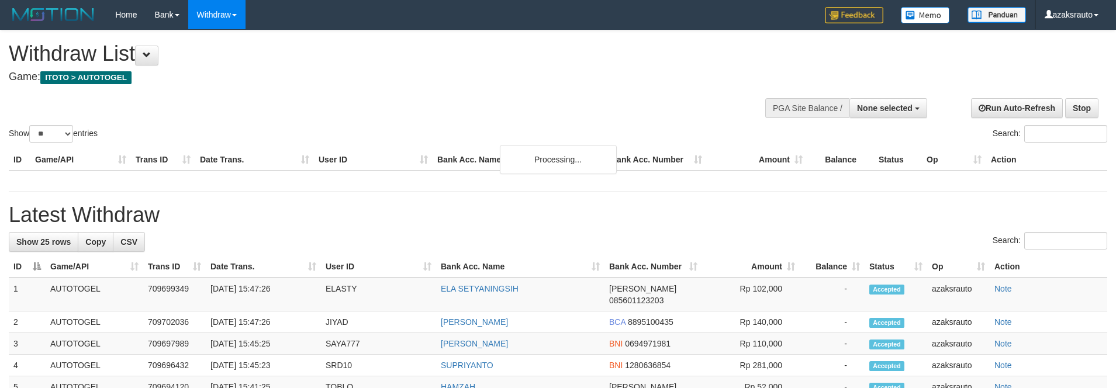
select select
select select "**"
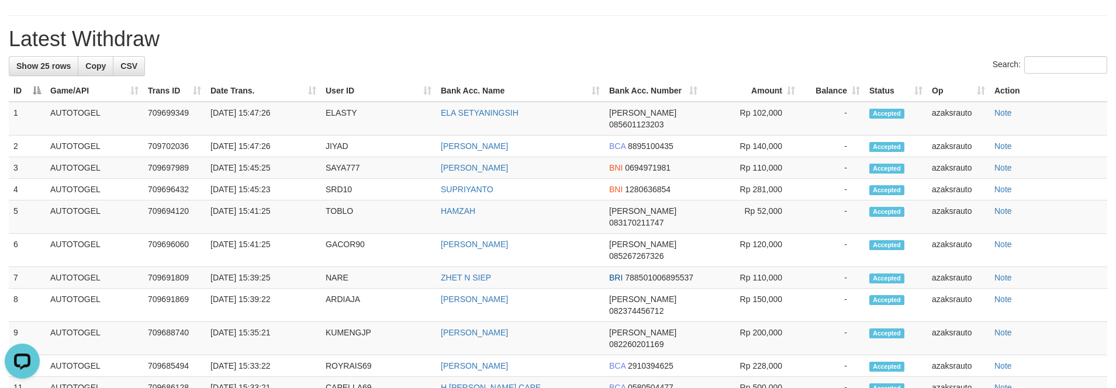
scroll to position [340, 0]
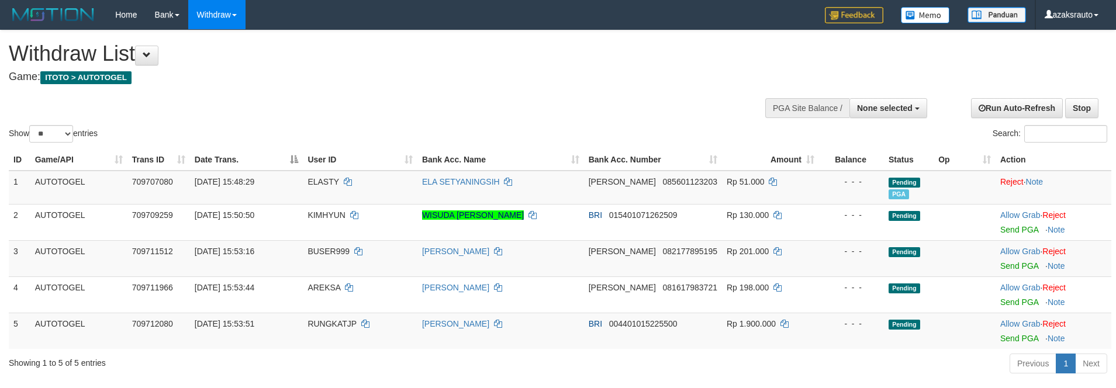
select select
select select "**"
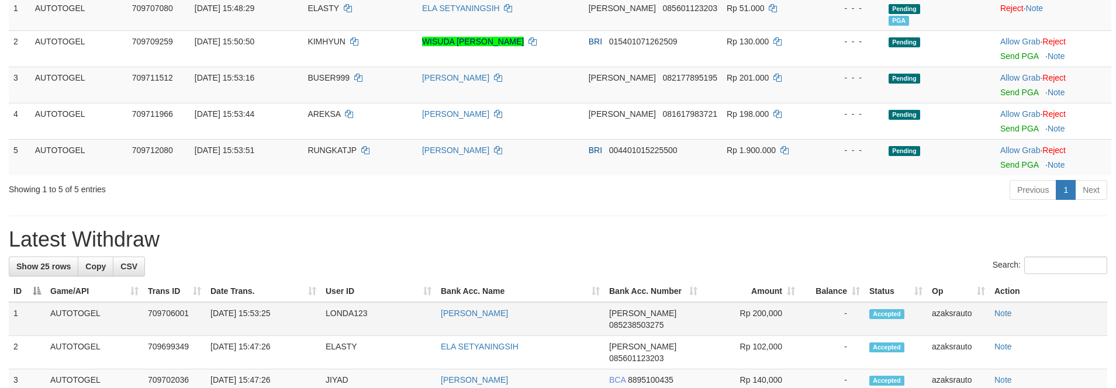
click at [255, 306] on td "[DATE] 15:53:25" at bounding box center [263, 319] width 115 height 34
drag, startPoint x: 255, startPoint y: 306, endPoint x: 280, endPoint y: 311, distance: 25.1
click at [257, 306] on td "[DATE] 15:53:25" at bounding box center [263, 319] width 115 height 34
click at [280, 311] on td "[DATE] 15:53:25" at bounding box center [263, 319] width 115 height 34
copy td "15:53:25"
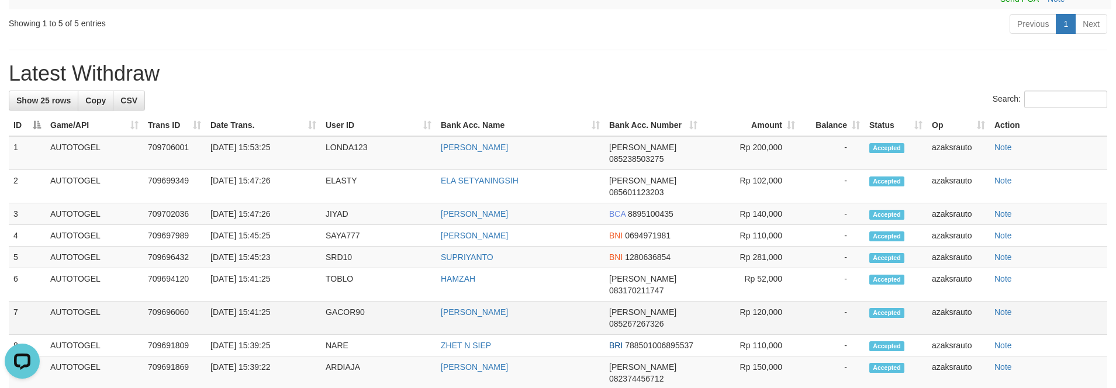
scroll to position [0, 0]
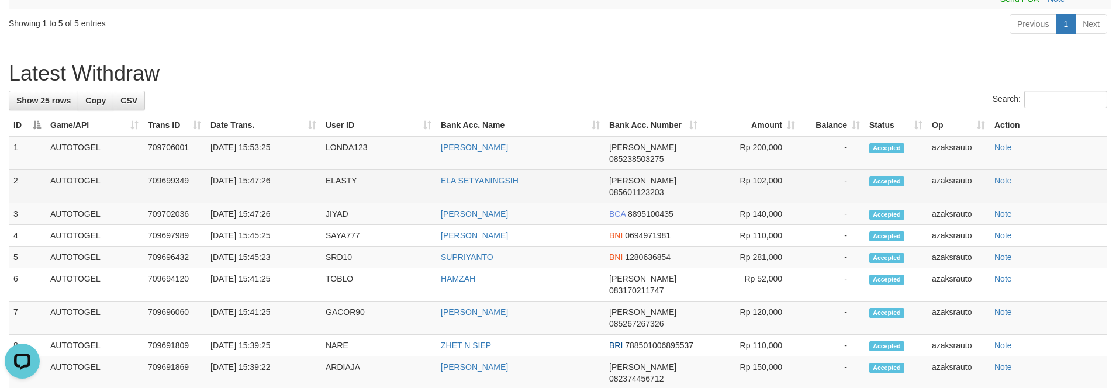
click at [256, 170] on td "[DATE] 15:47:26" at bounding box center [263, 186] width 115 height 33
drag, startPoint x: 256, startPoint y: 167, endPoint x: 285, endPoint y: 170, distance: 28.8
click at [264, 170] on td "[DATE] 15:47:26" at bounding box center [263, 186] width 115 height 33
click at [285, 170] on td "[DATE] 15:47:26" at bounding box center [263, 186] width 115 height 33
copy td "15:47:26"
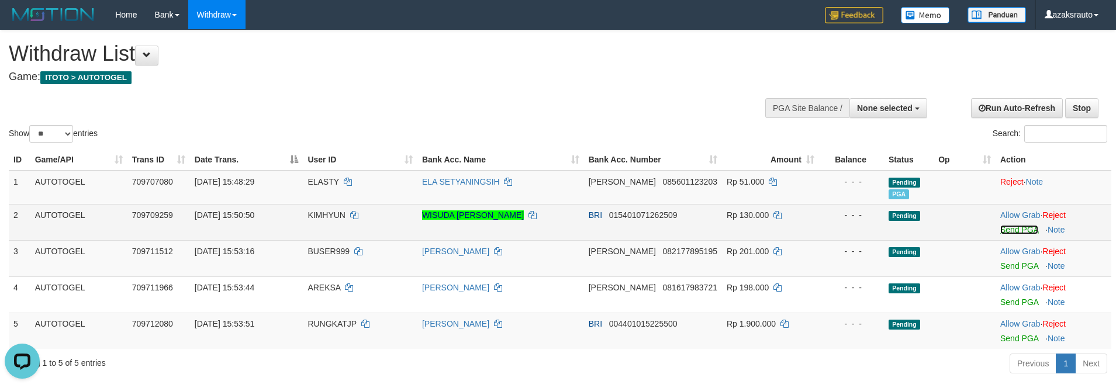
click at [1021, 231] on link "Send PGA" at bounding box center [1020, 229] width 38 height 9
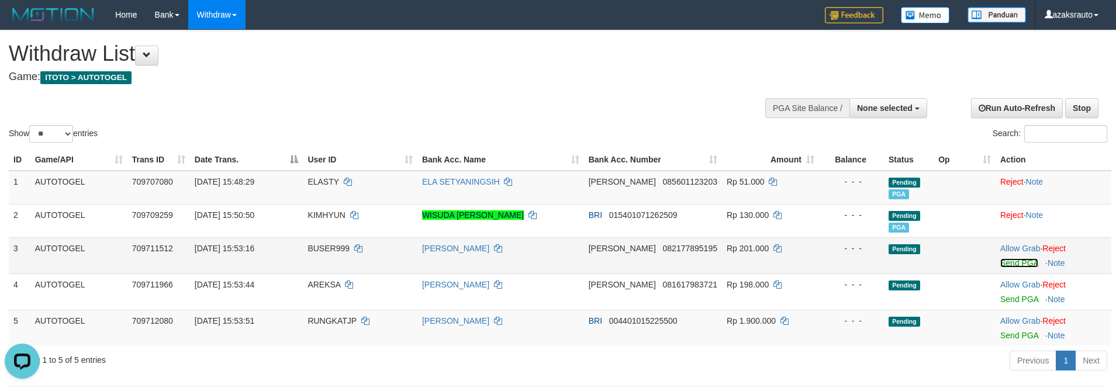
click at [1001, 261] on link "Send PGA" at bounding box center [1020, 262] width 38 height 9
click at [997, 265] on td "Allow Grab · Reject Send PGA · Note" at bounding box center [1054, 255] width 116 height 36
click at [1001, 265] on link "Send PGA" at bounding box center [1020, 262] width 38 height 9
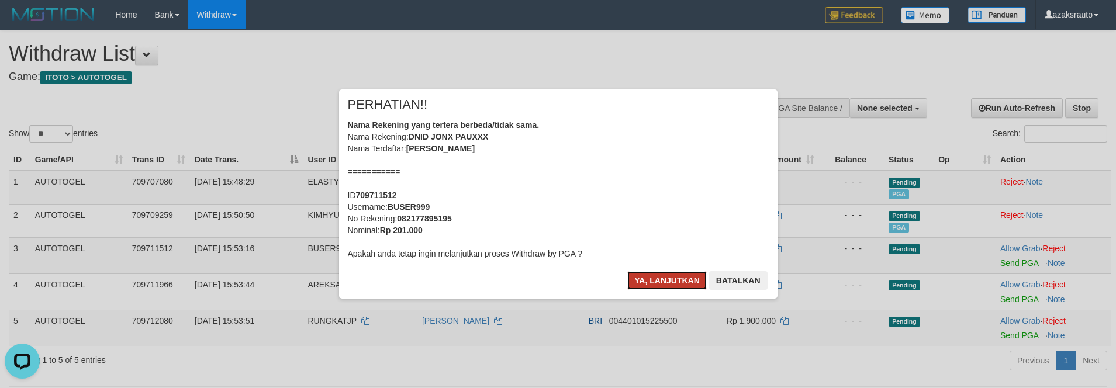
click at [660, 280] on button "Ya, lanjutkan" at bounding box center [668, 280] width 80 height 19
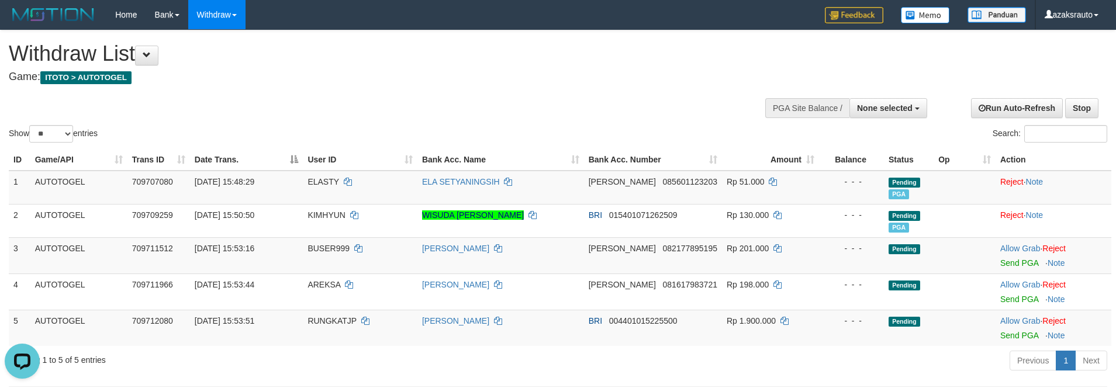
click at [645, 68] on div "Withdraw List Game: ITOTO > AUTOTOGEL" at bounding box center [371, 62] width 724 height 40
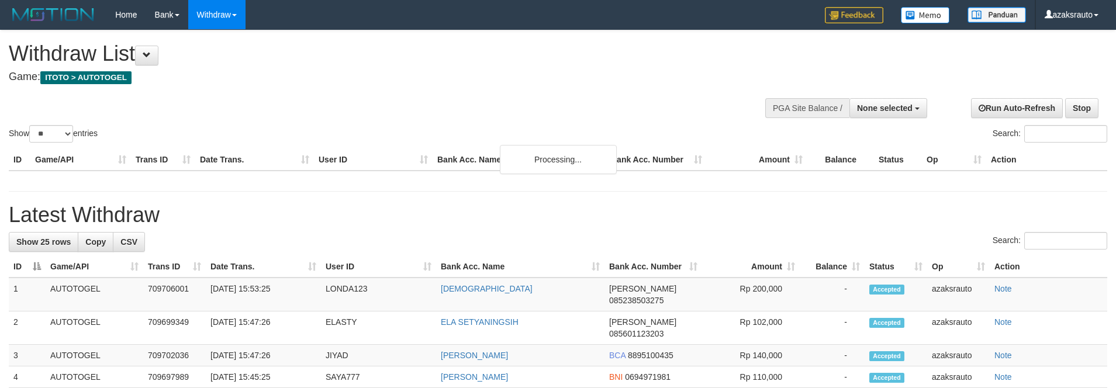
select select
select select "**"
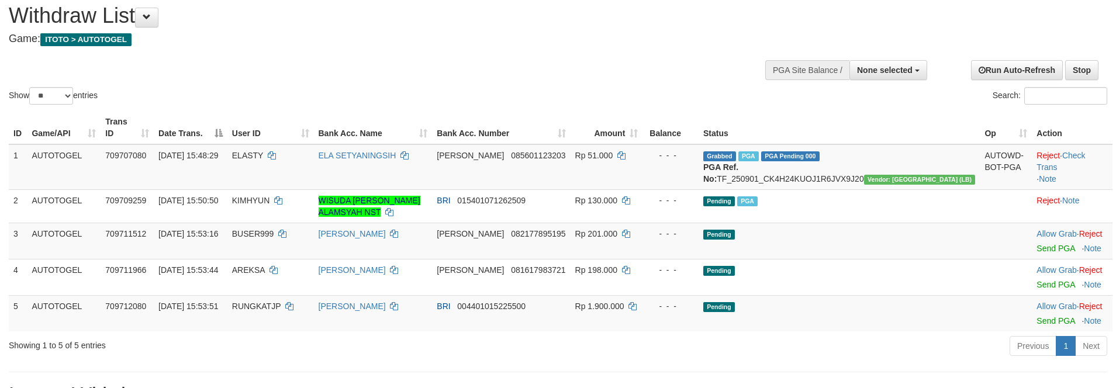
scroll to position [58, 0]
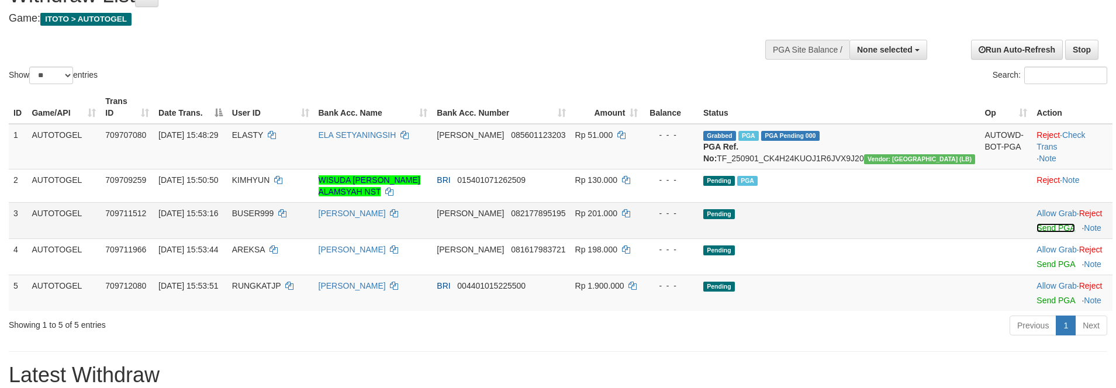
click at [1037, 223] on link "Send PGA" at bounding box center [1056, 227] width 38 height 9
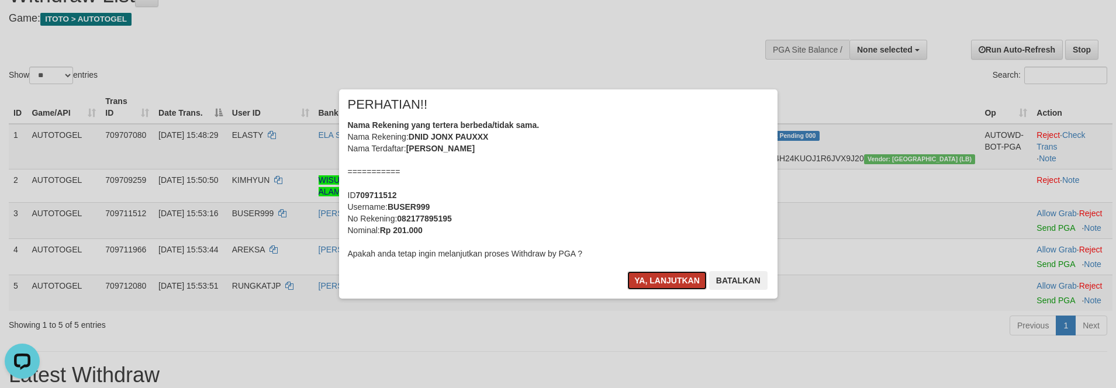
click at [639, 282] on button "Ya, lanjutkan" at bounding box center [668, 280] width 80 height 19
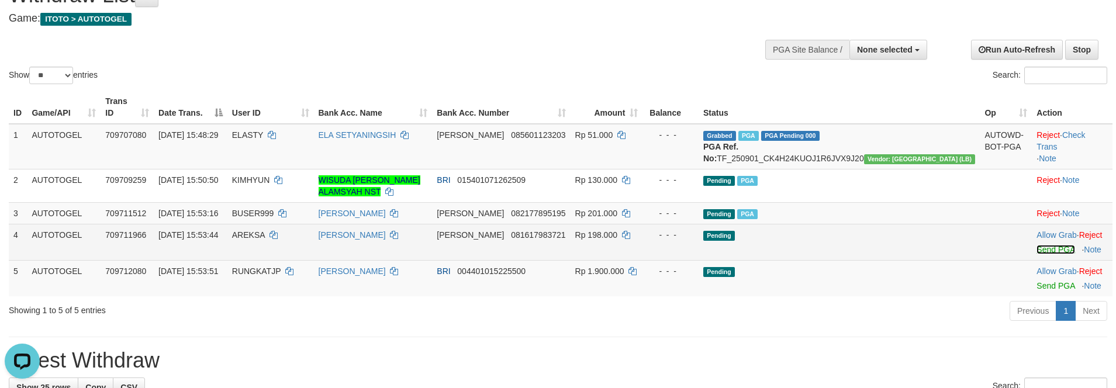
click at [1037, 245] on link "Send PGA" at bounding box center [1056, 249] width 38 height 9
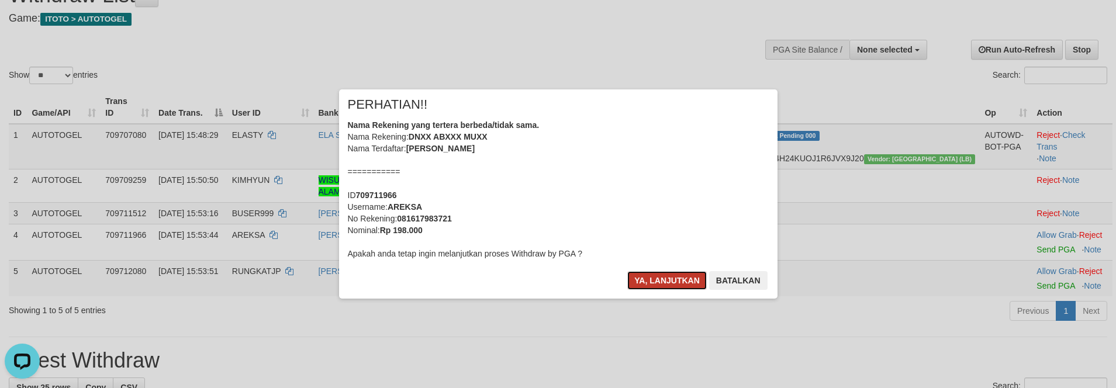
click at [643, 275] on button "Ya, lanjutkan" at bounding box center [668, 280] width 80 height 19
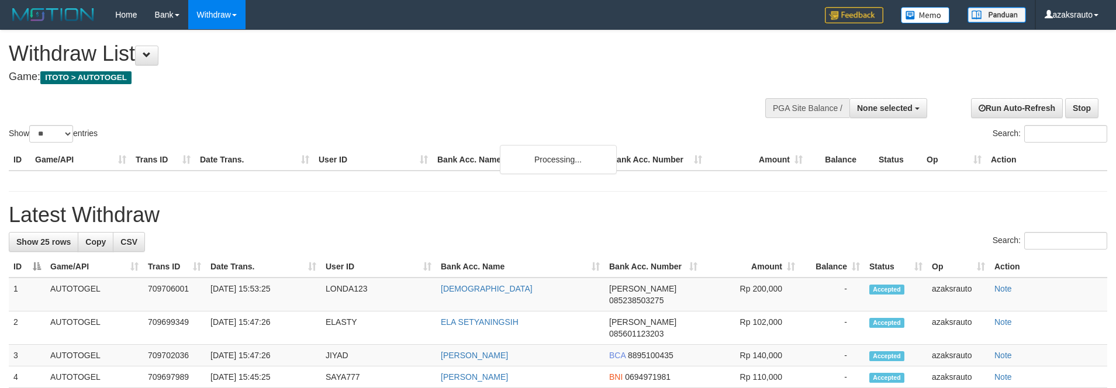
select select
select select "**"
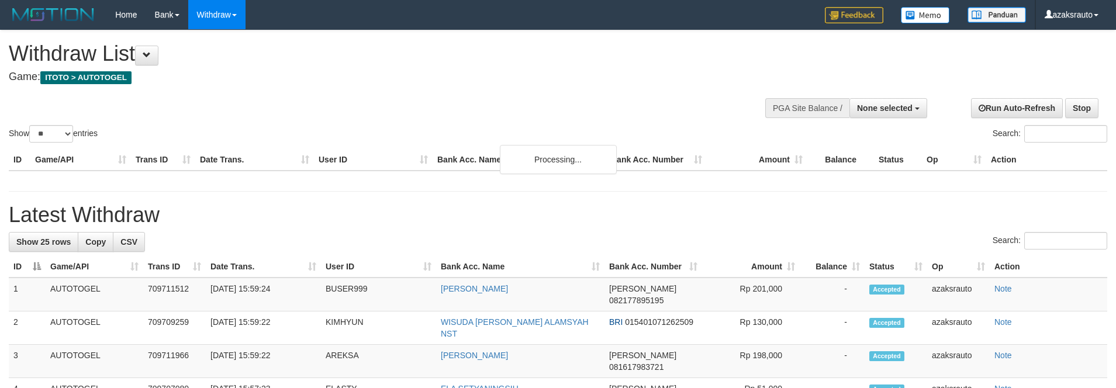
select select
select select "**"
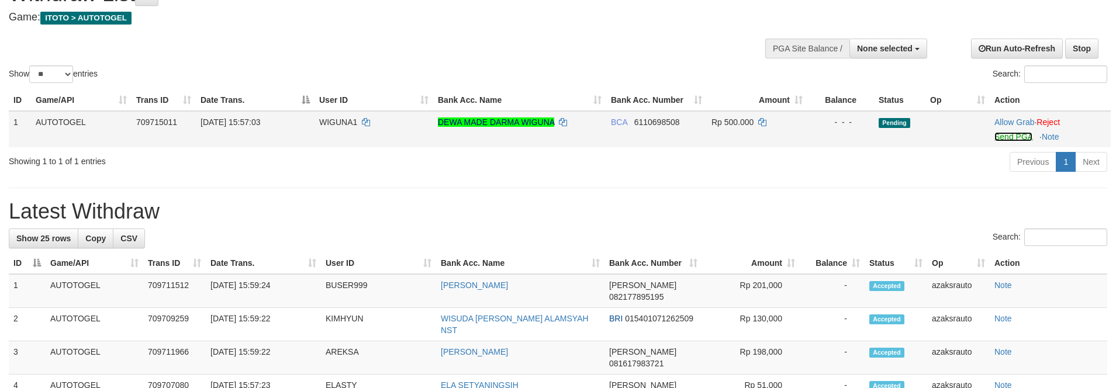
click at [1002, 139] on link "Send PGA" at bounding box center [1014, 136] width 38 height 9
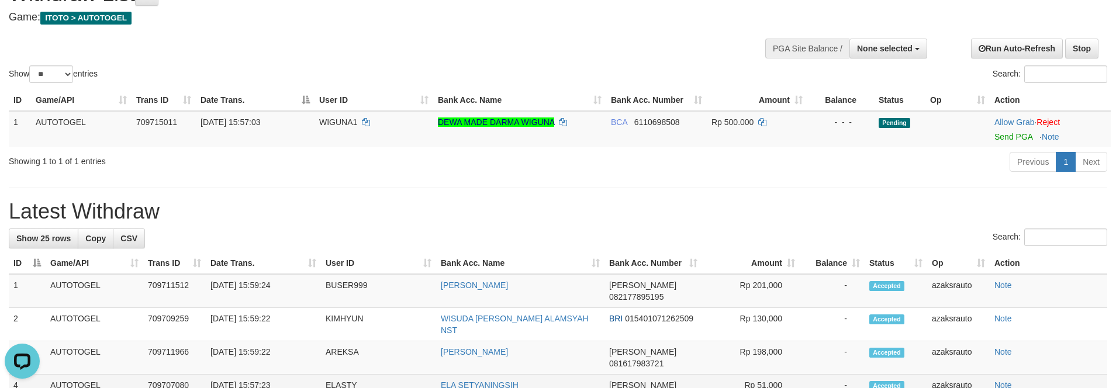
scroll to position [0, 0]
click at [260, 375] on td "[DATE] 15:57:23" at bounding box center [263, 391] width 115 height 33
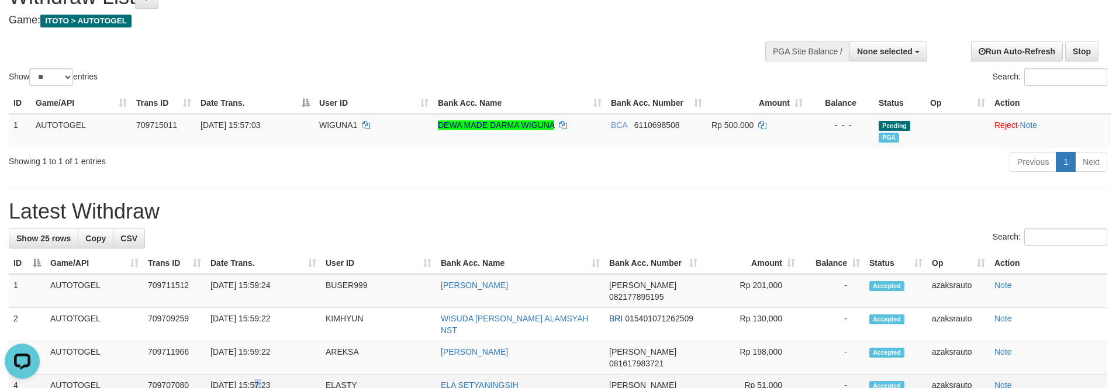
click at [260, 375] on td "[DATE] 15:57:23" at bounding box center [263, 391] width 115 height 33
click at [281, 375] on td "[DATE] 15:57:23" at bounding box center [263, 391] width 115 height 33
copy td "15:57:23"
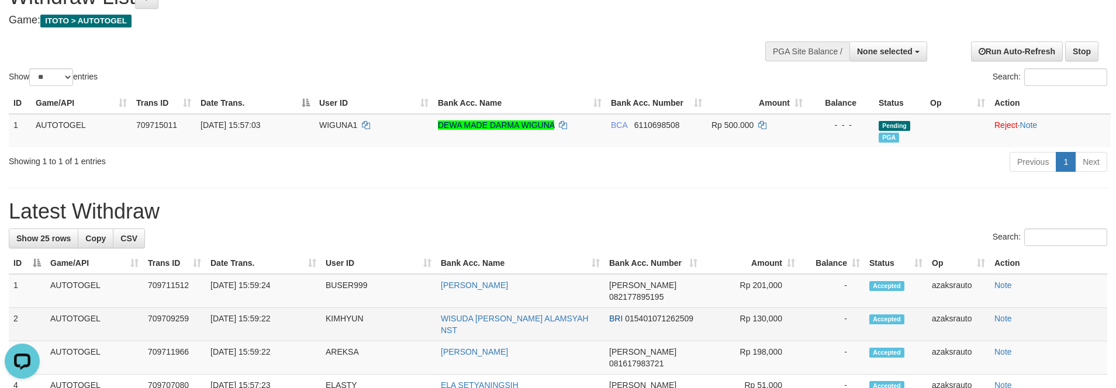
click at [253, 308] on td "[DATE] 15:59:22" at bounding box center [263, 324] width 115 height 33
drag, startPoint x: 253, startPoint y: 306, endPoint x: 300, endPoint y: 306, distance: 47.4
click at [264, 308] on td "[DATE] 15:59:22" at bounding box center [263, 324] width 115 height 33
copy td "15:59:22"
click at [300, 308] on td "[DATE] 15:59:22" at bounding box center [263, 324] width 115 height 33
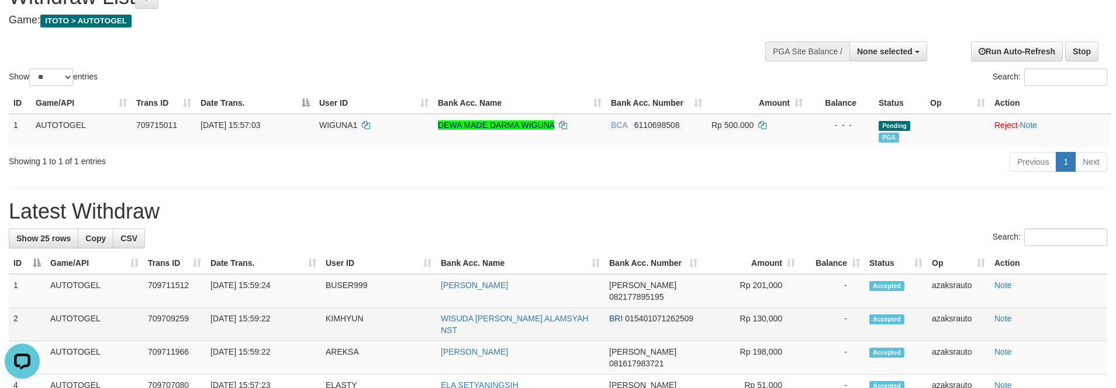
scroll to position [33, 0]
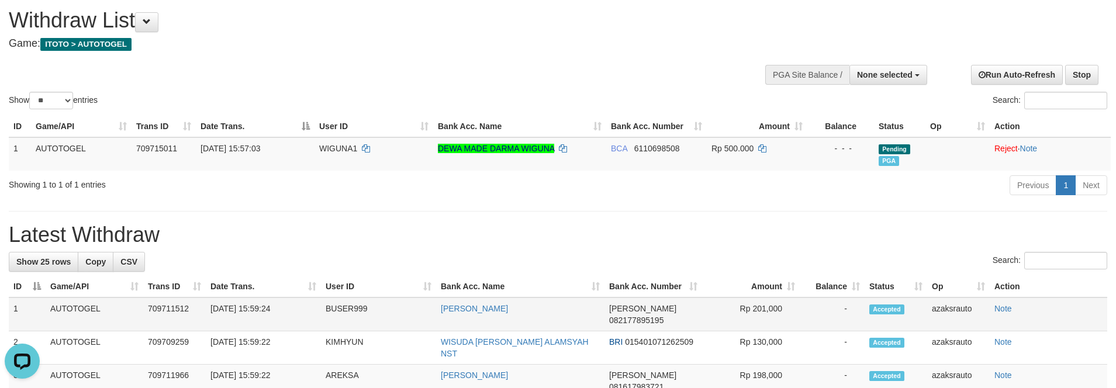
click at [263, 306] on td "[DATE] 15:59:24" at bounding box center [263, 315] width 115 height 34
click at [258, 306] on td "[DATE] 15:59:24" at bounding box center [263, 315] width 115 height 34
click at [289, 309] on td "[DATE] 15:59:24" at bounding box center [263, 315] width 115 height 34
copy td "15:59:24"
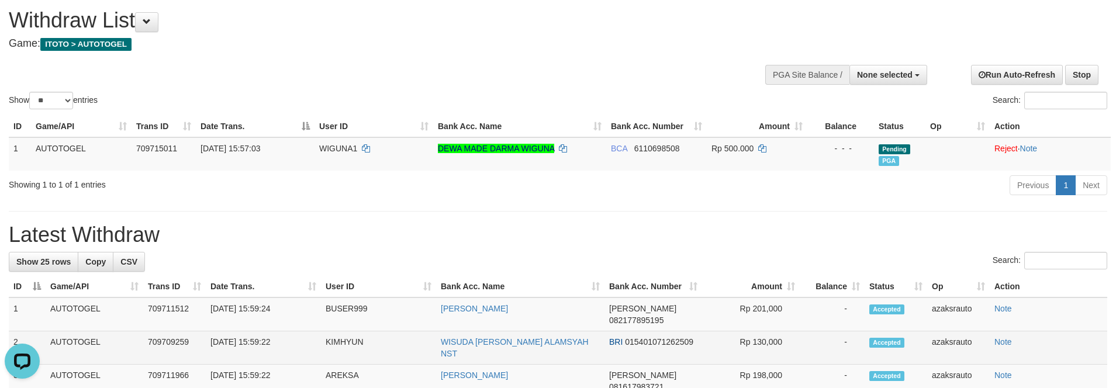
click at [258, 339] on td "[DATE] 15:59:22" at bounding box center [263, 348] width 115 height 33
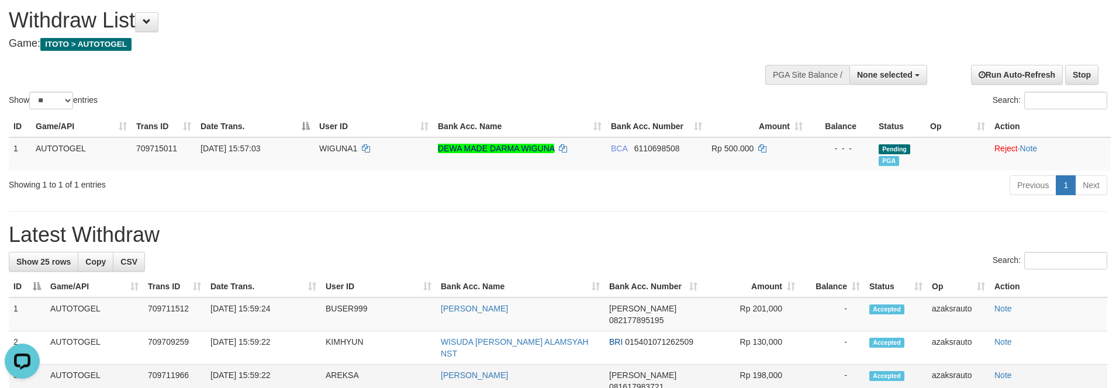
click at [262, 365] on td "[DATE] 15:59:22" at bounding box center [263, 381] width 115 height 33
click at [277, 365] on td "[DATE] 15:59:22" at bounding box center [263, 381] width 115 height 33
click at [256, 365] on td "[DATE] 15:59:22" at bounding box center [263, 381] width 115 height 33
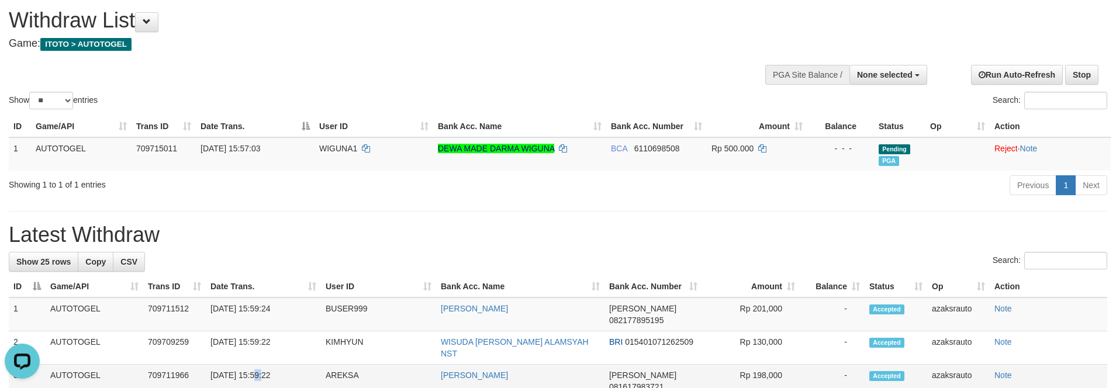
click at [281, 365] on td "[DATE] 15:59:22" at bounding box center [263, 381] width 115 height 33
copy td "15:59:22"
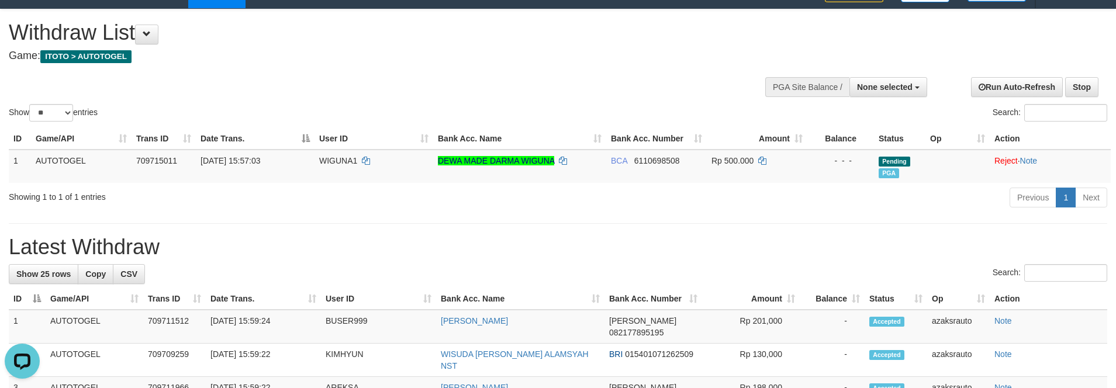
scroll to position [0, 0]
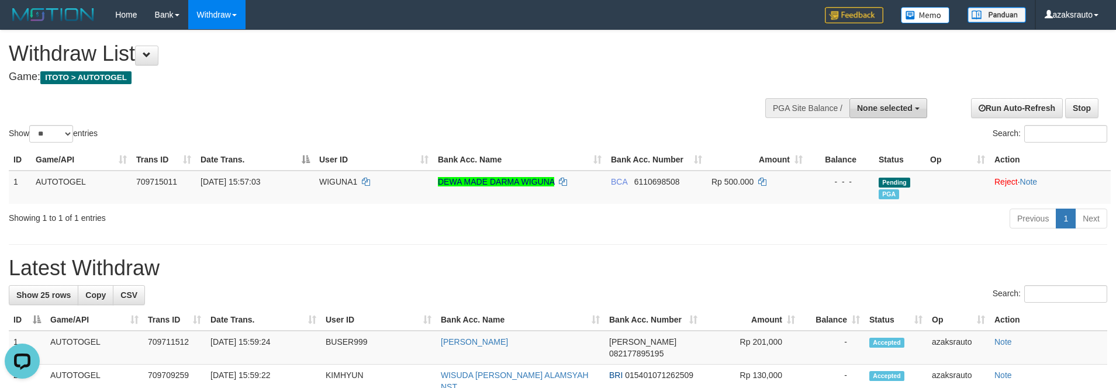
click at [902, 112] on span "None selected" at bounding box center [885, 108] width 56 height 9
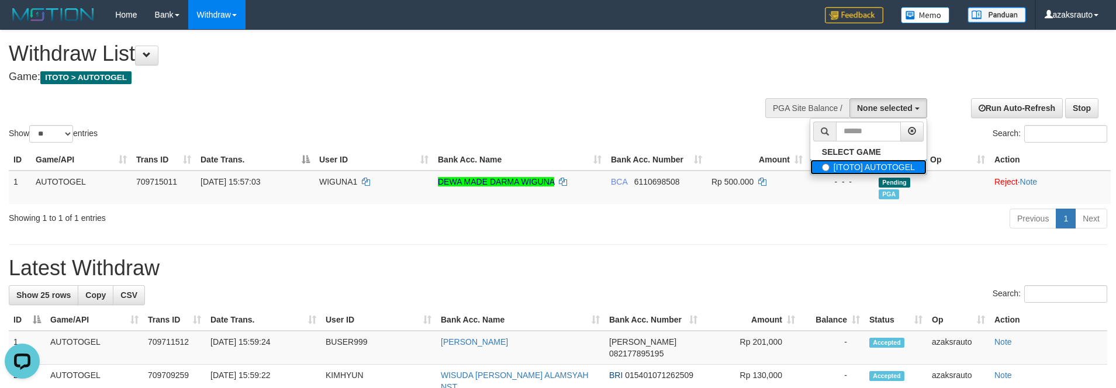
click at [857, 168] on label "[ITOTO] AUTOTOGEL" at bounding box center [869, 167] width 116 height 15
select select "***"
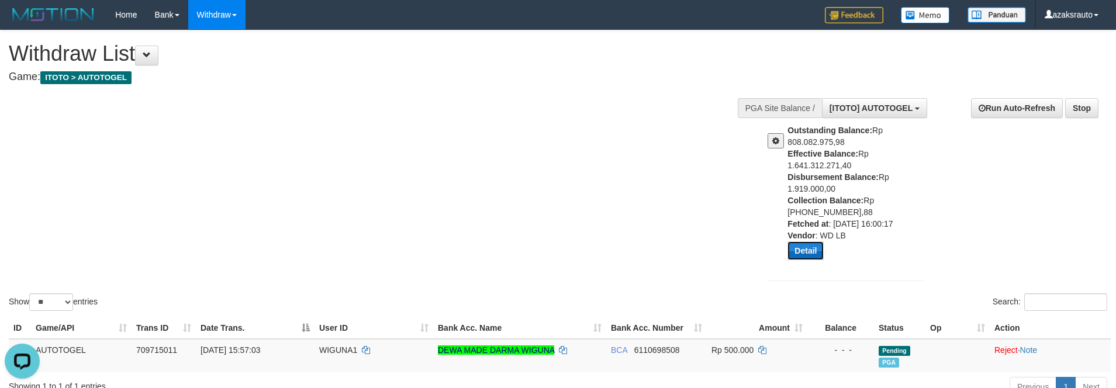
click at [814, 249] on button "Detail" at bounding box center [806, 251] width 36 height 19
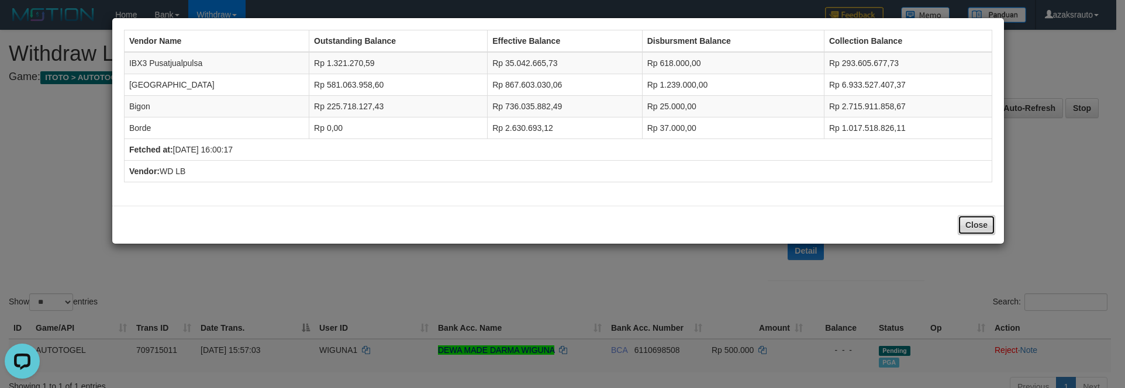
click at [968, 225] on button "Close" at bounding box center [976, 225] width 37 height 20
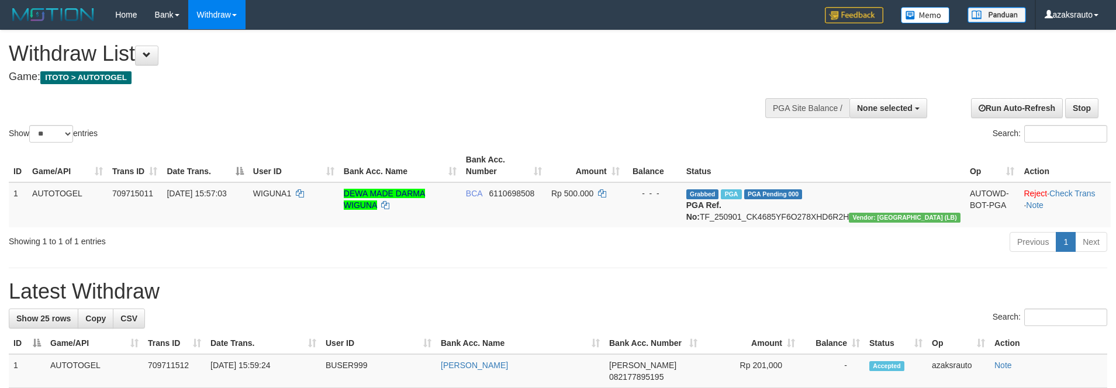
select select
select select "**"
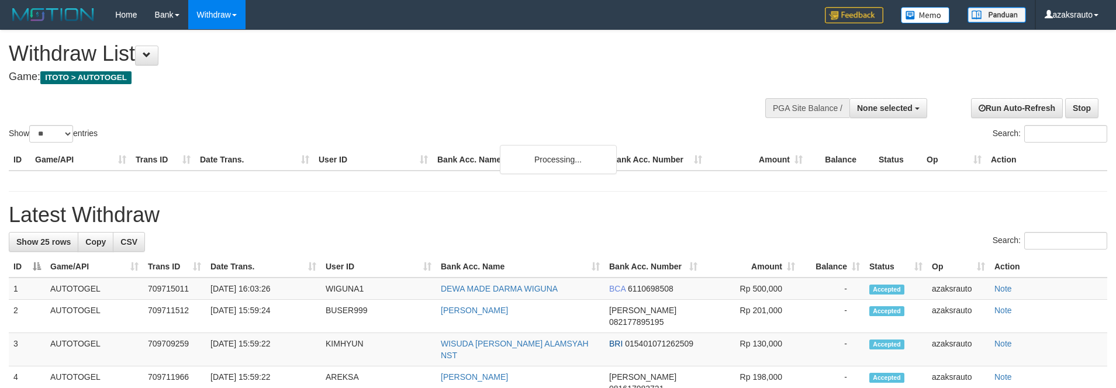
select select
select select "**"
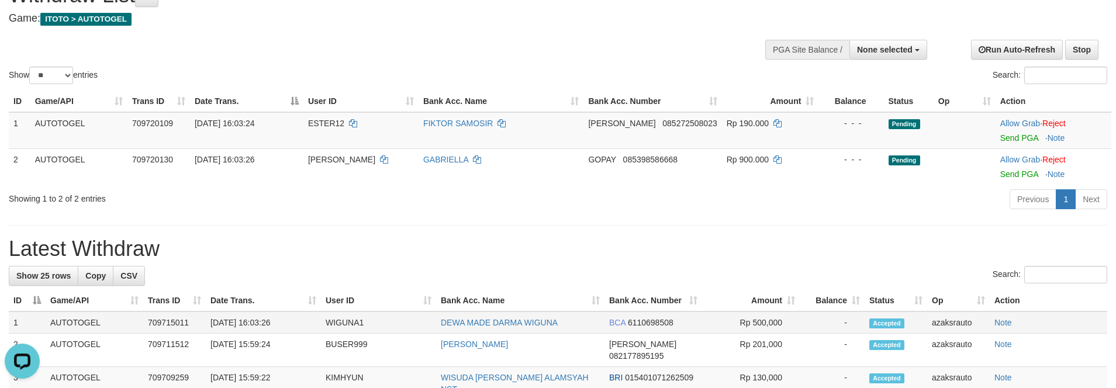
click at [257, 323] on td "[DATE] 16:03:26" at bounding box center [263, 323] width 115 height 22
click at [275, 322] on td "[DATE] 16:03:26" at bounding box center [263, 323] width 115 height 22
click at [287, 322] on td "[DATE] 16:03:26" at bounding box center [263, 323] width 115 height 22
copy td "16:03:26"
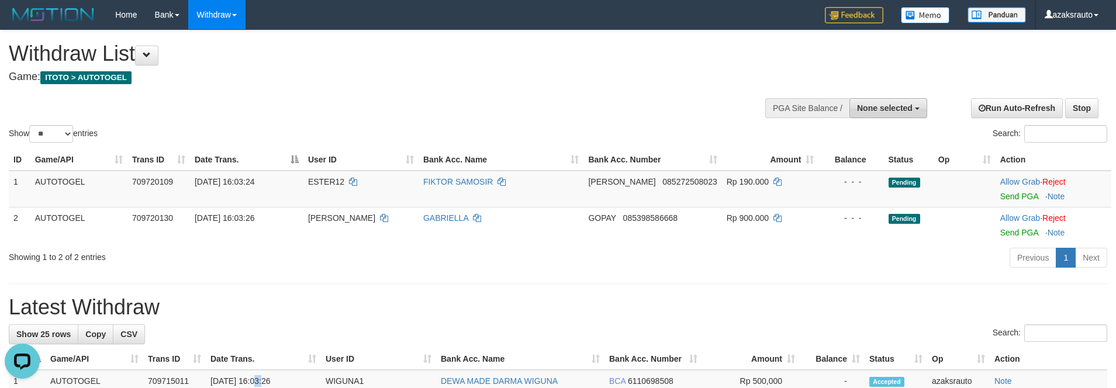
click at [875, 111] on span "None selected" at bounding box center [885, 108] width 56 height 9
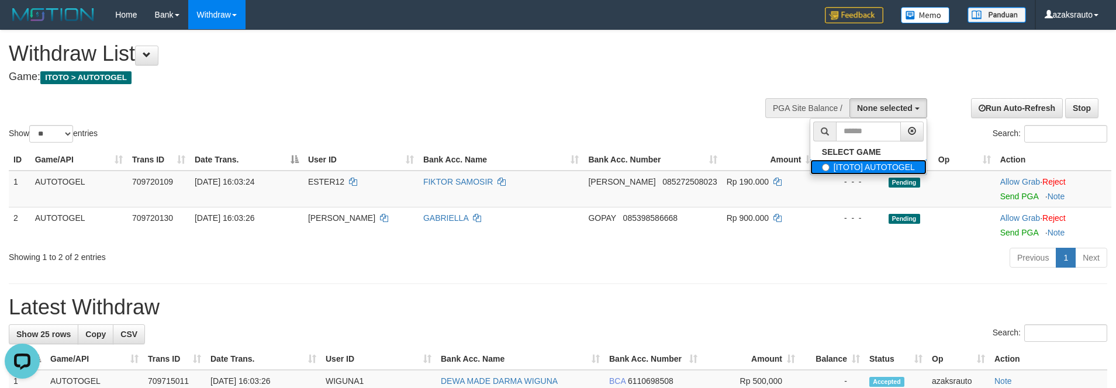
click at [846, 174] on label "[ITOTO] AUTOTOGEL" at bounding box center [869, 167] width 116 height 15
select select "***"
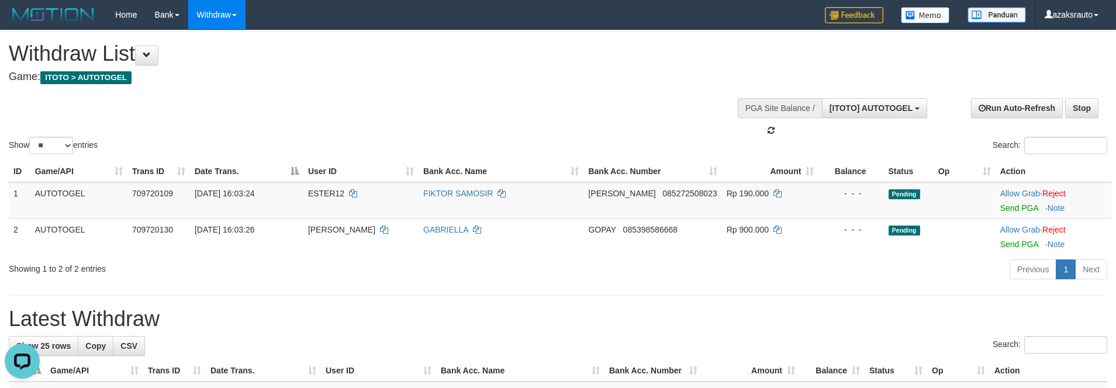
scroll to position [11, 0]
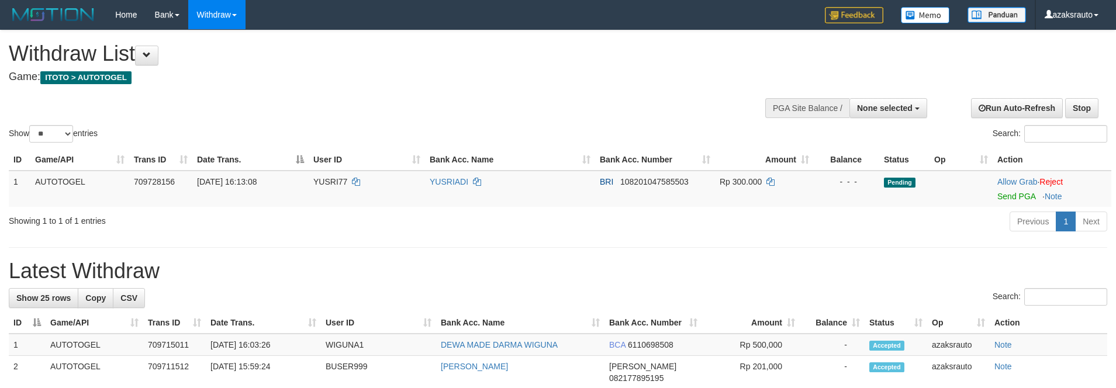
select select
select select "**"
click at [1004, 198] on link "Send PGA" at bounding box center [1017, 196] width 38 height 9
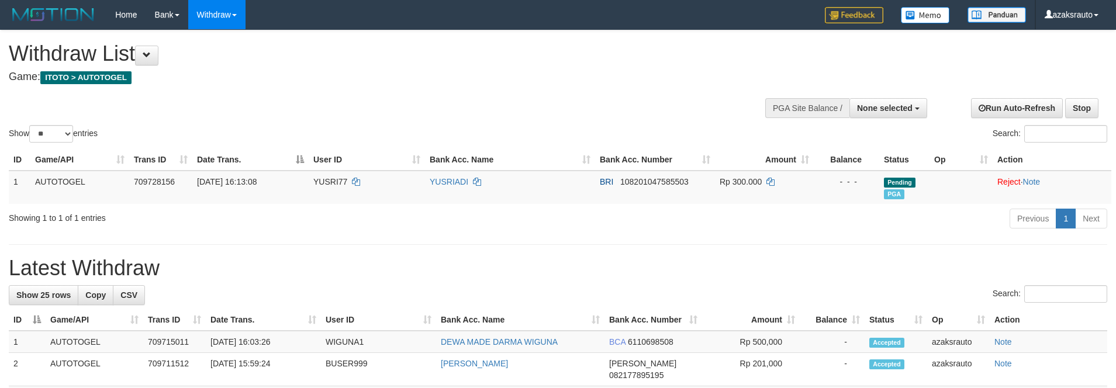
select select
select select "**"
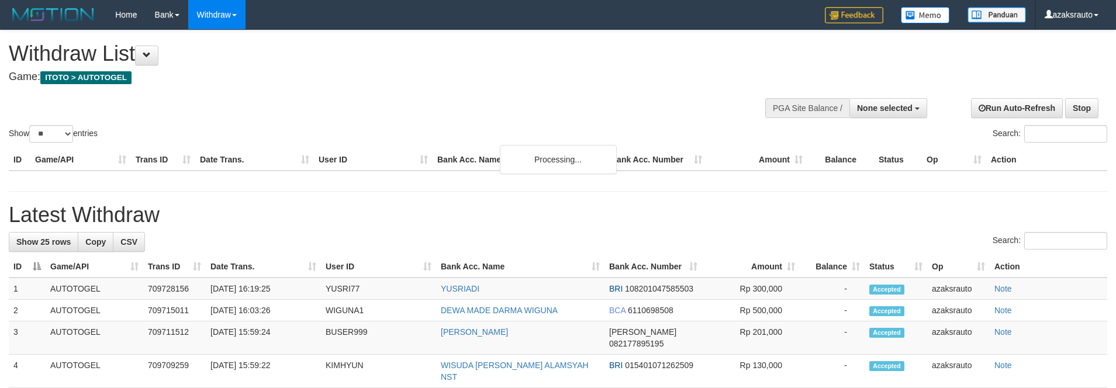
select select
select select "**"
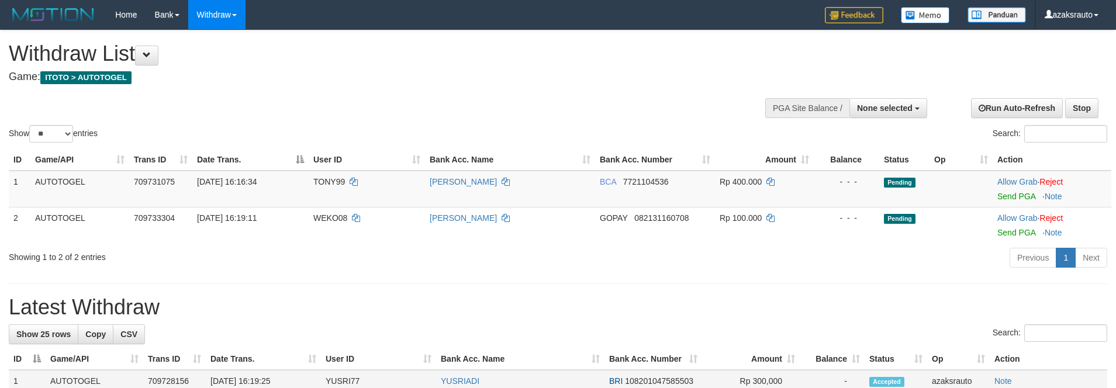
click at [254, 380] on td "[DATE] 16:19:25" at bounding box center [263, 381] width 115 height 22
click at [278, 380] on td "[DATE] 16:19:25" at bounding box center [263, 381] width 115 height 22
click at [285, 380] on td "[DATE] 16:19:25" at bounding box center [263, 381] width 115 height 22
click at [258, 378] on td "[DATE] 16:19:25" at bounding box center [263, 381] width 115 height 22
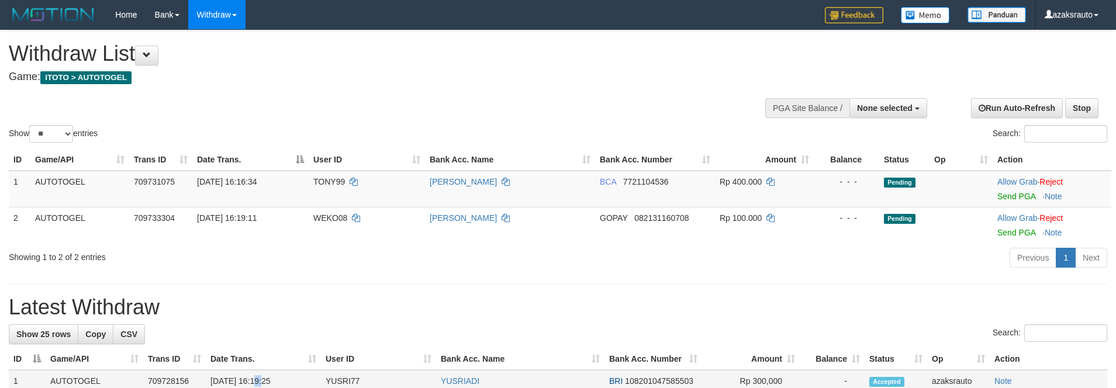
click at [275, 377] on td "[DATE] 16:19:25" at bounding box center [263, 381] width 115 height 22
click at [280, 377] on td "[DATE] 16:19:25" at bounding box center [263, 381] width 115 height 22
copy td "16:19:25"
